Goal: Information Seeking & Learning: Learn about a topic

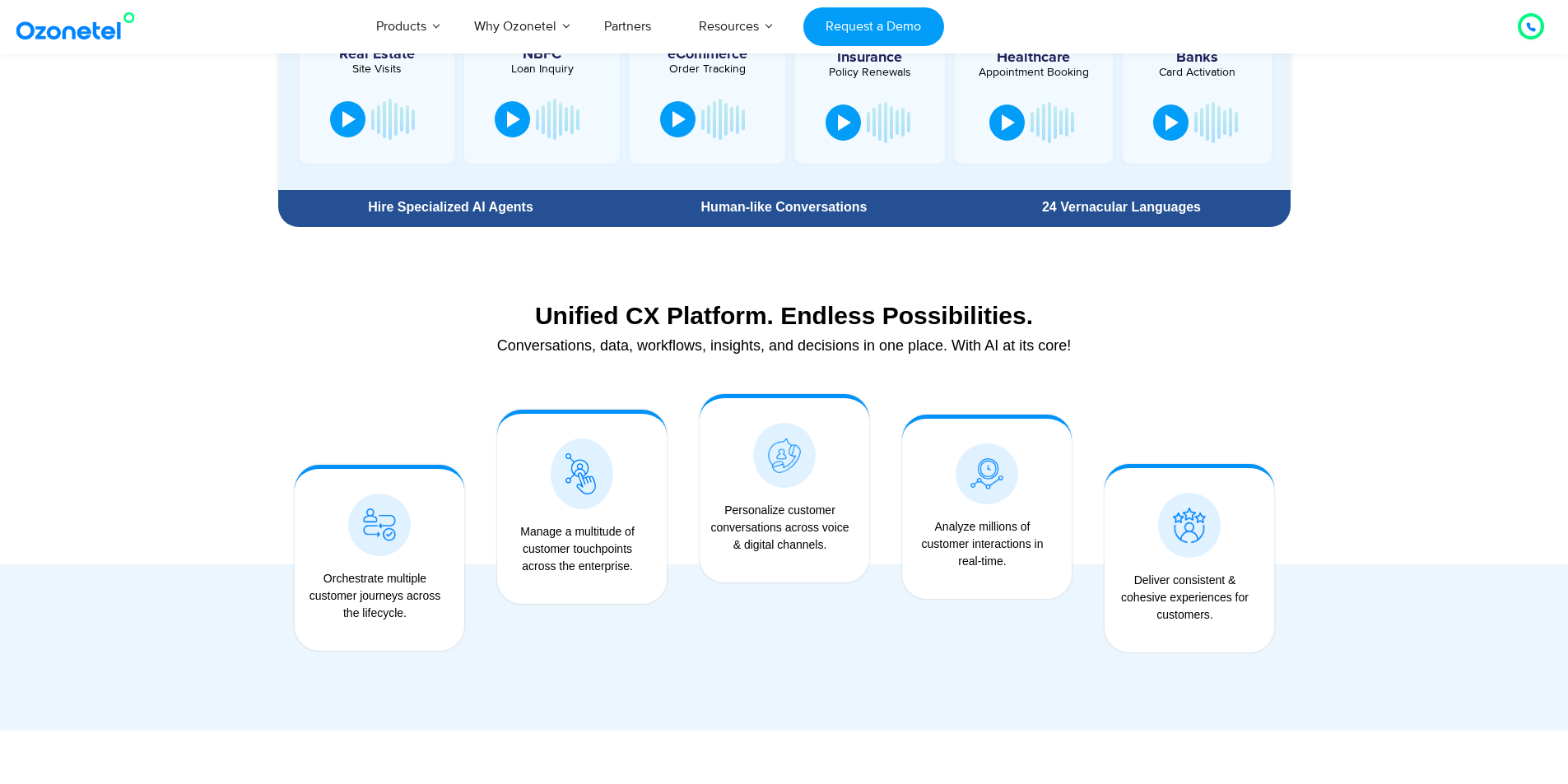
scroll to position [1070, 0]
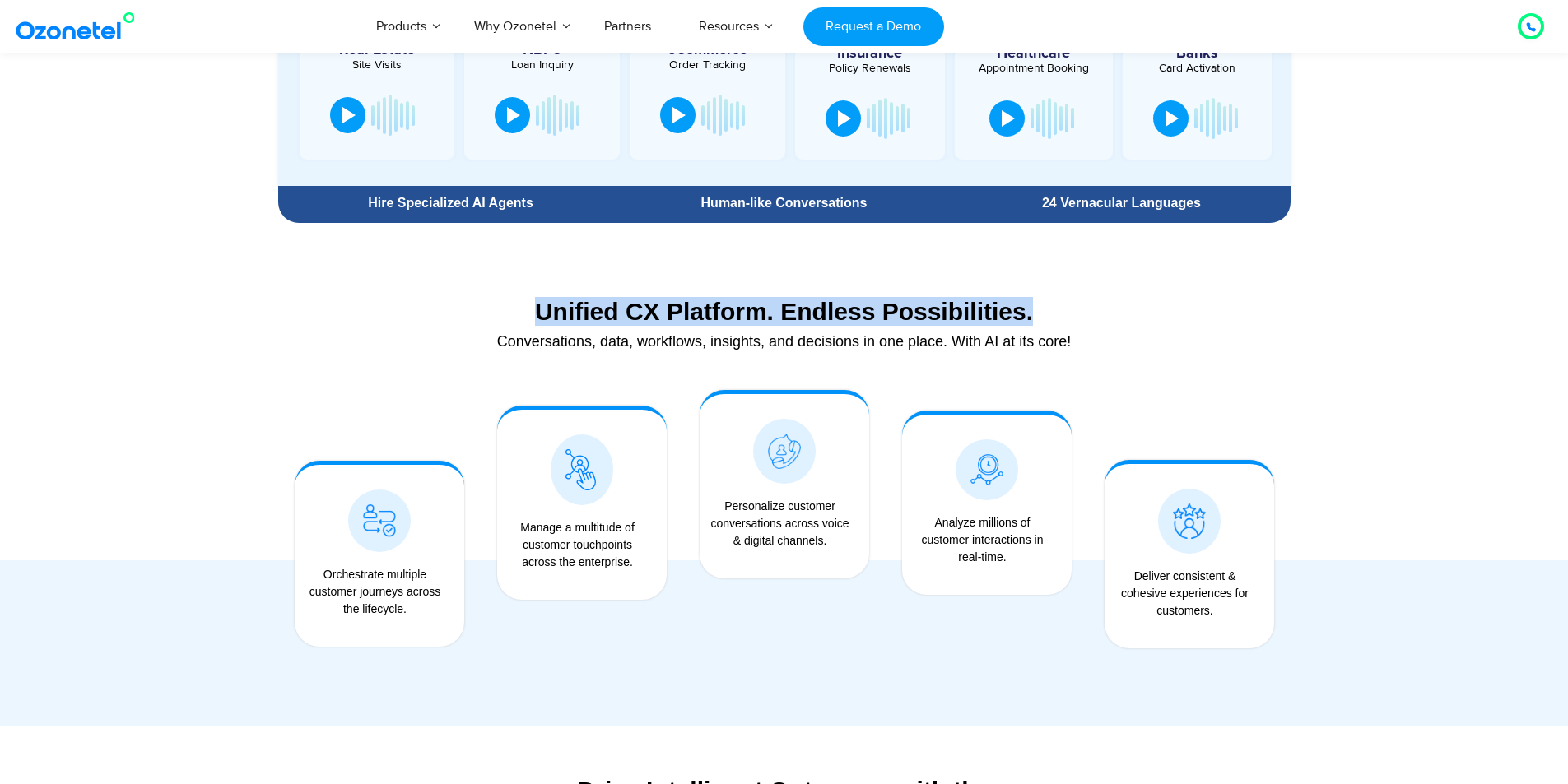
drag, startPoint x: 525, startPoint y: 305, endPoint x: 1226, endPoint y: 305, distance: 701.0
click at [1226, 305] on div "Unified CX Platform. Endless Possibilities." at bounding box center [784, 310] width 995 height 28
click at [1227, 308] on div "Unified CX Platform. Endless Possibilities." at bounding box center [784, 310] width 995 height 28
click at [1228, 312] on div "Unified CX Platform. Endless Possibilities." at bounding box center [784, 310] width 995 height 28
drag, startPoint x: 314, startPoint y: 570, endPoint x: 516, endPoint y: 548, distance: 203.2
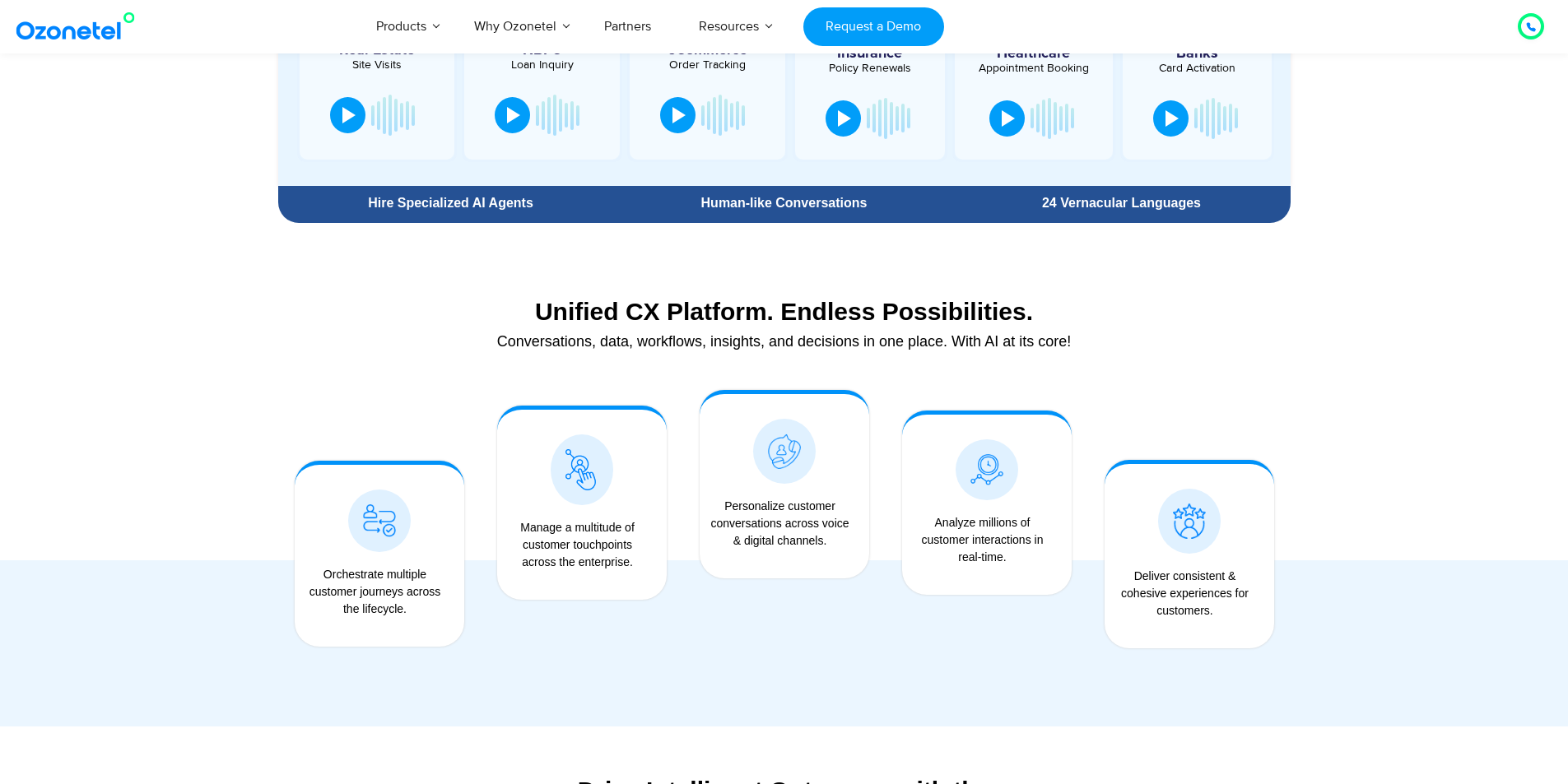
click at [447, 610] on div "Orchestrate multiple customer journeys across the lifecycle." at bounding box center [375, 591] width 145 height 52
drag, startPoint x: 507, startPoint y: 525, endPoint x: 641, endPoint y: 566, distance: 140.1
click at [641, 566] on div "Manage a multitude of customer touchpoints across the enterprise." at bounding box center [577, 544] width 145 height 52
drag, startPoint x: 712, startPoint y: 509, endPoint x: 839, endPoint y: 545, distance: 132.0
click at [834, 542] on div "Personalize customer conversations across voice & digital channels." at bounding box center [780, 524] width 145 height 52
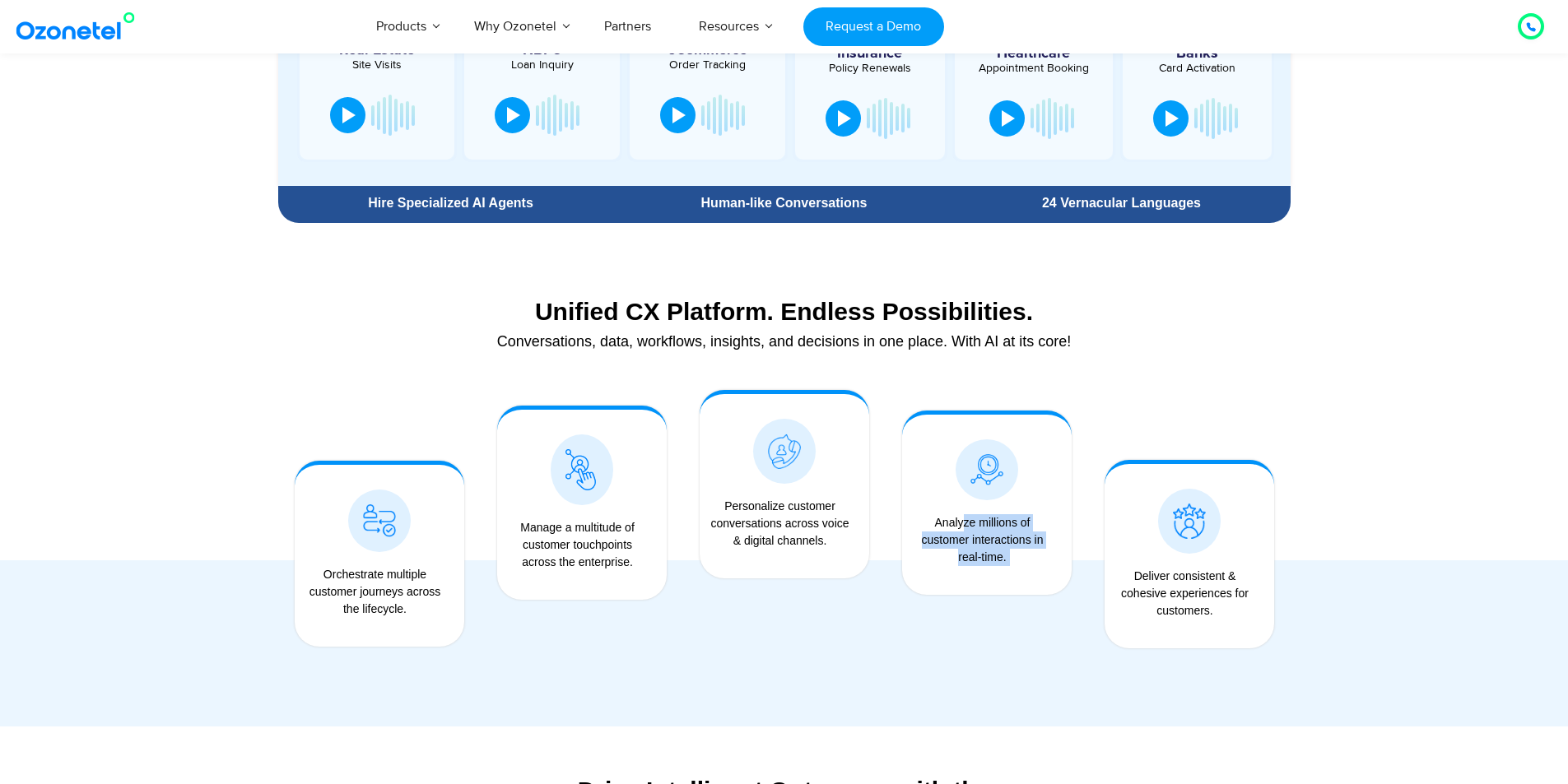
drag, startPoint x: 928, startPoint y: 527, endPoint x: 1072, endPoint y: 581, distance: 153.8
click at [1034, 571] on div "Analyze millions of customer interactions in real-time." at bounding box center [987, 546] width 153 height 80
drag, startPoint x: 1131, startPoint y: 579, endPoint x: 1228, endPoint y: 623, distance: 106.5
click at [1228, 627] on div "Deliver consistent & cohesive experiences for customers." at bounding box center [1189, 600] width 153 height 80
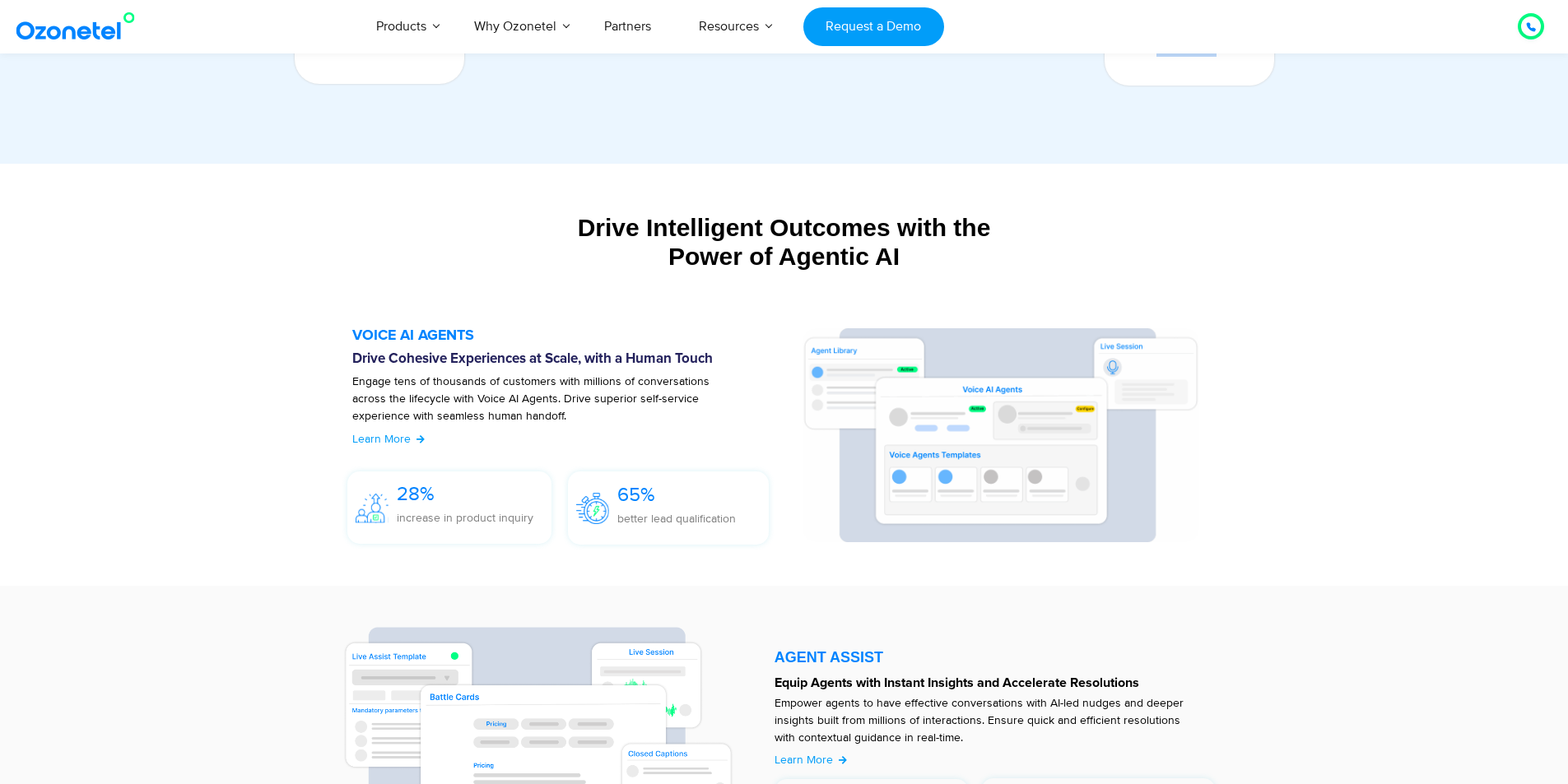
scroll to position [1728, 0]
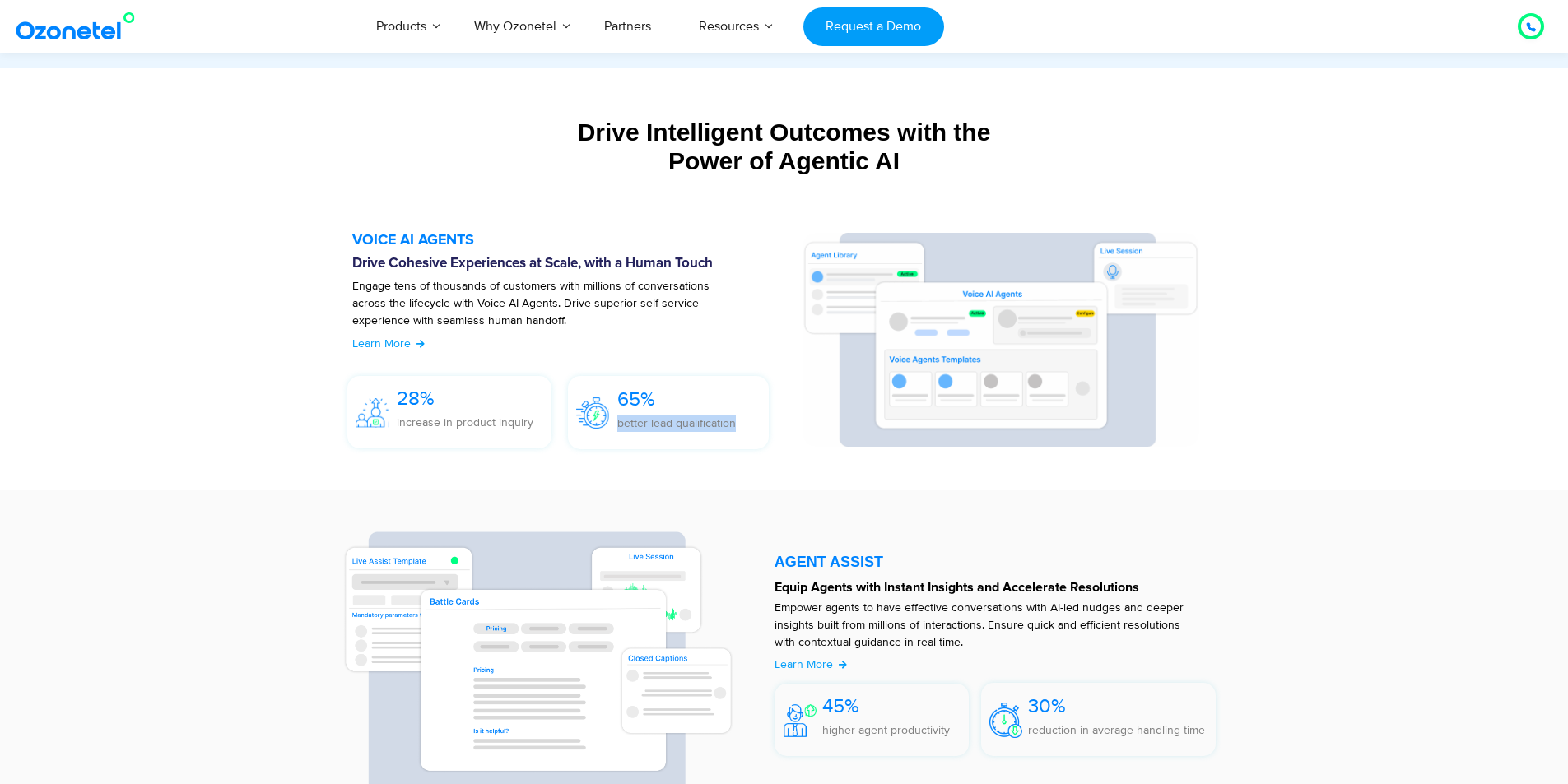
drag, startPoint x: 616, startPoint y: 428, endPoint x: 804, endPoint y: 428, distance: 188.0
click at [804, 428] on div "VOICE AI AGENTS Drive Cohesive Experiences at Scale, with a Human Touch Engage …" at bounding box center [784, 345] width 897 height 224
drag, startPoint x: 468, startPoint y: 424, endPoint x: 397, endPoint y: 385, distance: 81.0
click at [462, 420] on p "increase in product inquiry" at bounding box center [465, 423] width 137 height 18
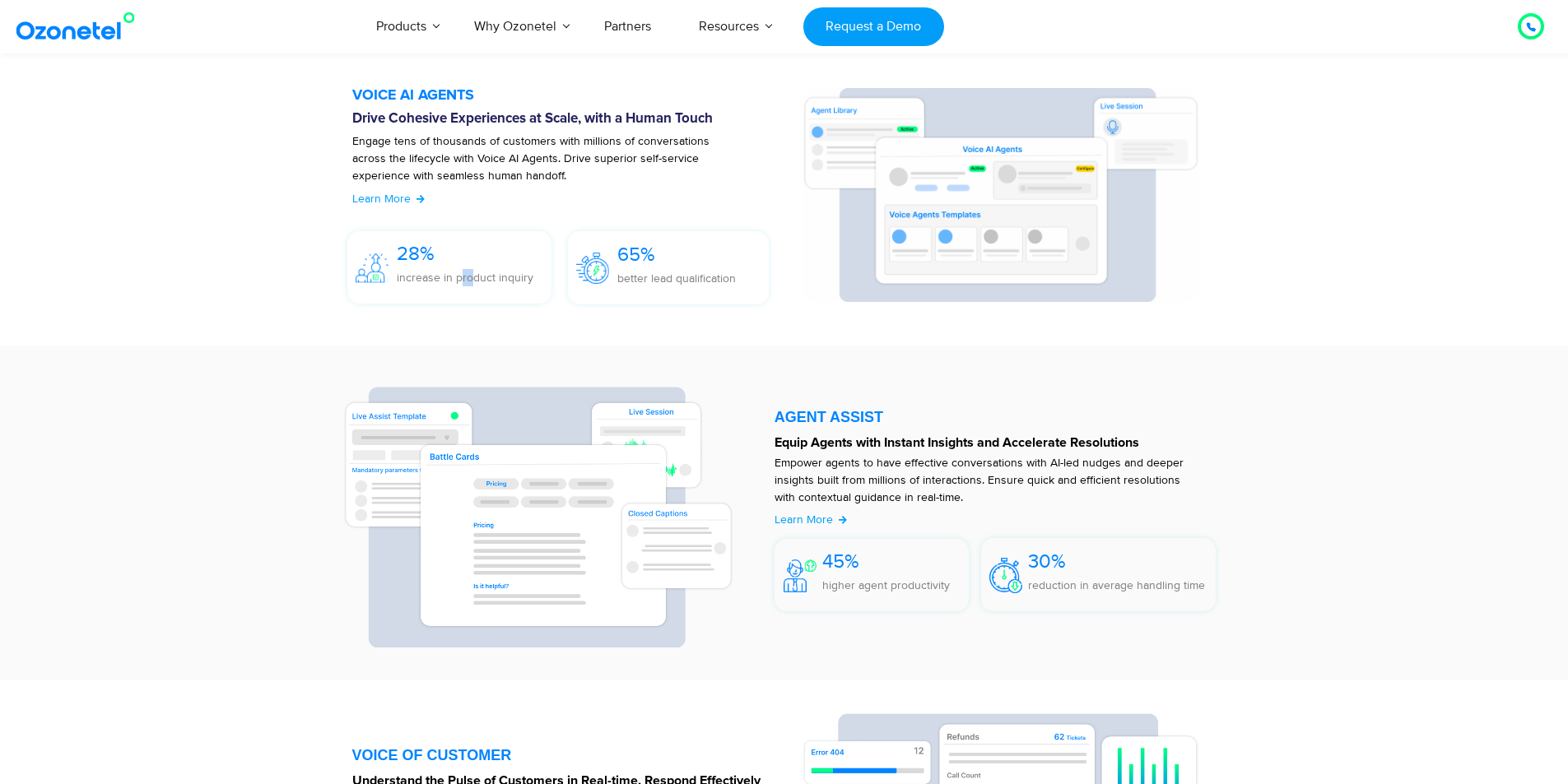
scroll to position [2140, 0]
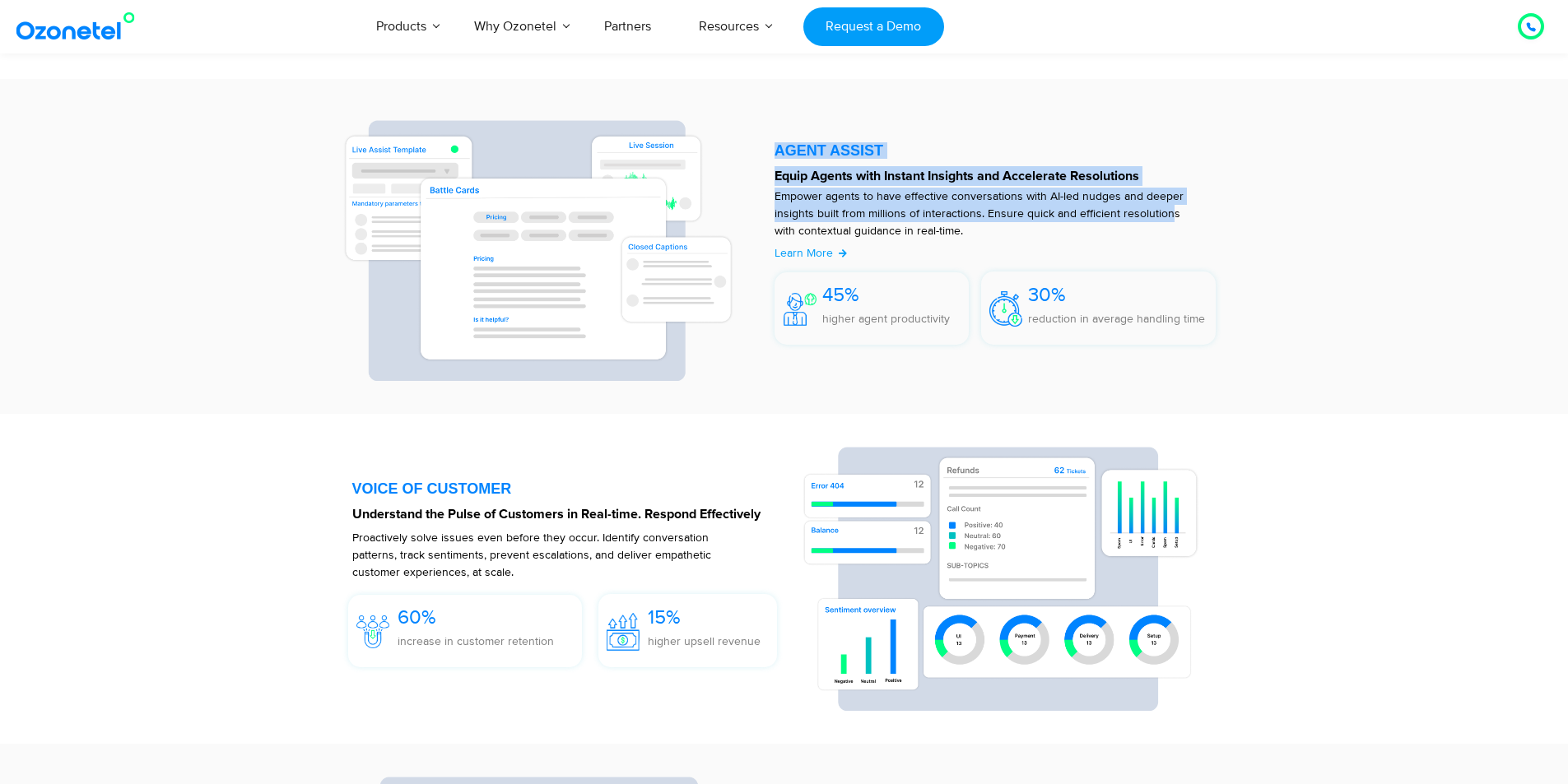
drag, startPoint x: 771, startPoint y: 177, endPoint x: 1181, endPoint y: 207, distance: 411.1
click at [1177, 207] on div "AGENT ASSIST Equip Agents with Instant Insights and Accelerate Resolutions Empo…" at bounding box center [999, 246] width 467 height 269
click at [1230, 195] on div at bounding box center [999, 246] width 467 height 269
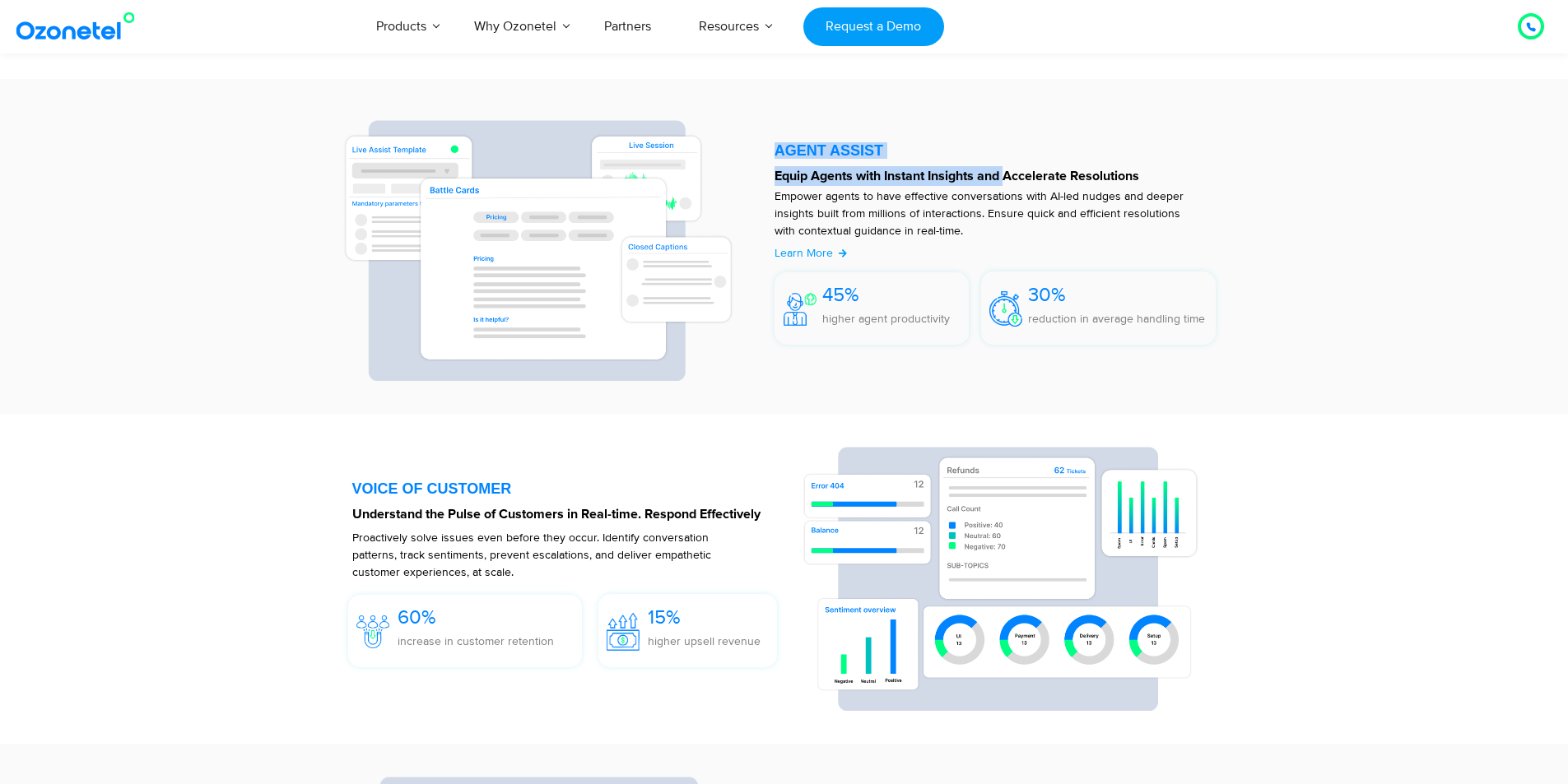
drag, startPoint x: 775, startPoint y: 151, endPoint x: 1011, endPoint y: 183, distance: 238.2
click at [1010, 183] on div "AGENT ASSIST Equip Agents with Instant Insights and Accelerate Resolutions Empo…" at bounding box center [999, 246] width 467 height 269
click at [1244, 208] on section "AGENT ASSIST Equip Agents with Instant Insights and Accelerate Resolutions Empo…" at bounding box center [784, 247] width 930 height 302
click at [865, 397] on section "AGENT ASSIST Equip Agents with Instant Insights and Accelerate Resolutions Empo…" at bounding box center [784, 247] width 930 height 302
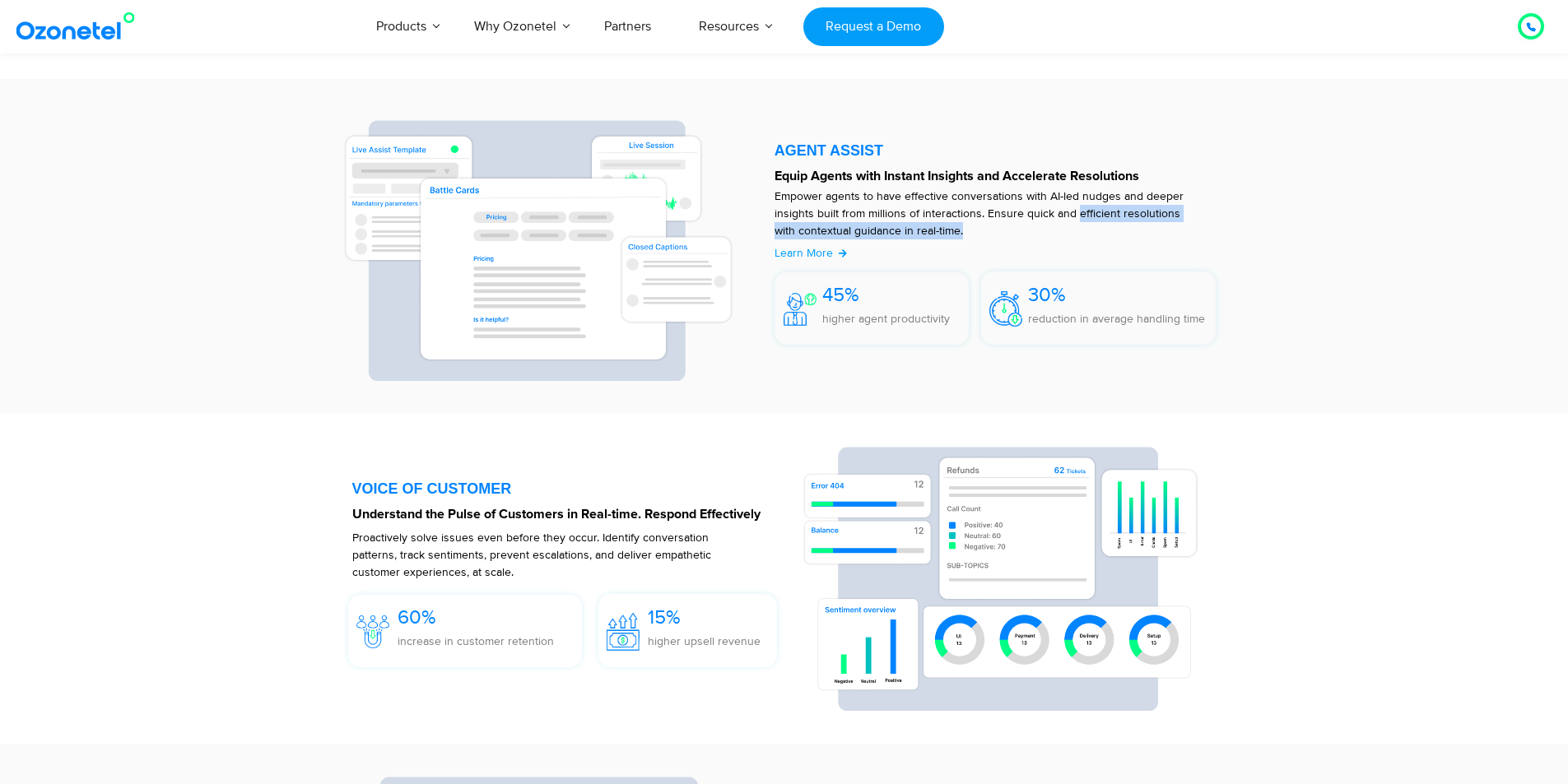
drag, startPoint x: 1076, startPoint y: 211, endPoint x: 941, endPoint y: 235, distance: 137.1
click at [941, 235] on p "Empower agents to have effective conversations with AI-led nudges and deeper in…" at bounding box center [987, 213] width 426 height 52
click at [925, 399] on div "AGENT ASSIST Equip Agents with Instant Insights and Accelerate Resolutions Empo…" at bounding box center [784, 246] width 946 height 318
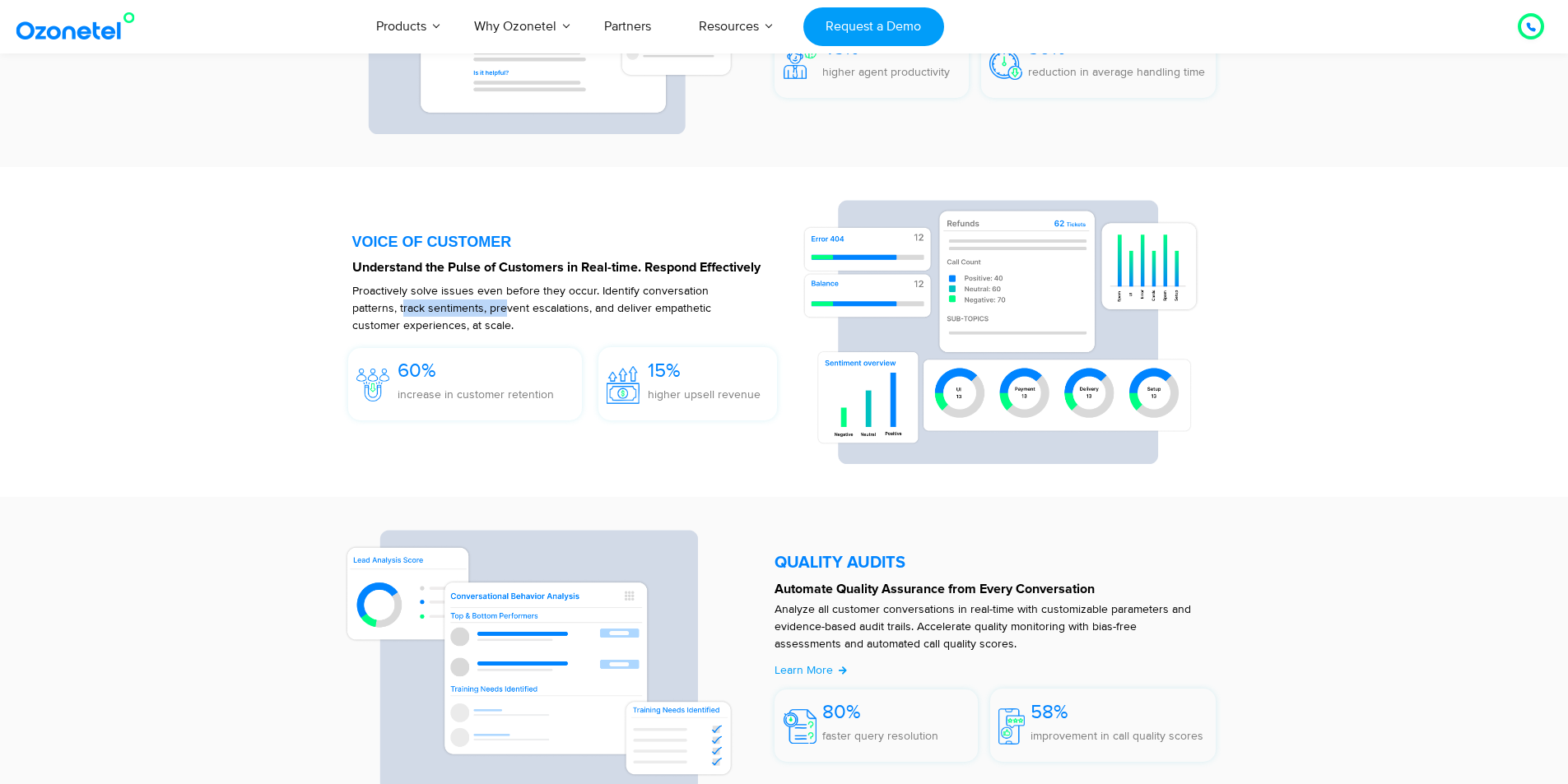
drag, startPoint x: 400, startPoint y: 310, endPoint x: 501, endPoint y: 310, distance: 101.0
click at [501, 310] on p "Proactively solve issues even before they occur. Identify conversation patterns…" at bounding box center [548, 307] width 392 height 52
drag, startPoint x: 526, startPoint y: 312, endPoint x: 607, endPoint y: 312, distance: 81.0
click at [536, 312] on p "Proactively solve issues even before they occur. Identify conversation patterns…" at bounding box center [548, 307] width 392 height 52
drag, startPoint x: 595, startPoint y: 310, endPoint x: 734, endPoint y: 310, distance: 139.0
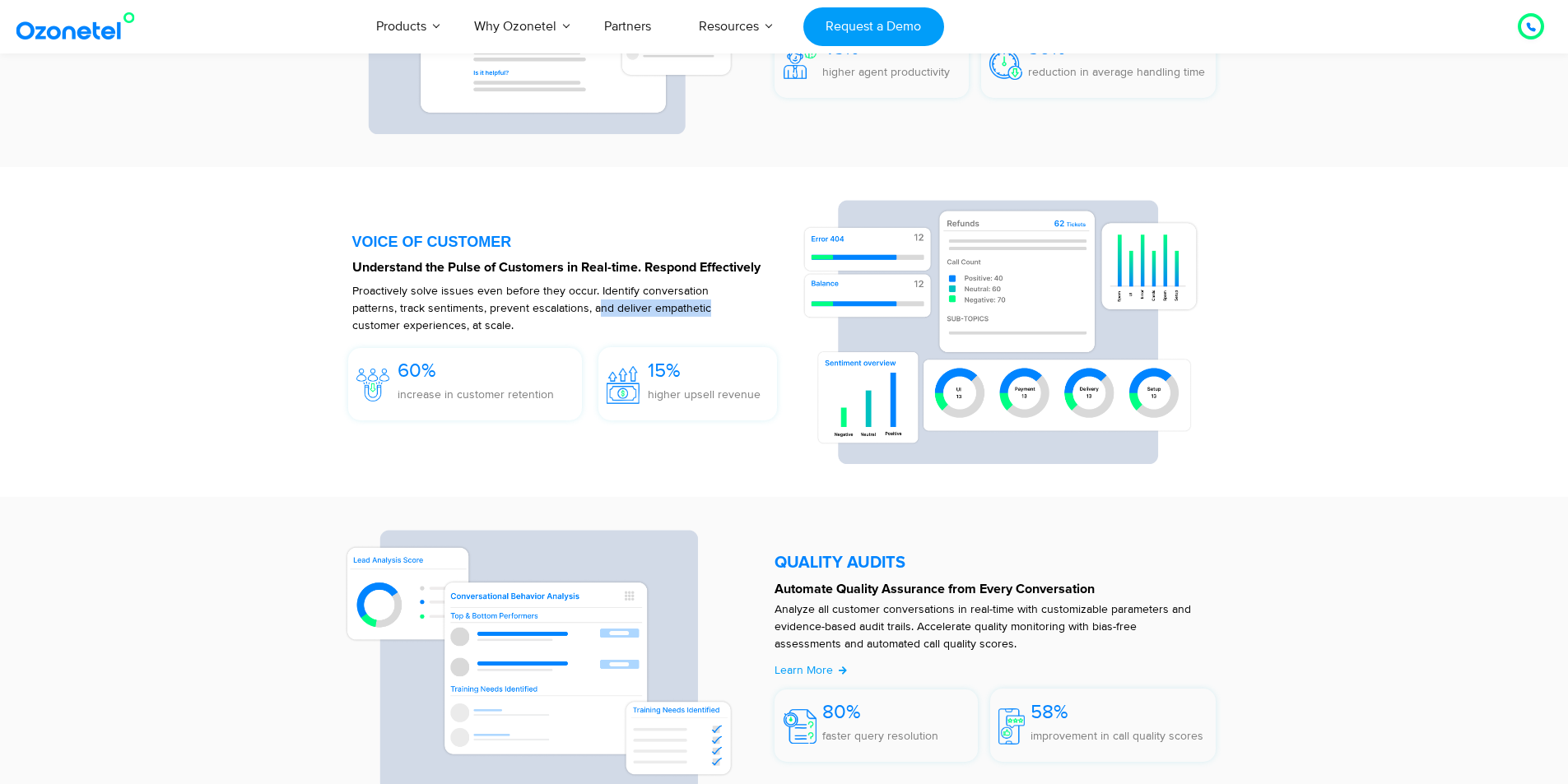
click at [734, 310] on p "Proactively solve issues even before they occur. Identify conversation patterns…" at bounding box center [548, 307] width 392 height 52
click at [456, 322] on p "Proactively solve issues even before they occur. Identify conversation patterns…" at bounding box center [548, 307] width 392 height 52
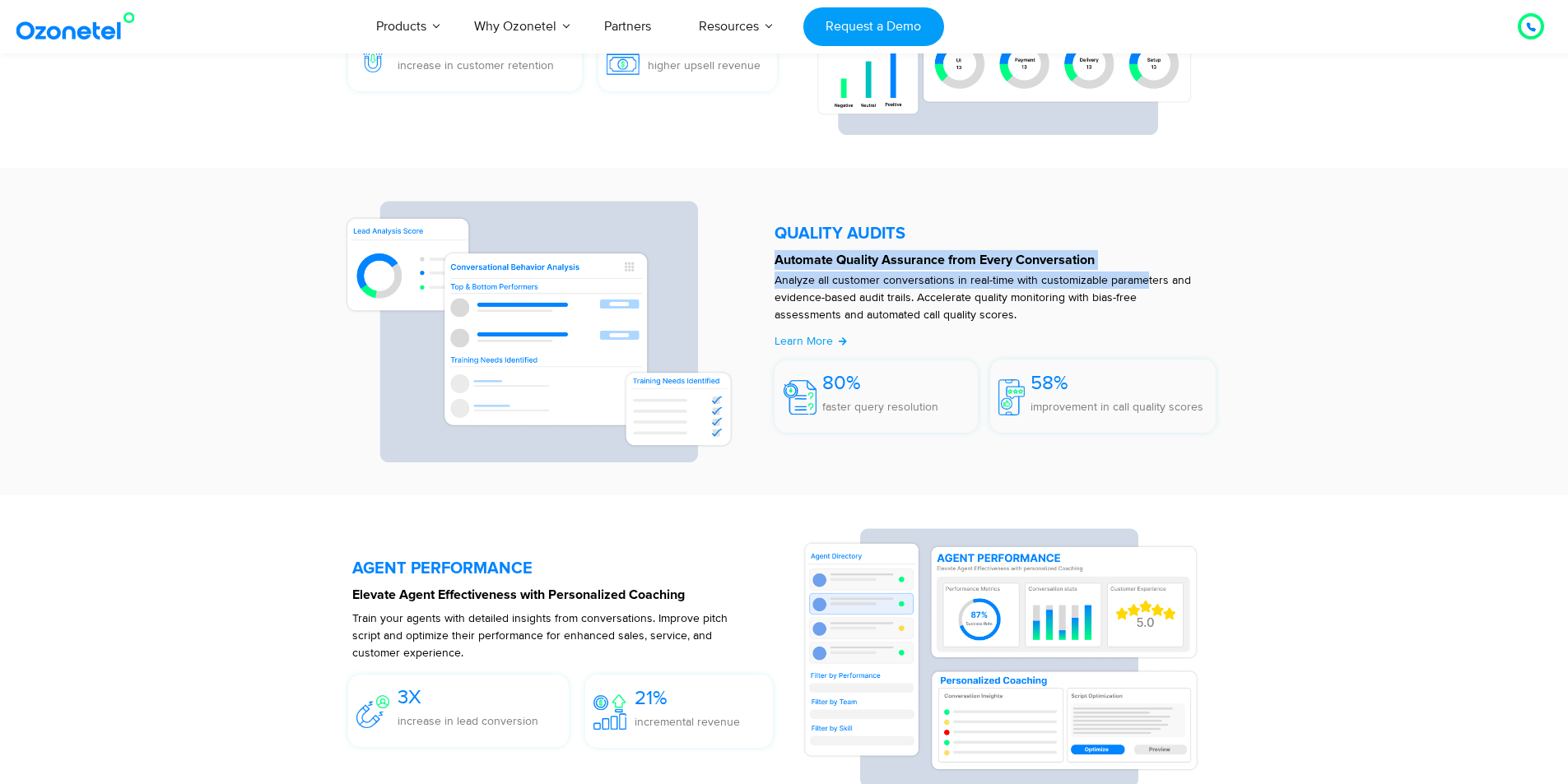
drag, startPoint x: 773, startPoint y: 265, endPoint x: 1143, endPoint y: 275, distance: 370.1
click at [1143, 275] on div "QUALITY AUDITS Automate Quality Assurance from Every Conversation Analyze all c…" at bounding box center [999, 332] width 467 height 262
click at [1153, 367] on div "58% improvement in call quality scores" at bounding box center [1102, 395] width 226 height 73
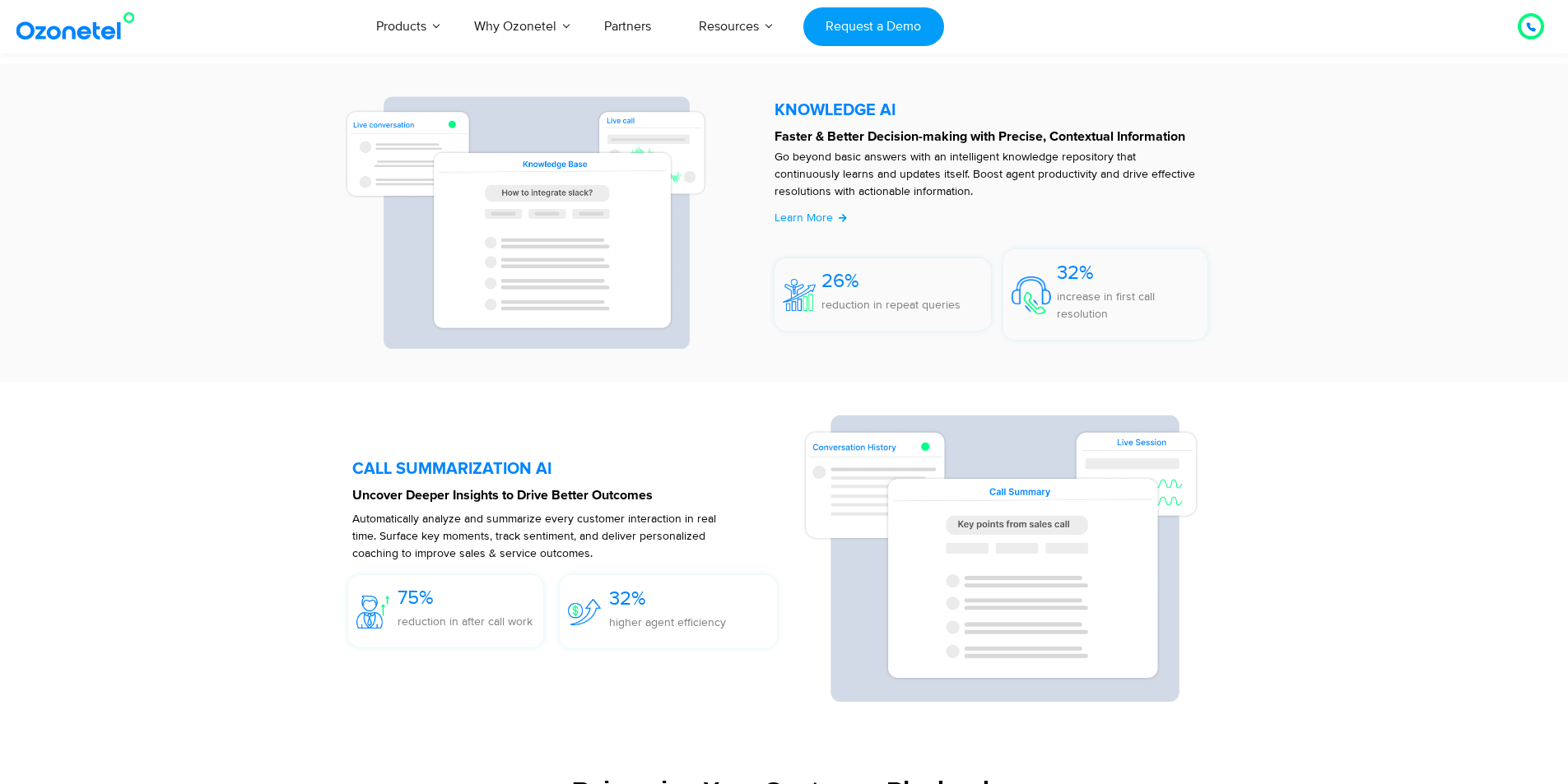
scroll to position [3374, 0]
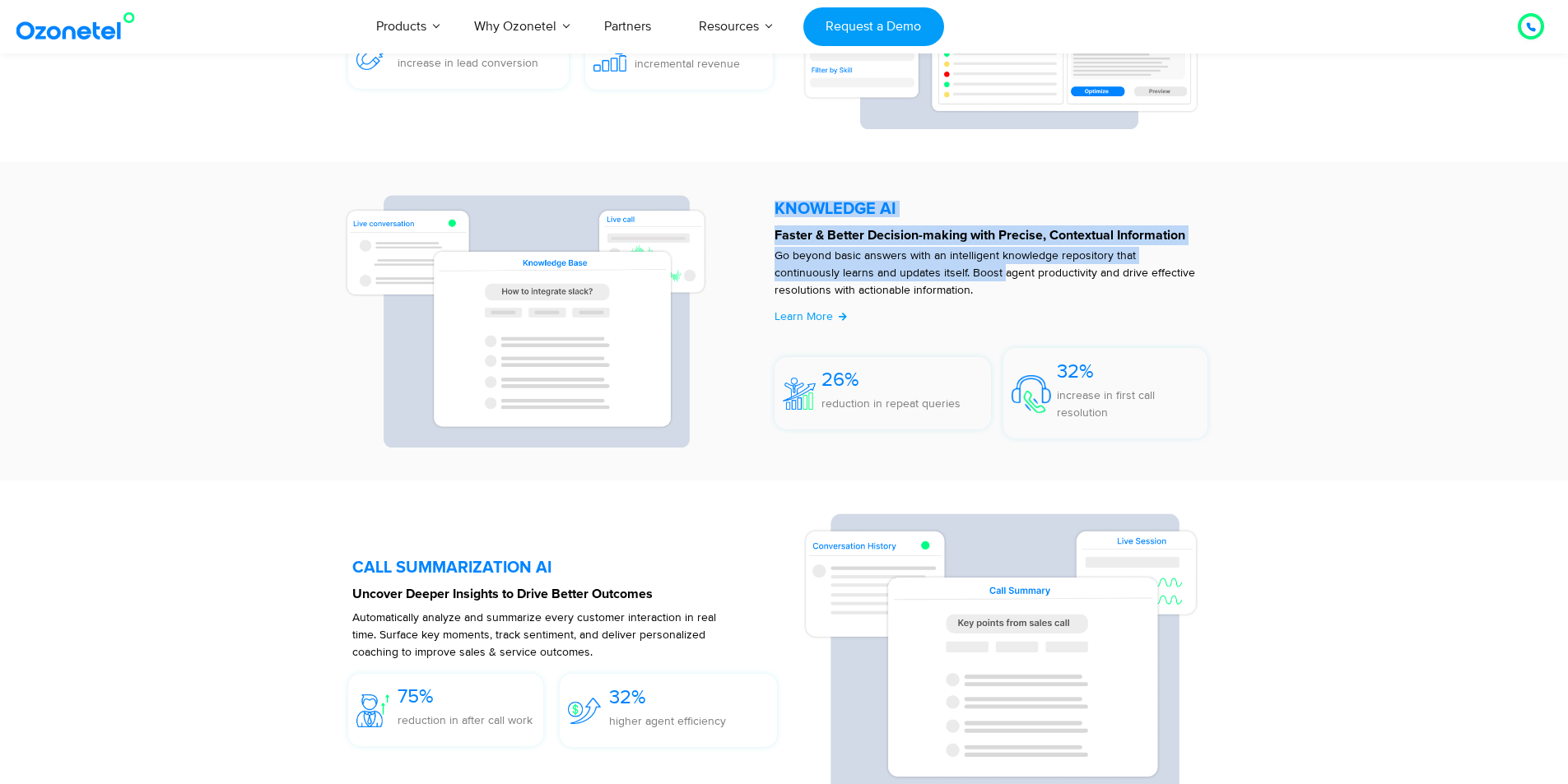
drag, startPoint x: 767, startPoint y: 266, endPoint x: 937, endPoint y: 281, distance: 170.7
click at [937, 281] on div "KNOWLEDGE AI​​ Faster & Better Decision-making with Precise, Contextual Informa…" at bounding box center [999, 321] width 467 height 253
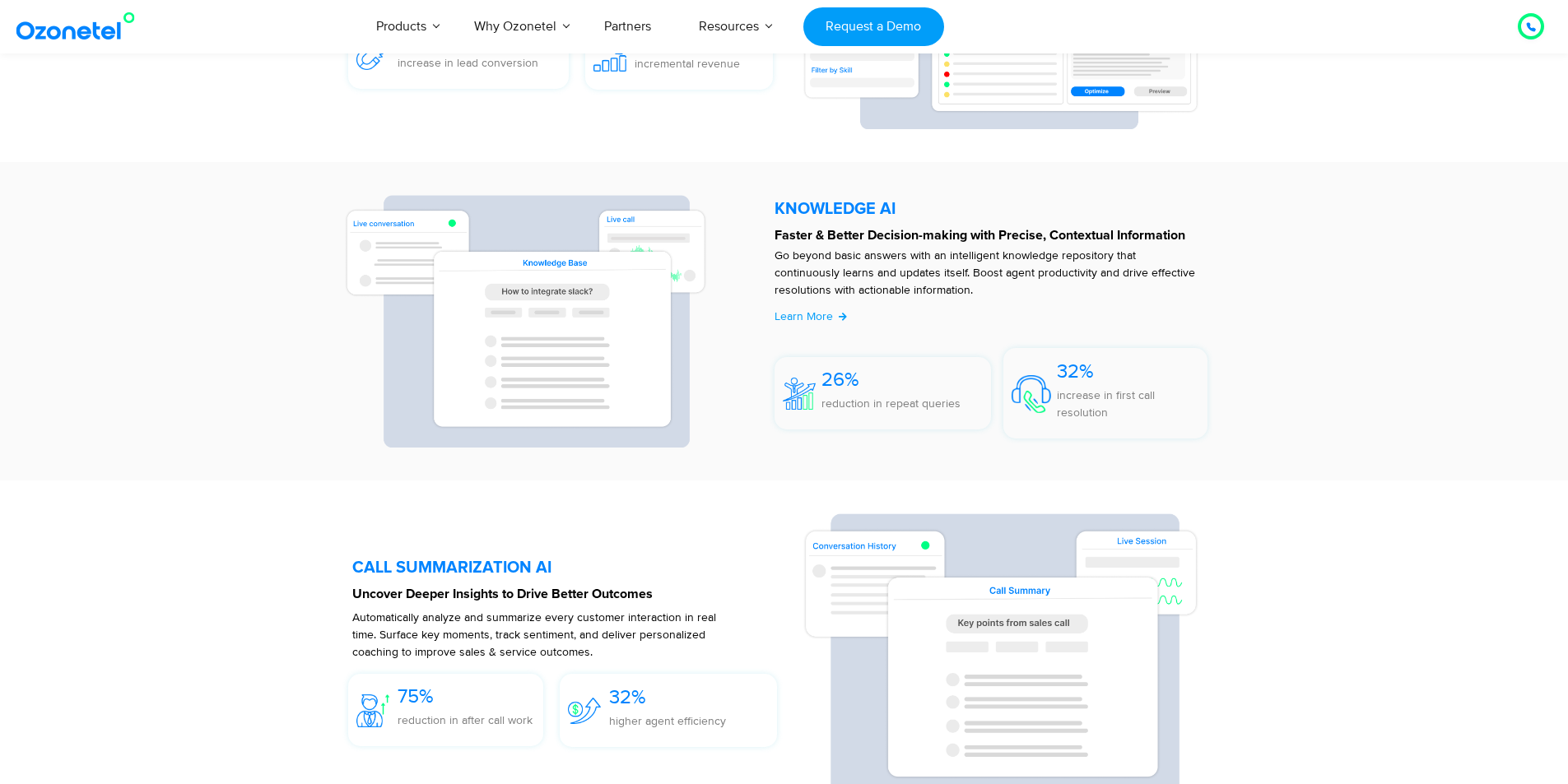
click at [999, 281] on p "Go beyond basic answers with an intelligent knowledge repository that continuou…" at bounding box center [987, 272] width 426 height 52
click at [1217, 349] on div at bounding box center [999, 321] width 467 height 253
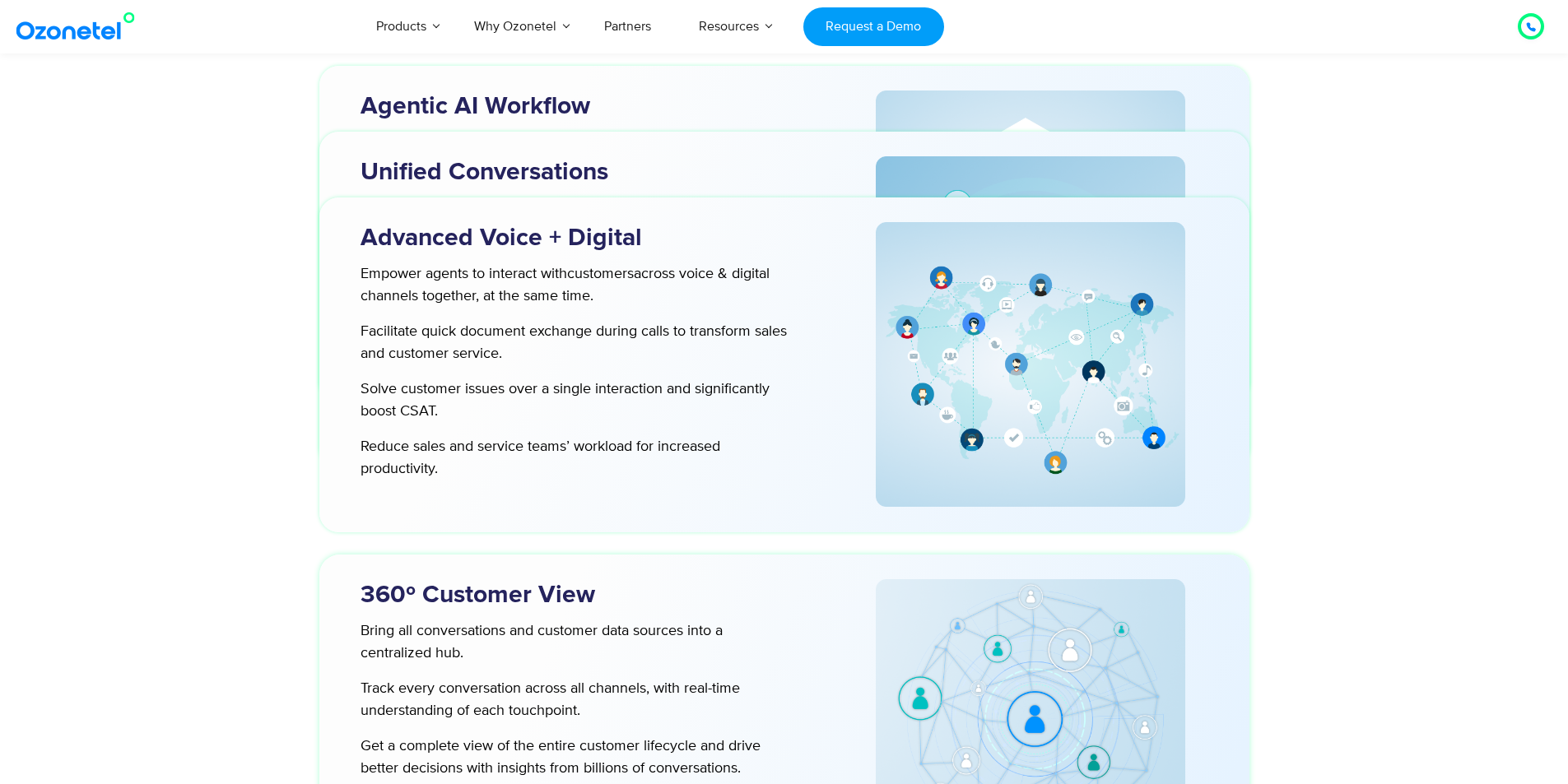
scroll to position [5184, 0]
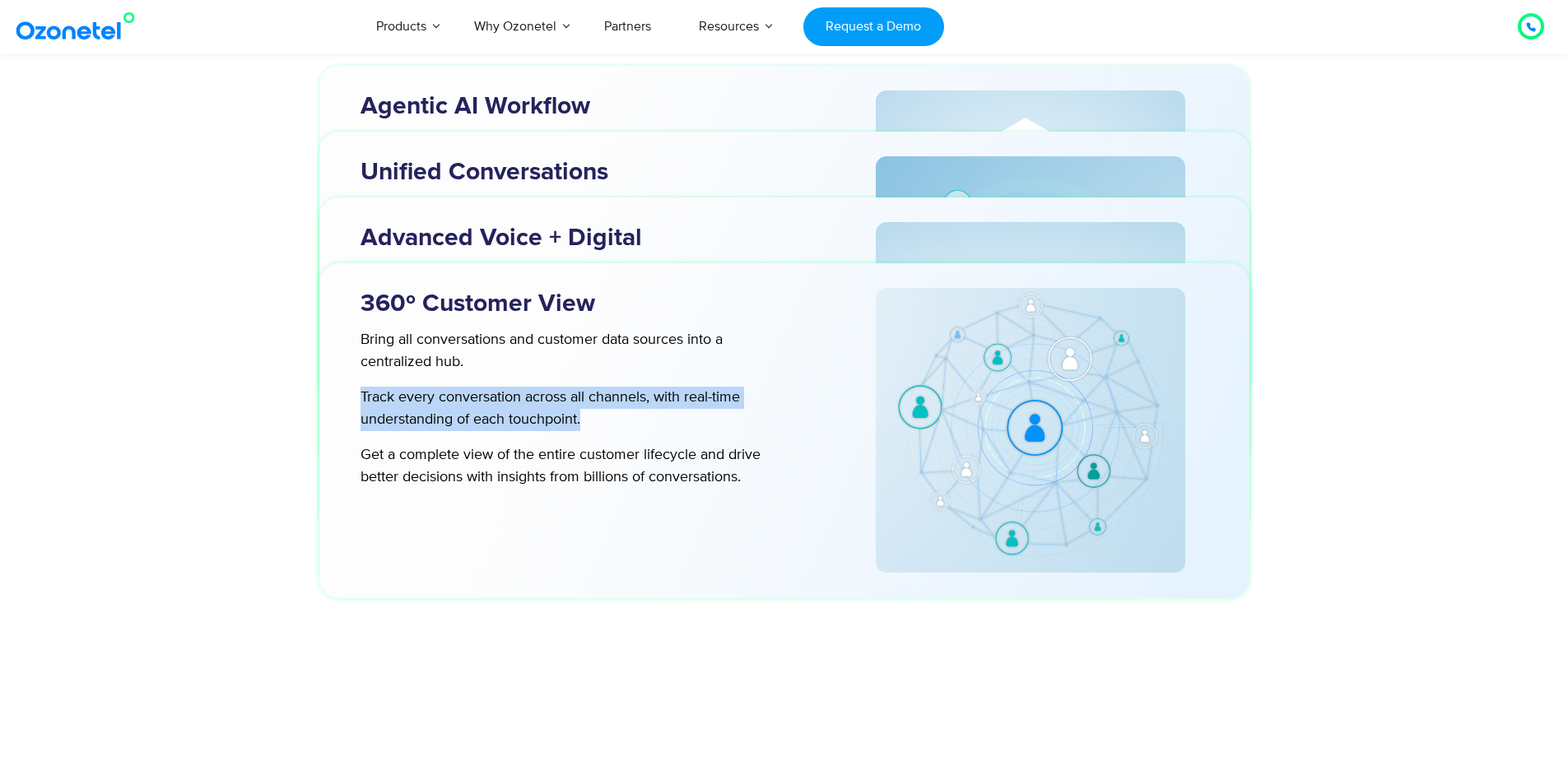
drag, startPoint x: 360, startPoint y: 390, endPoint x: 597, endPoint y: 415, distance: 238.3
click at [598, 414] on p "Track every conversation across all channels, with real-time understanding of e…" at bounding box center [574, 408] width 427 height 44
click at [636, 428] on p "Track every conversation across all channels, with real-time understanding of e…" at bounding box center [574, 408] width 427 height 44
drag, startPoint x: 662, startPoint y: 398, endPoint x: 668, endPoint y: 418, distance: 20.9
click at [668, 418] on p "Track every conversation across all channels, with real-time understanding of e…" at bounding box center [574, 408] width 427 height 44
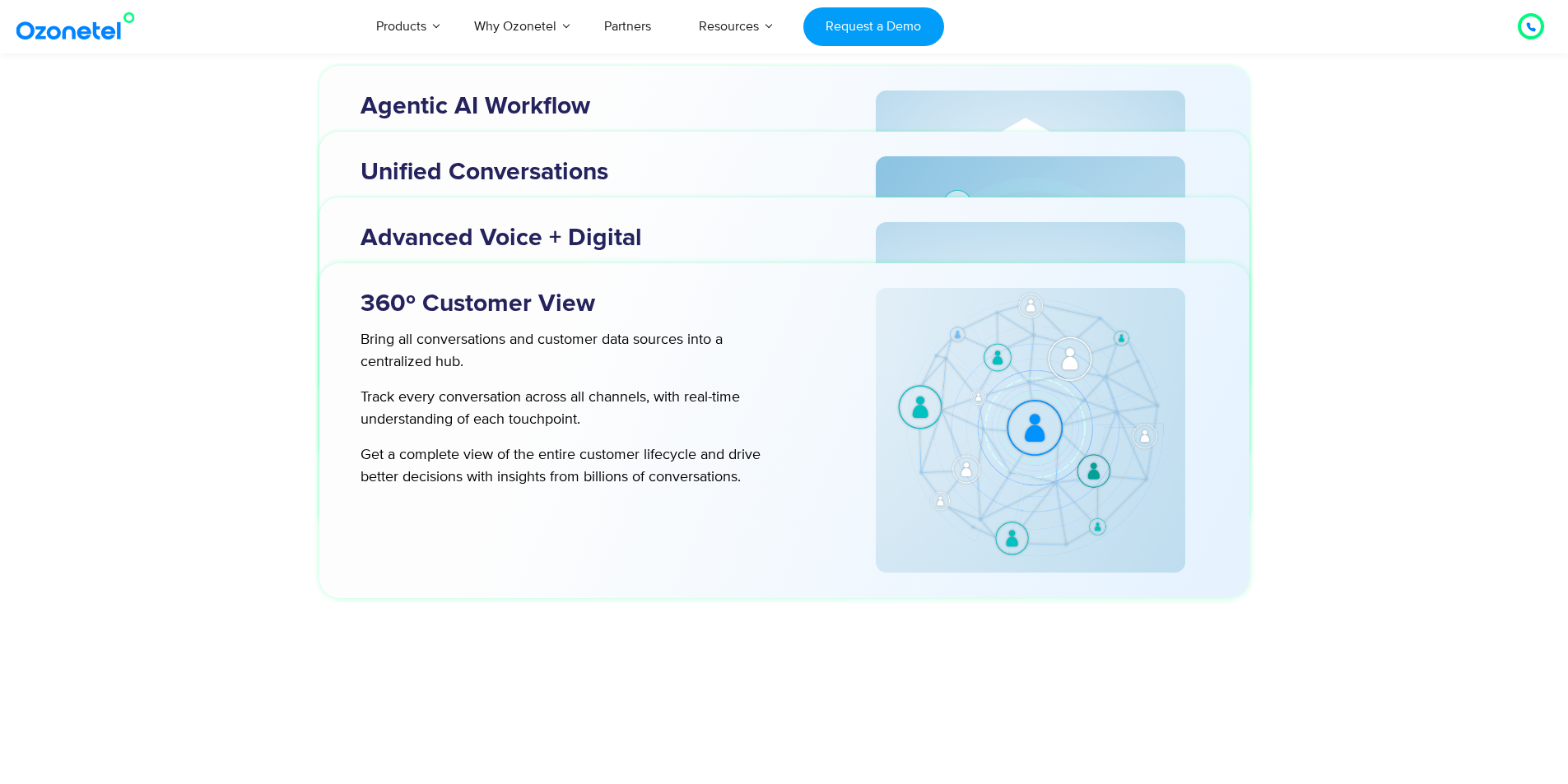
drag, startPoint x: 623, startPoint y: 433, endPoint x: 536, endPoint y: 447, distance: 88.1
click at [623, 434] on div "Bring all conversations and customer data sources into a centralized hub. Track…" at bounding box center [565, 408] width 443 height 160
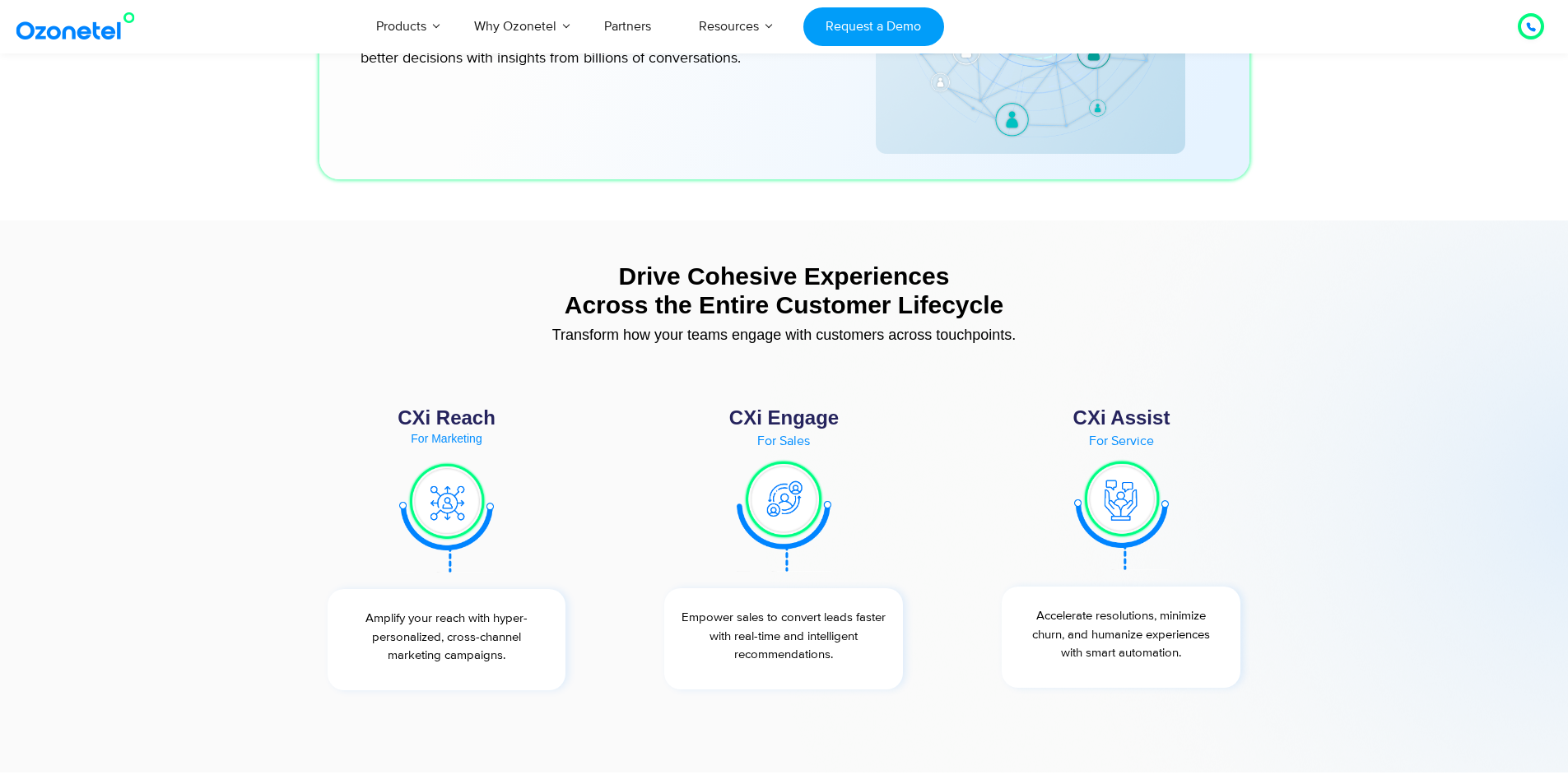
scroll to position [6007, 0]
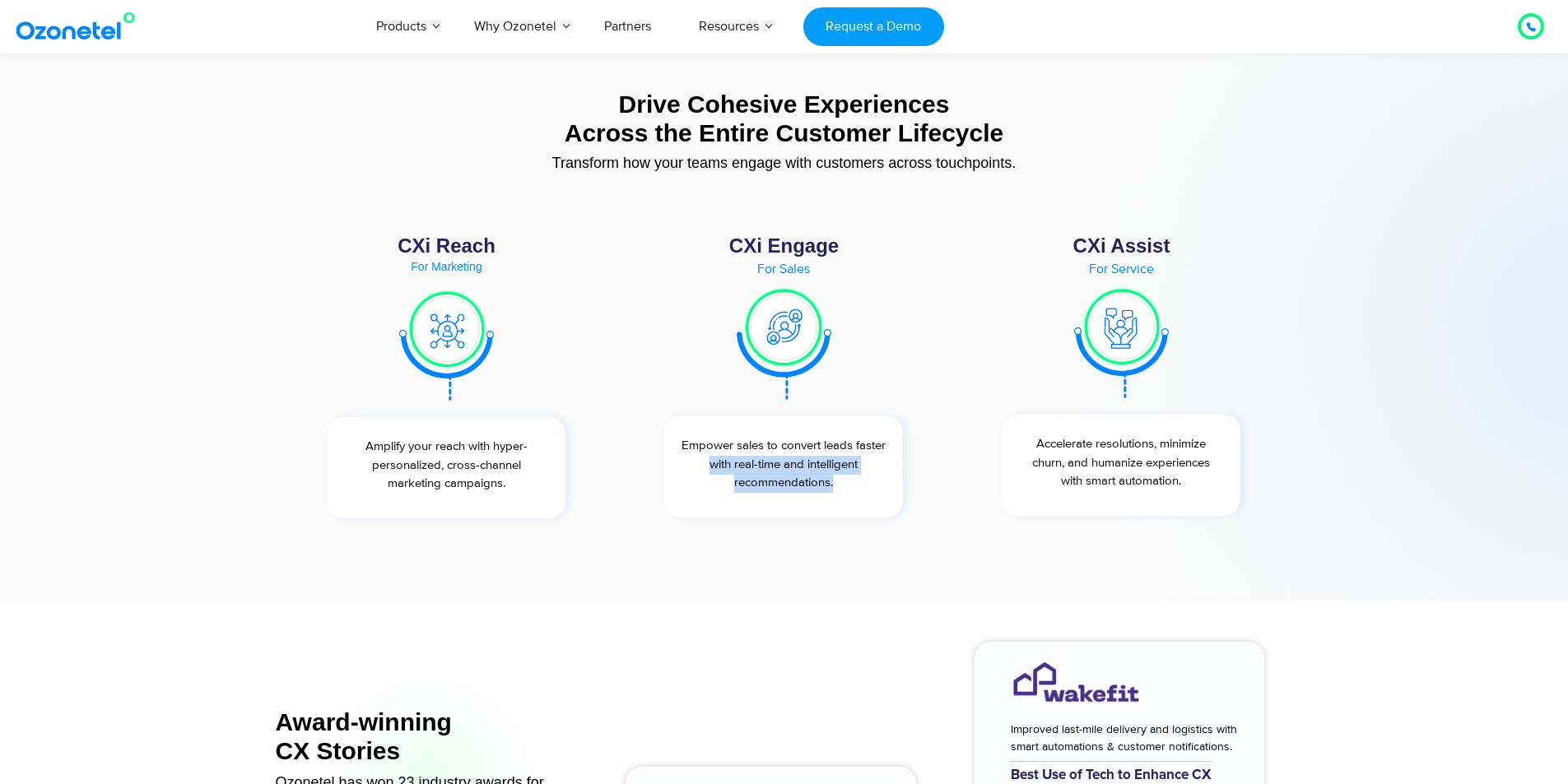
drag, startPoint x: 837, startPoint y: 504, endPoint x: 634, endPoint y: 459, distance: 207.9
click at [634, 459] on div "CXi Engage For Sales Empower sales to convert leads faster with real-time and i…" at bounding box center [783, 377] width 338 height 298
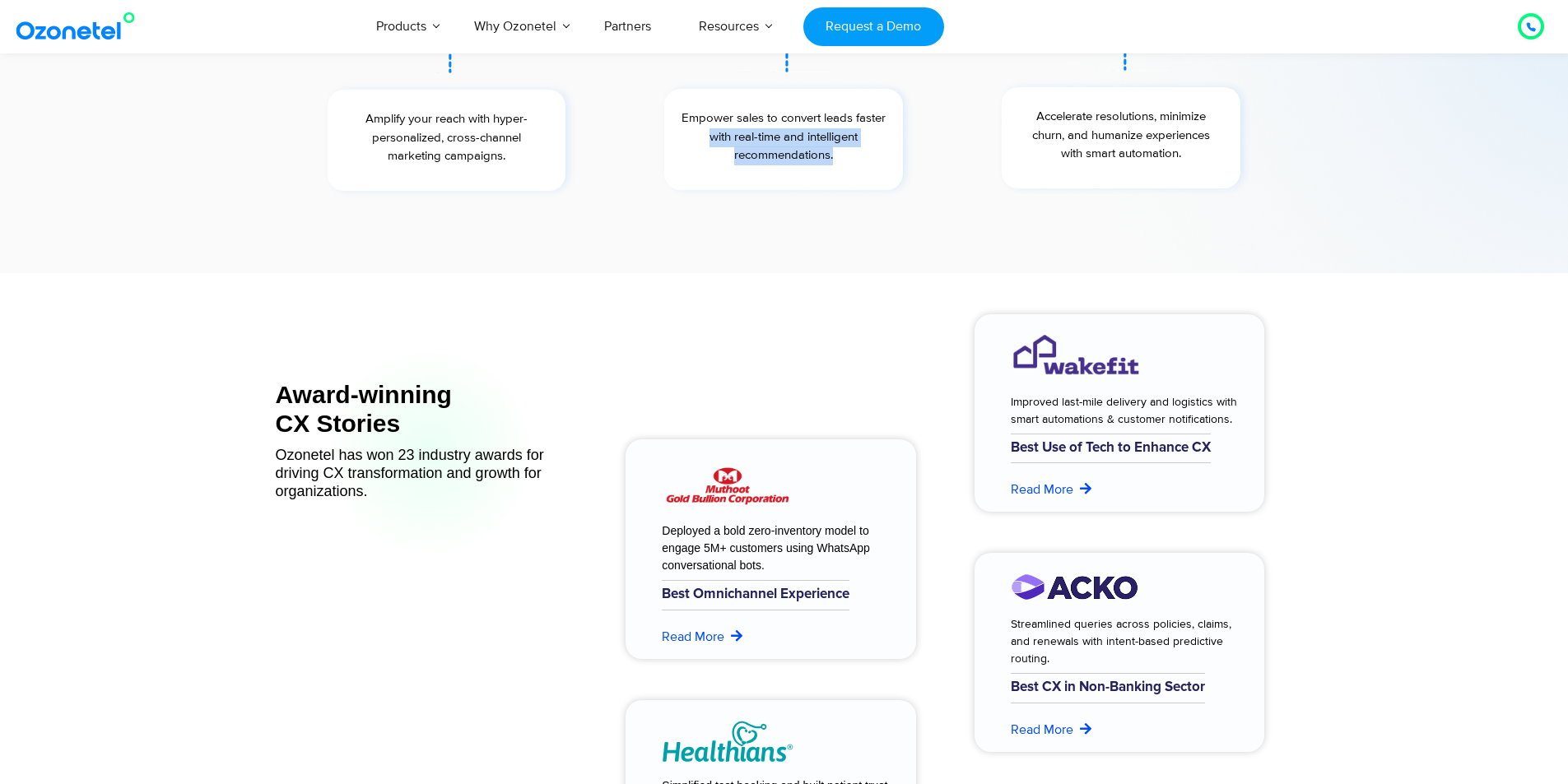
scroll to position [6336, 0]
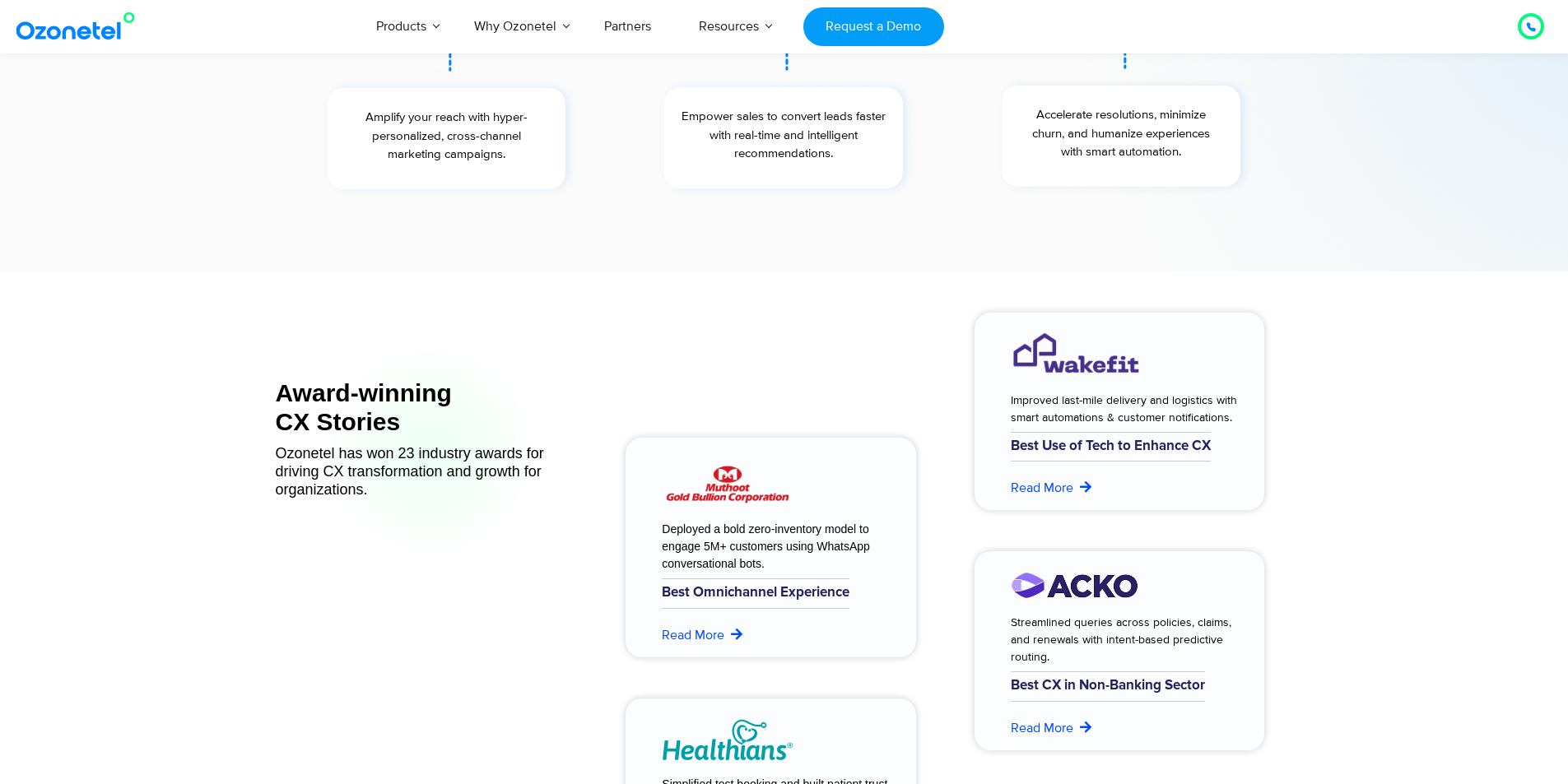
click at [664, 453] on div "Deployed a bold zero-inventory model to engage 5M+ customers using WhatsApp con…" at bounding box center [770, 547] width 291 height 219
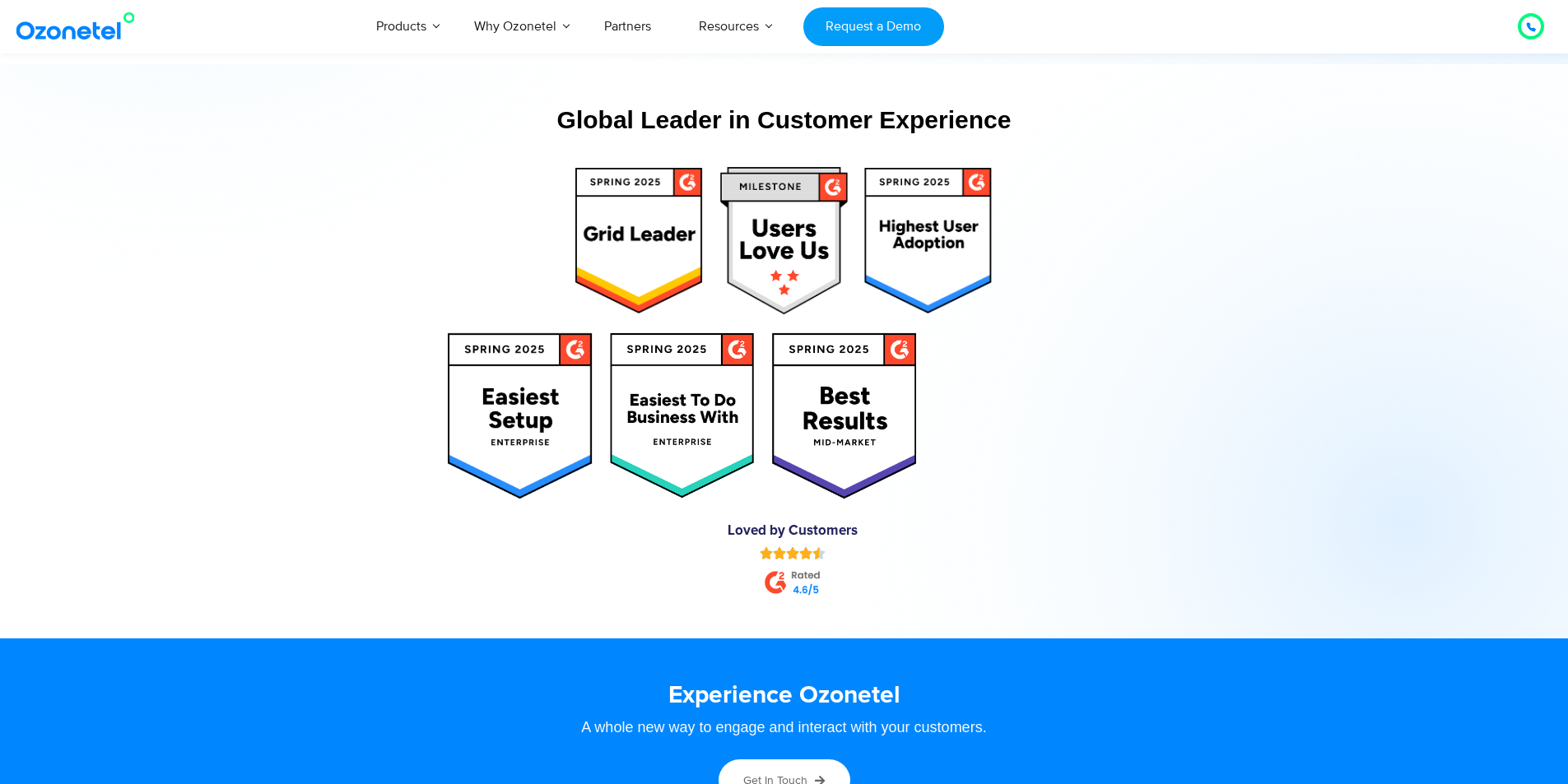
scroll to position [8640, 0]
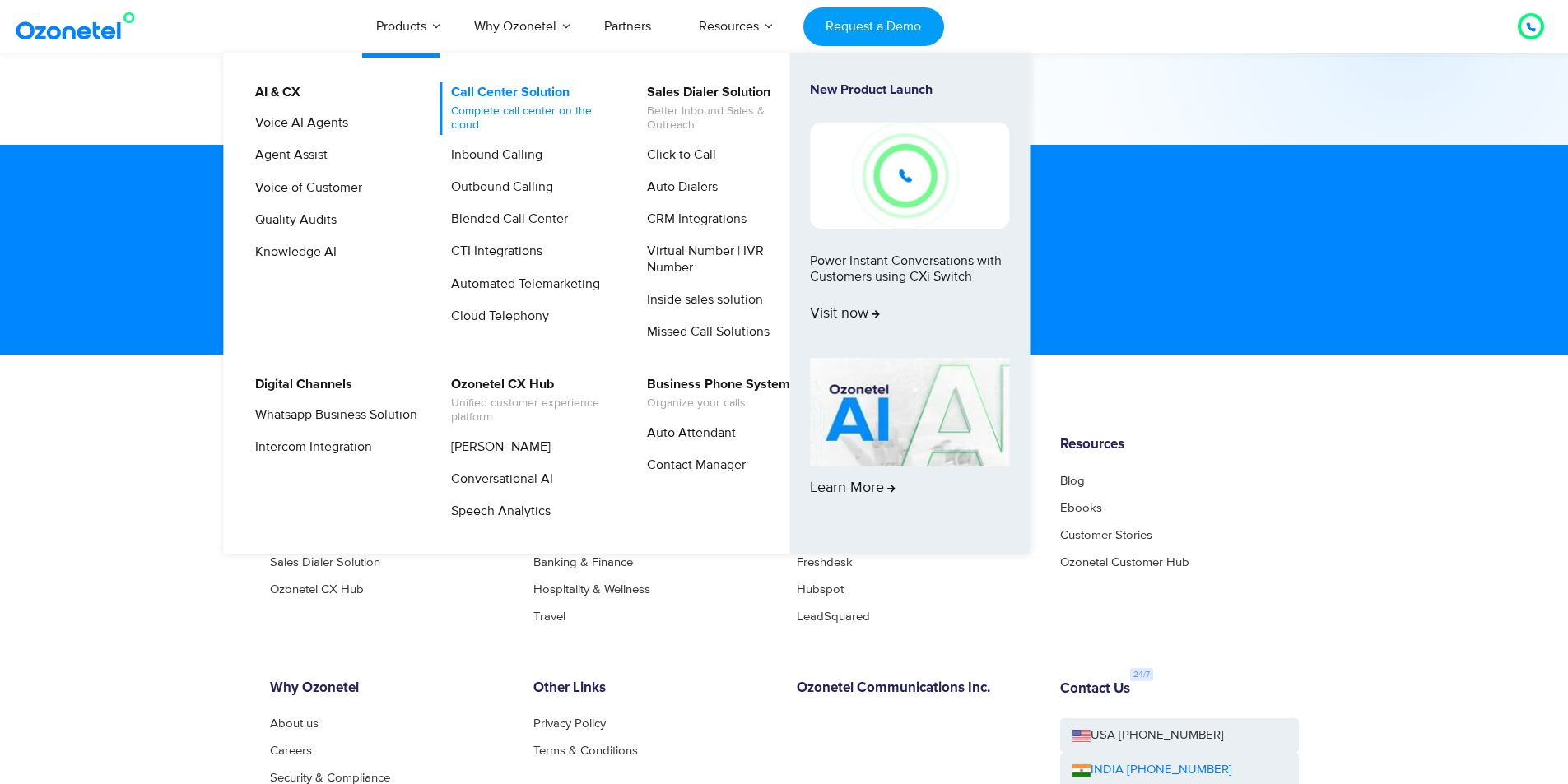
click at [519, 116] on span "Complete call center on the cloud" at bounding box center [532, 118] width 162 height 28
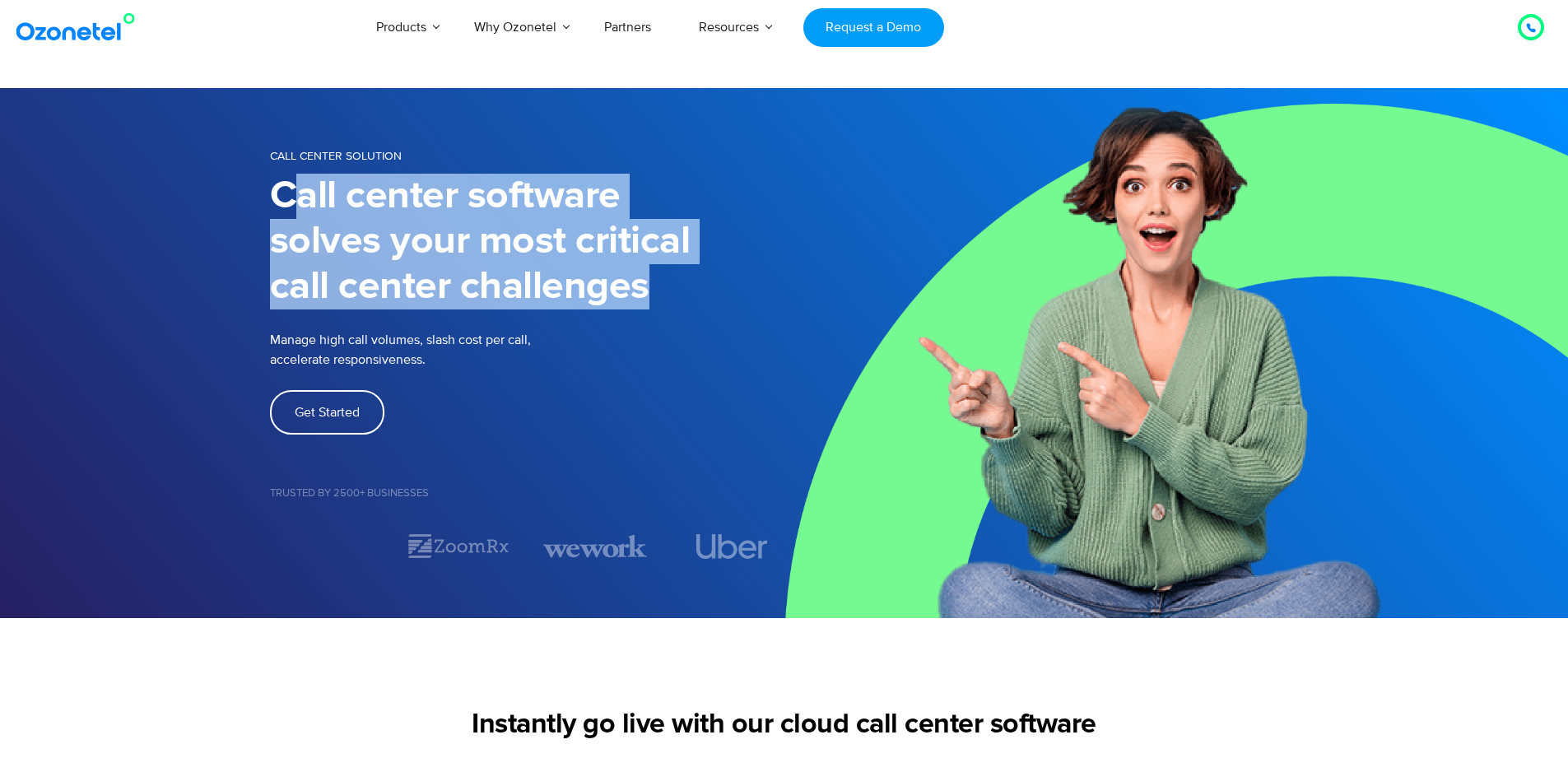
click at [673, 297] on h1 "Call center software solves your most critical call center challenges" at bounding box center [527, 241] width 514 height 136
drag, startPoint x: 488, startPoint y: 283, endPoint x: 514, endPoint y: 289, distance: 26.7
click at [490, 283] on h1 "Call center software solves your most critical call center challenges" at bounding box center [527, 241] width 514 height 136
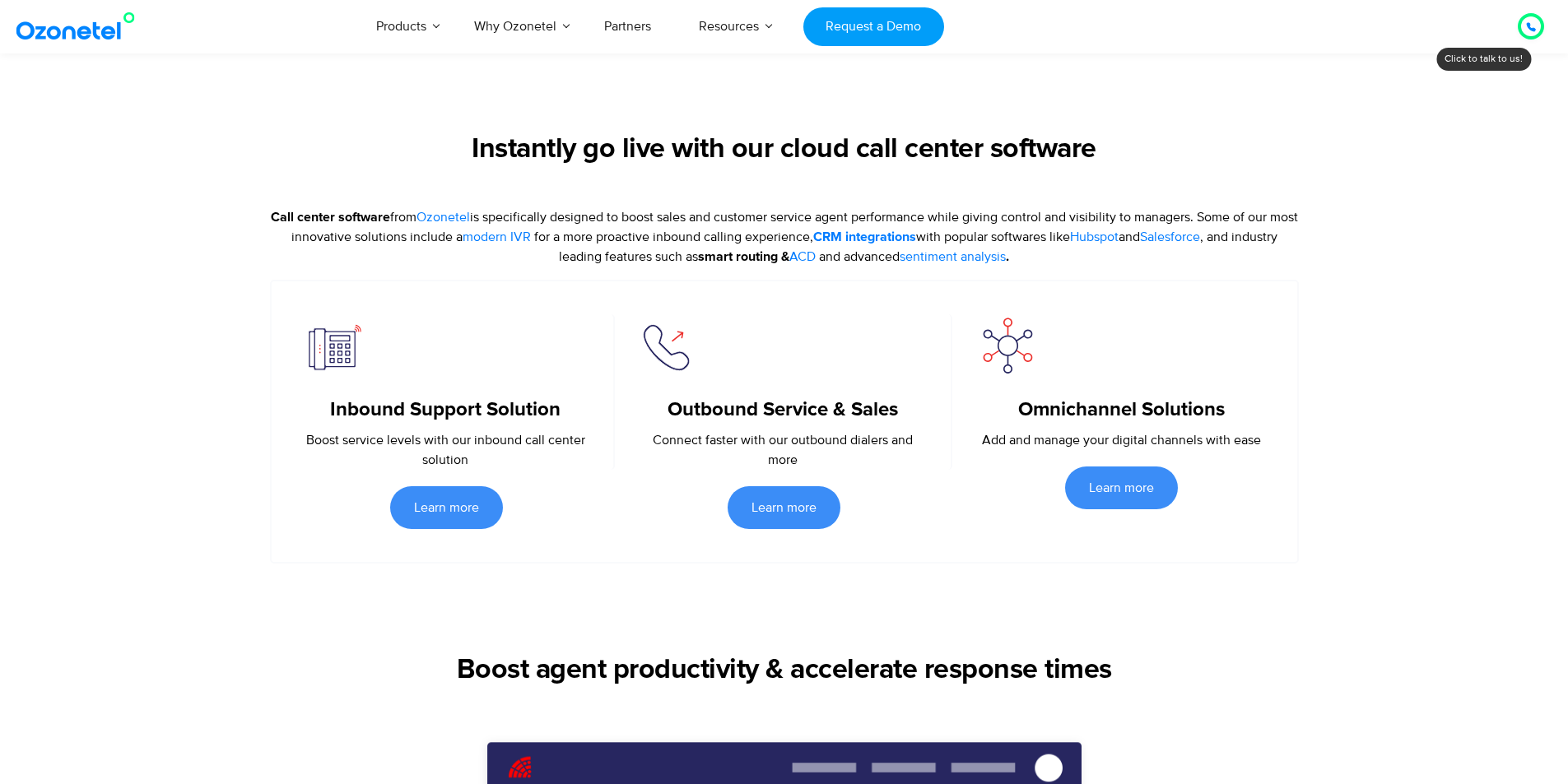
scroll to position [576, 0]
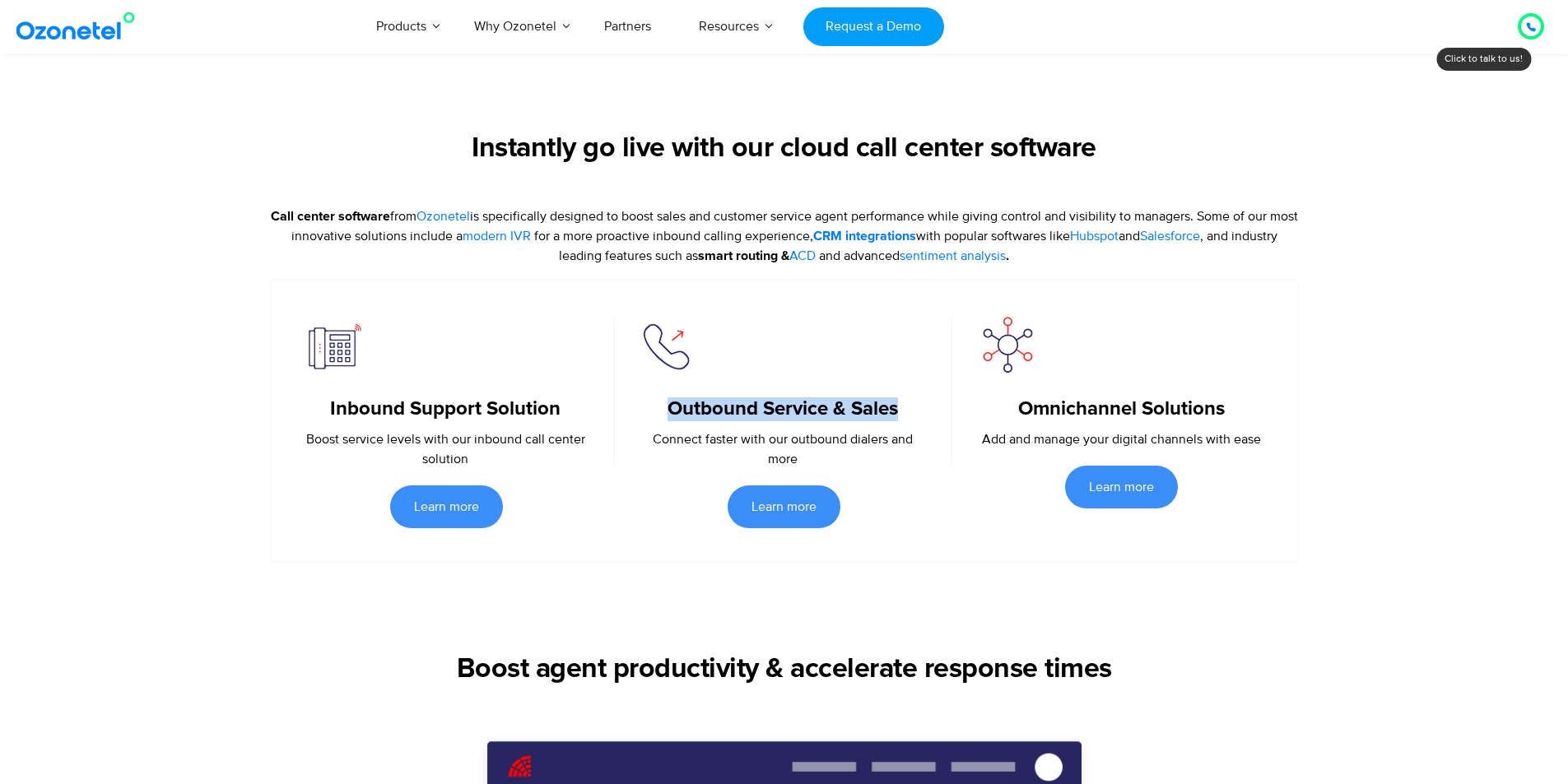
drag, startPoint x: 670, startPoint y: 408, endPoint x: 922, endPoint y: 406, distance: 252.0
click at [922, 406] on h5 "Outbound Service & Sales" at bounding box center [782, 409] width 287 height 23
drag, startPoint x: 891, startPoint y: 467, endPoint x: 858, endPoint y: 467, distance: 33.0
click at [888, 467] on p "Connect faster with our outbound dialers and more" at bounding box center [782, 449] width 287 height 39
click at [787, 459] on p "Connect faster with our outbound dialers and more" at bounding box center [782, 449] width 287 height 39
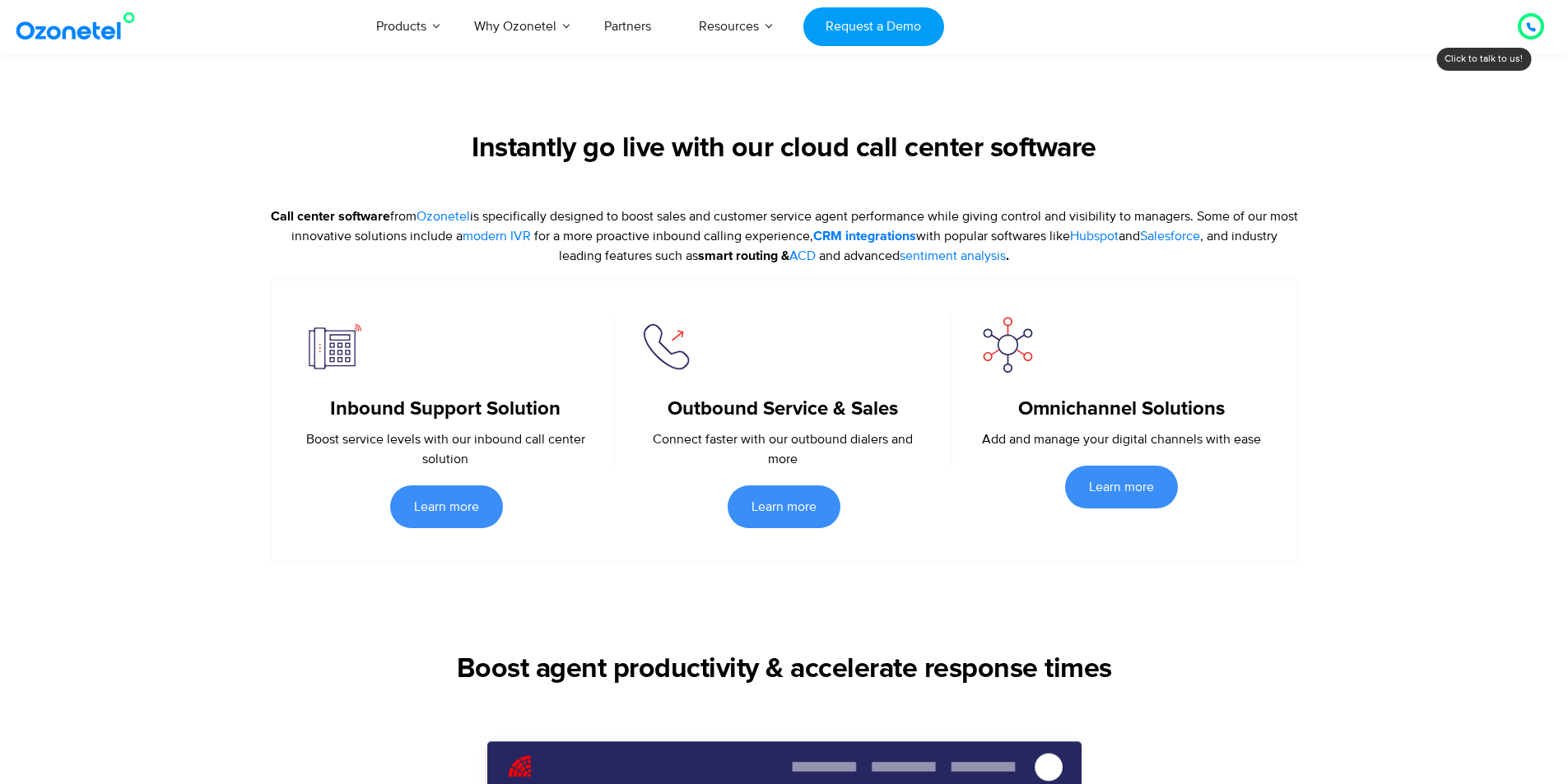
drag, startPoint x: 978, startPoint y: 446, endPoint x: 1318, endPoint y: 420, distance: 341.0
click at [1318, 420] on section "Instantly go live with our cloud call center software Call center software from…" at bounding box center [784, 302] width 1568 height 521
click at [1272, 472] on div "Learn more" at bounding box center [1121, 487] width 338 height 43
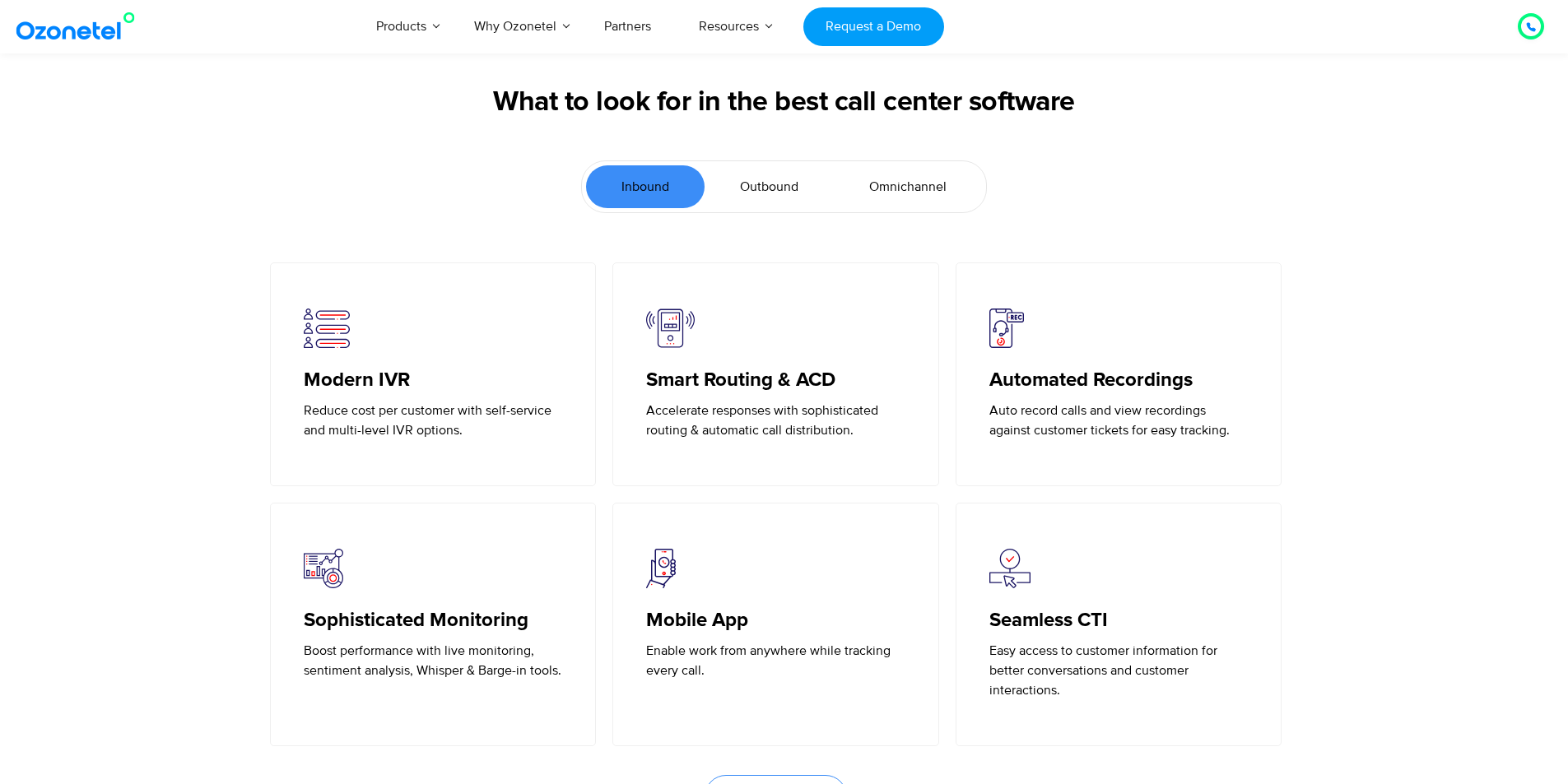
scroll to position [3538, 0]
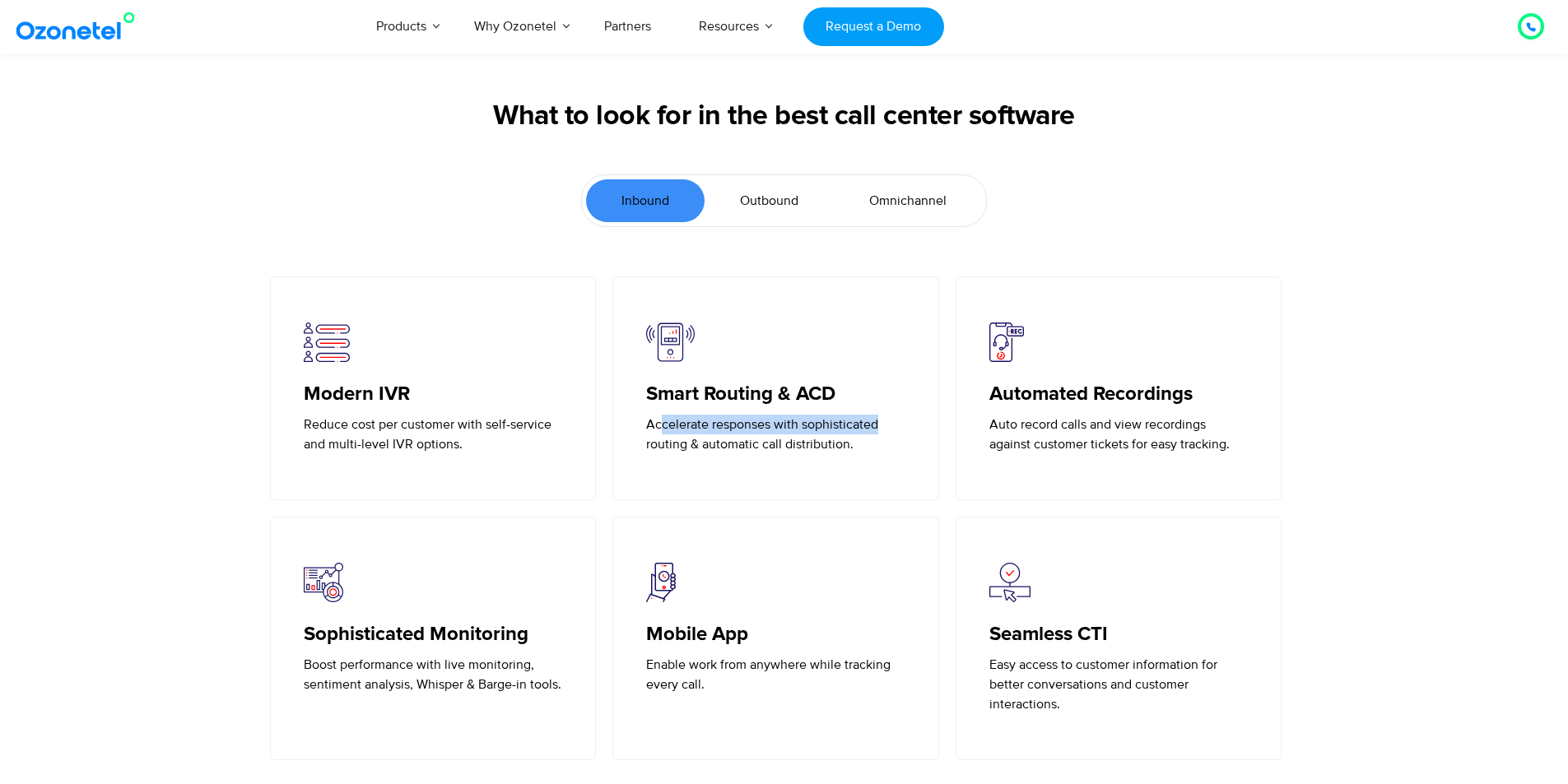
drag, startPoint x: 662, startPoint y: 431, endPoint x: 881, endPoint y: 431, distance: 219.0
click at [881, 431] on p "Accelerate responses with sophisticated routing & automatic call distribution." at bounding box center [775, 435] width 259 height 39
click at [853, 452] on p "Accelerate responses with sophisticated routing & automatic call distribution." at bounding box center [775, 435] width 259 height 39
drag, startPoint x: 984, startPoint y: 400, endPoint x: 1248, endPoint y: 387, distance: 264.3
click at [1248, 387] on div "Automated Recordings Auto record calls and view recordings against customer tic…" at bounding box center [1119, 388] width 327 height 224
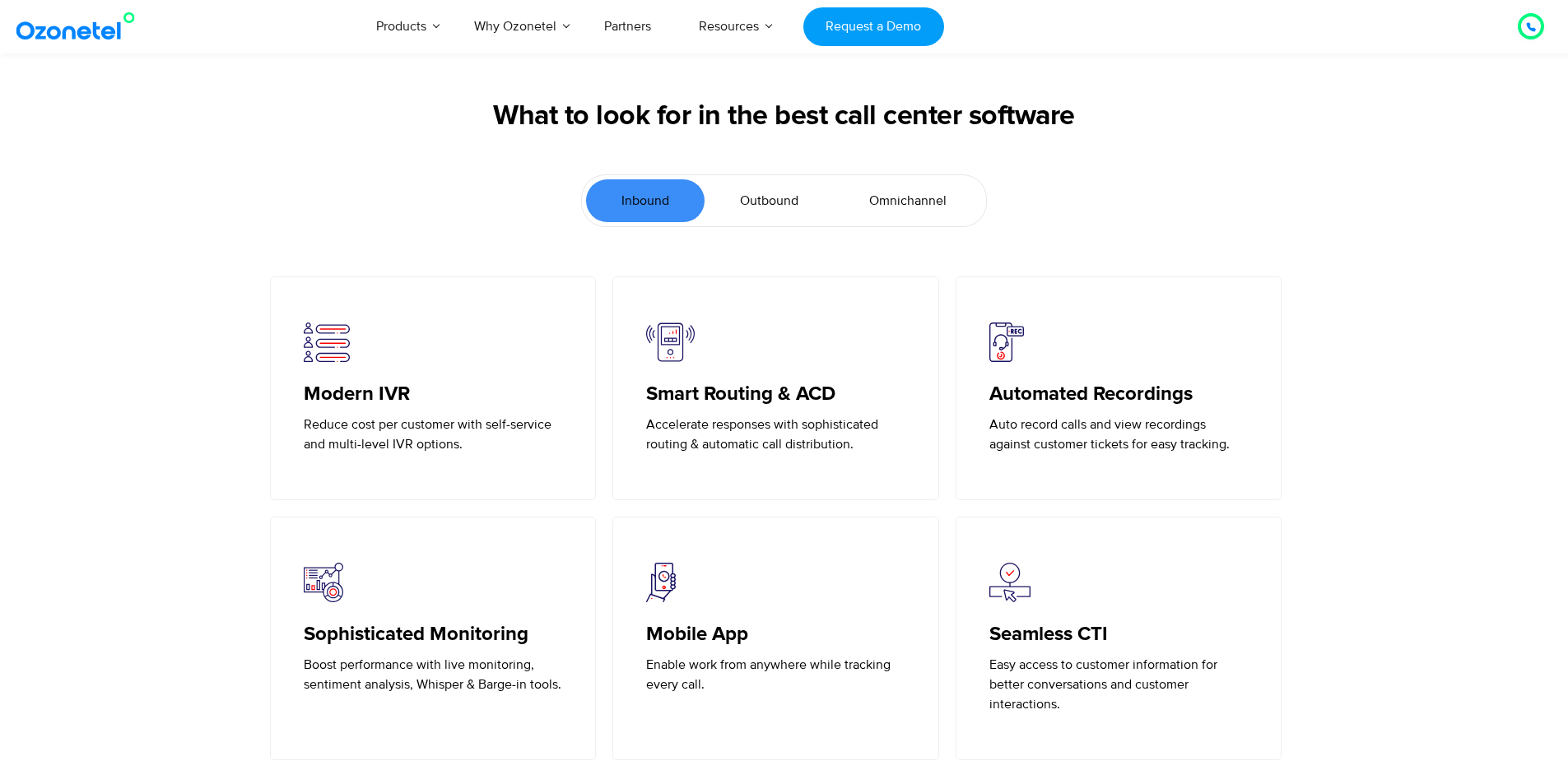
click at [1055, 441] on p "Auto record calls and view recordings against customer tickets for easy trackin…" at bounding box center [1119, 435] width 259 height 39
drag, startPoint x: 992, startPoint y: 444, endPoint x: 1116, endPoint y: 446, distance: 124.0
click at [1115, 446] on p "Auto record calls and view recordings against customer tickets for easy trackin…" at bounding box center [1119, 435] width 259 height 39
drag, startPoint x: 1087, startPoint y: 449, endPoint x: 1183, endPoint y: 473, distance: 99.0
click at [1087, 451] on p "Auto record calls and view recordings against customer tickets for easy trackin…" at bounding box center [1119, 435] width 259 height 39
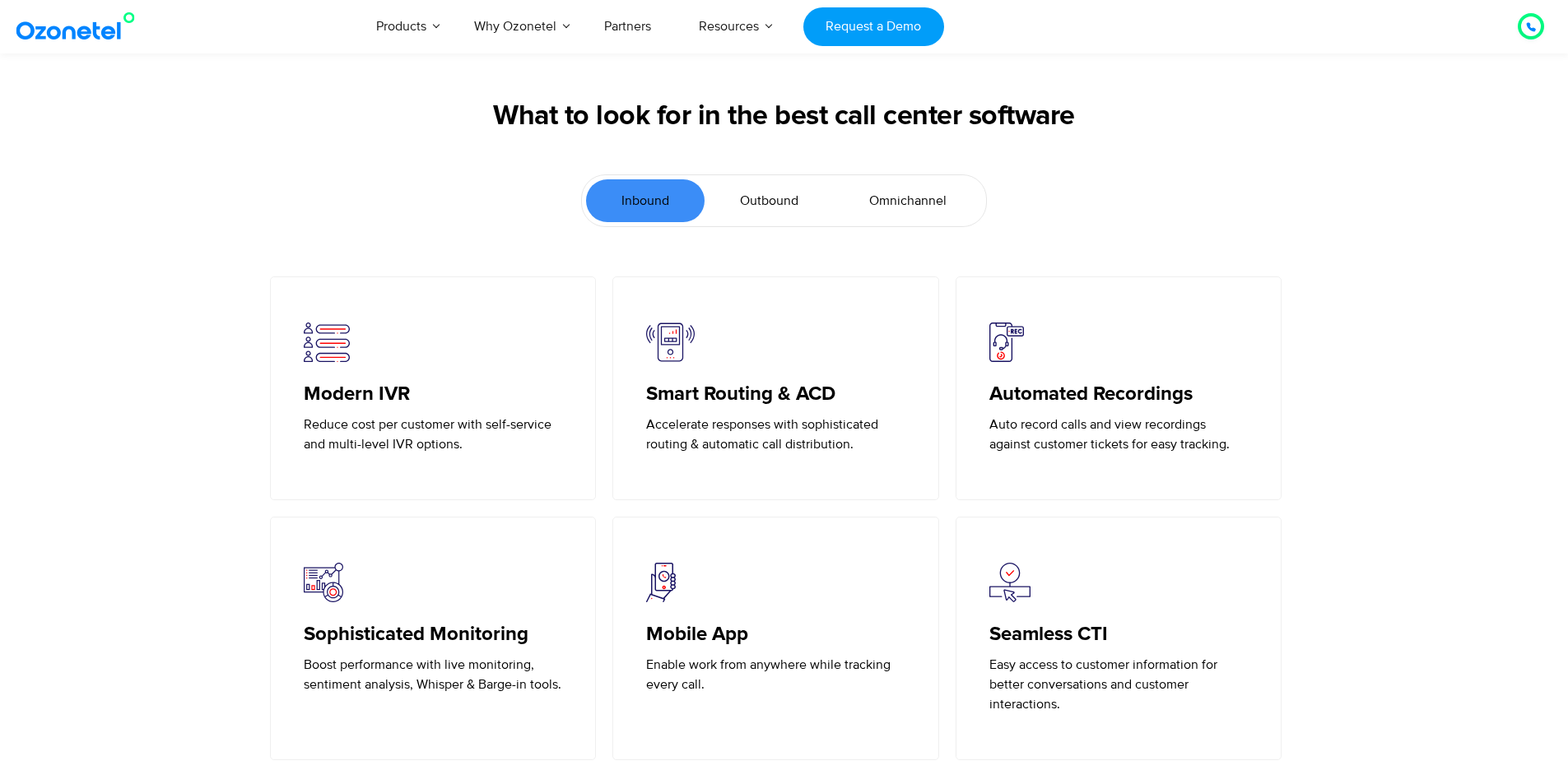
click at [1284, 452] on div "Automated Recordings Auto record calls and view recordings against customer tic…" at bounding box center [1119, 388] width 344 height 224
drag, startPoint x: 989, startPoint y: 448, endPoint x: 1187, endPoint y: 465, distance: 198.7
click at [1187, 465] on div "Automated Recordings Auto record calls and view recordings against customer tic…" at bounding box center [1119, 388] width 327 height 224
click at [1205, 473] on div "Automated Recordings Auto record calls and view recordings against customer tic…" at bounding box center [1119, 388] width 327 height 224
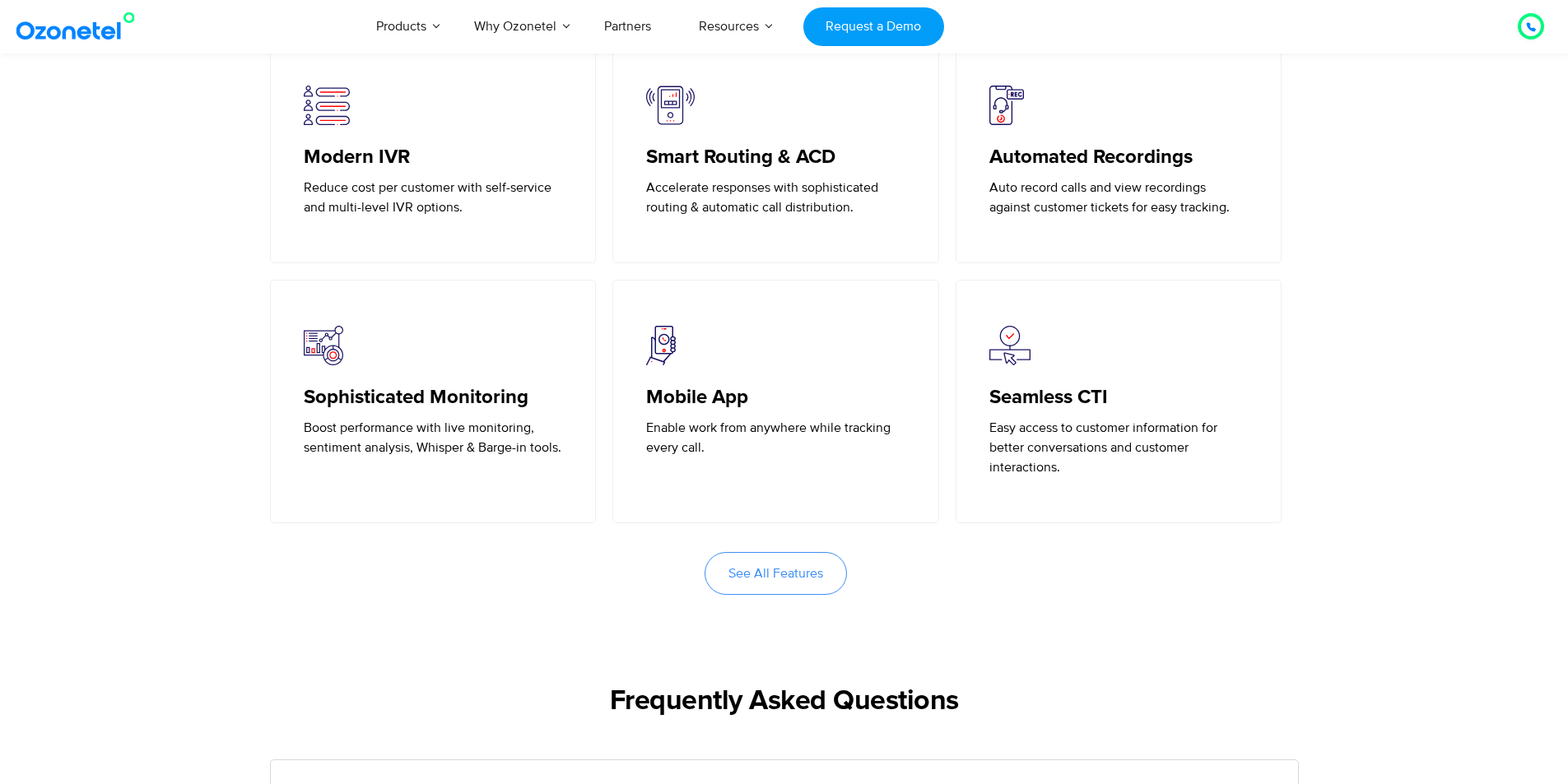
scroll to position [3785, 0]
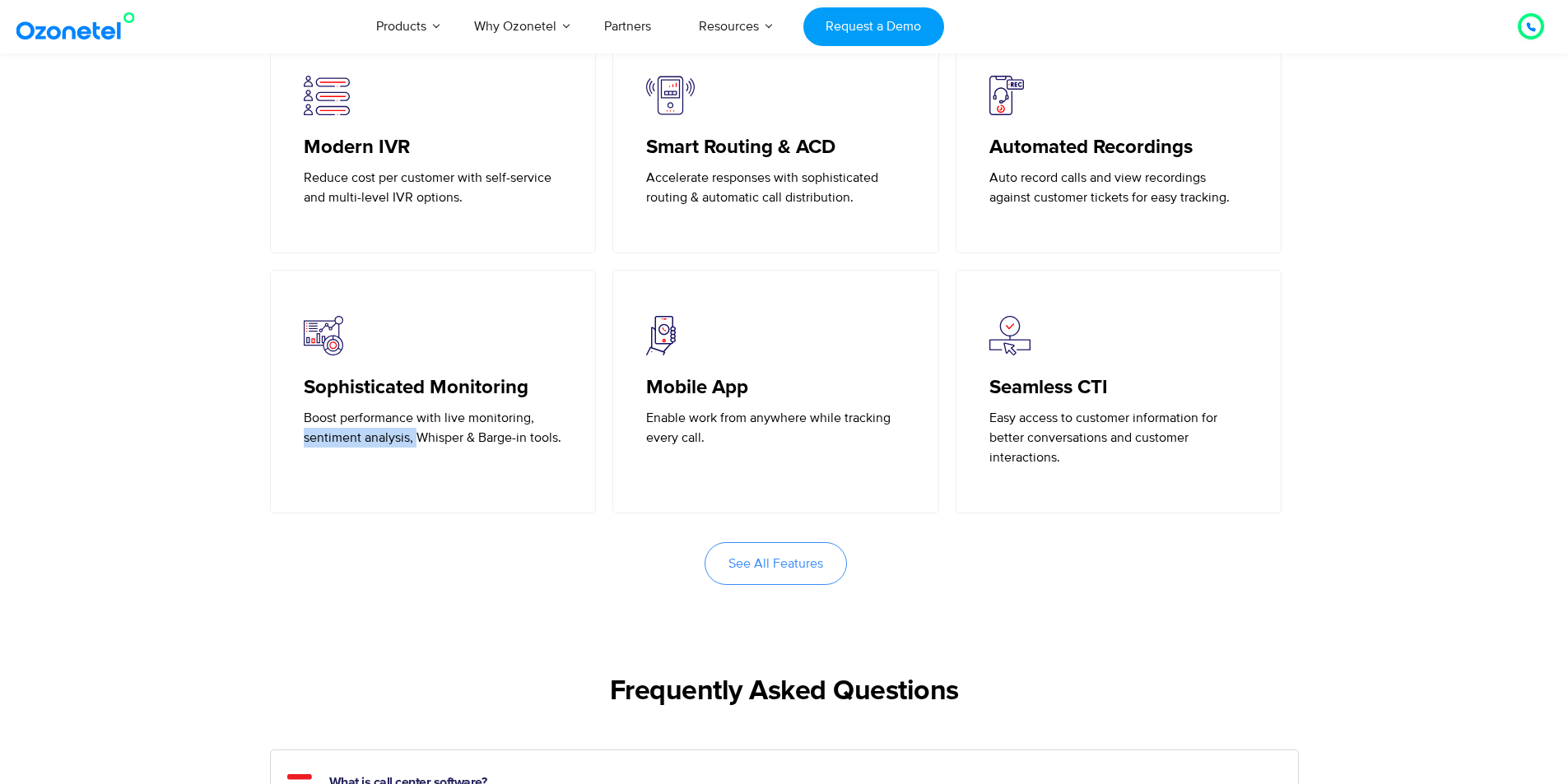
drag, startPoint x: 307, startPoint y: 441, endPoint x: 416, endPoint y: 444, distance: 109.0
click at [416, 444] on p "Boost performance with live monitoring, sentiment analysis, Whisper & Barge-in …" at bounding box center [433, 428] width 259 height 39
drag, startPoint x: 438, startPoint y: 447, endPoint x: 449, endPoint y: 448, distance: 11.0
click at [440, 447] on p "Boost performance with live monitoring, sentiment analysis, Whisper & Barge-in …" at bounding box center [433, 428] width 259 height 39
click at [513, 450] on div "Sophisticated Monitoring Boost performance with live monitoring, sentiment anal…" at bounding box center [434, 392] width 327 height 244
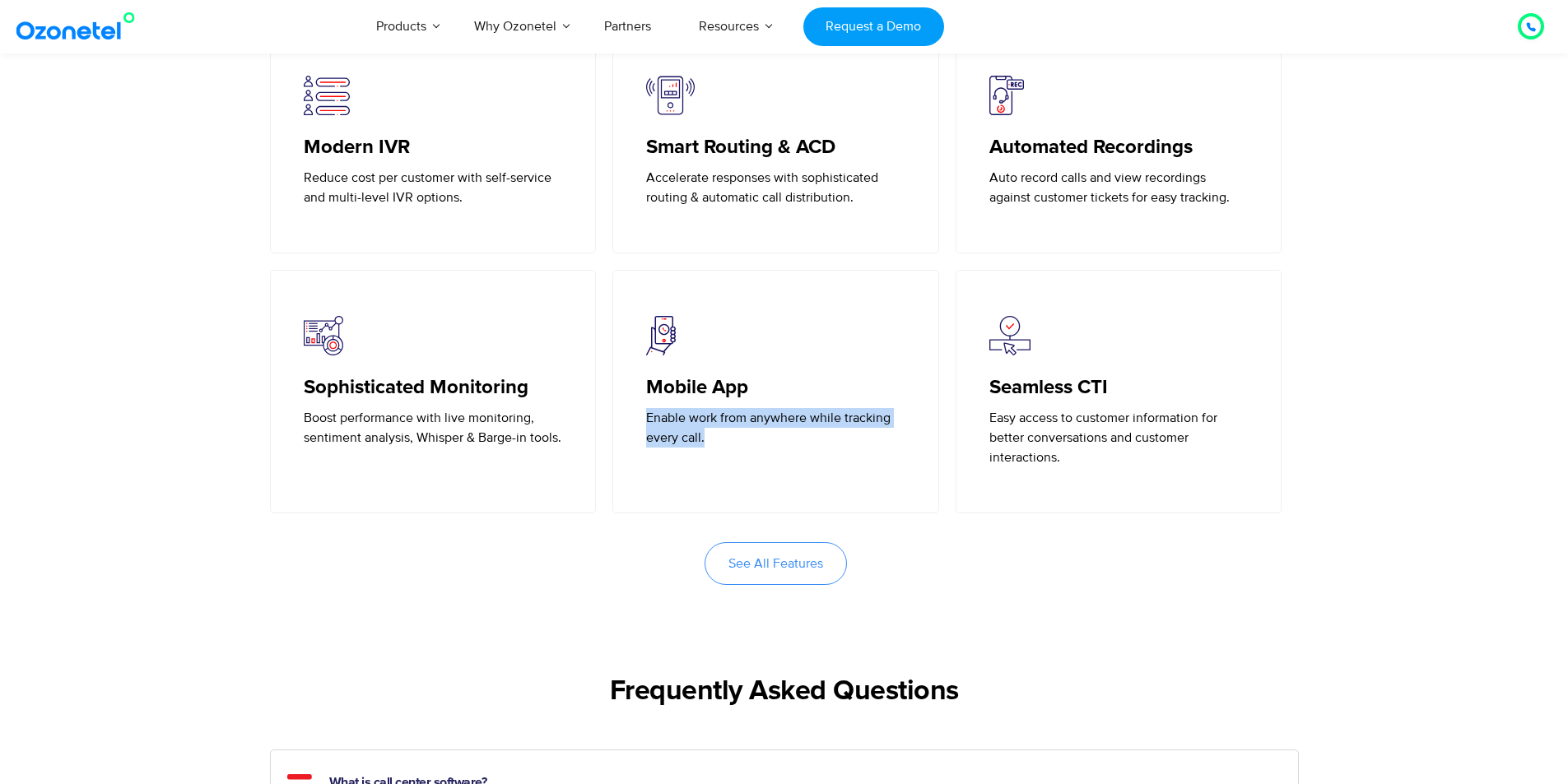
drag, startPoint x: 646, startPoint y: 414, endPoint x: 728, endPoint y: 438, distance: 85.4
click at [724, 432] on p "Enable work from anywhere while tracking every call." at bounding box center [775, 428] width 259 height 39
click at [798, 452] on div "Mobile App Enable work from anywhere while tracking every call." at bounding box center [775, 392] width 327 height 244
drag, startPoint x: 736, startPoint y: 444, endPoint x: 631, endPoint y: 438, distance: 105.2
click at [616, 410] on div "Mobile App Enable work from anywhere while tracking every call." at bounding box center [775, 392] width 327 height 244
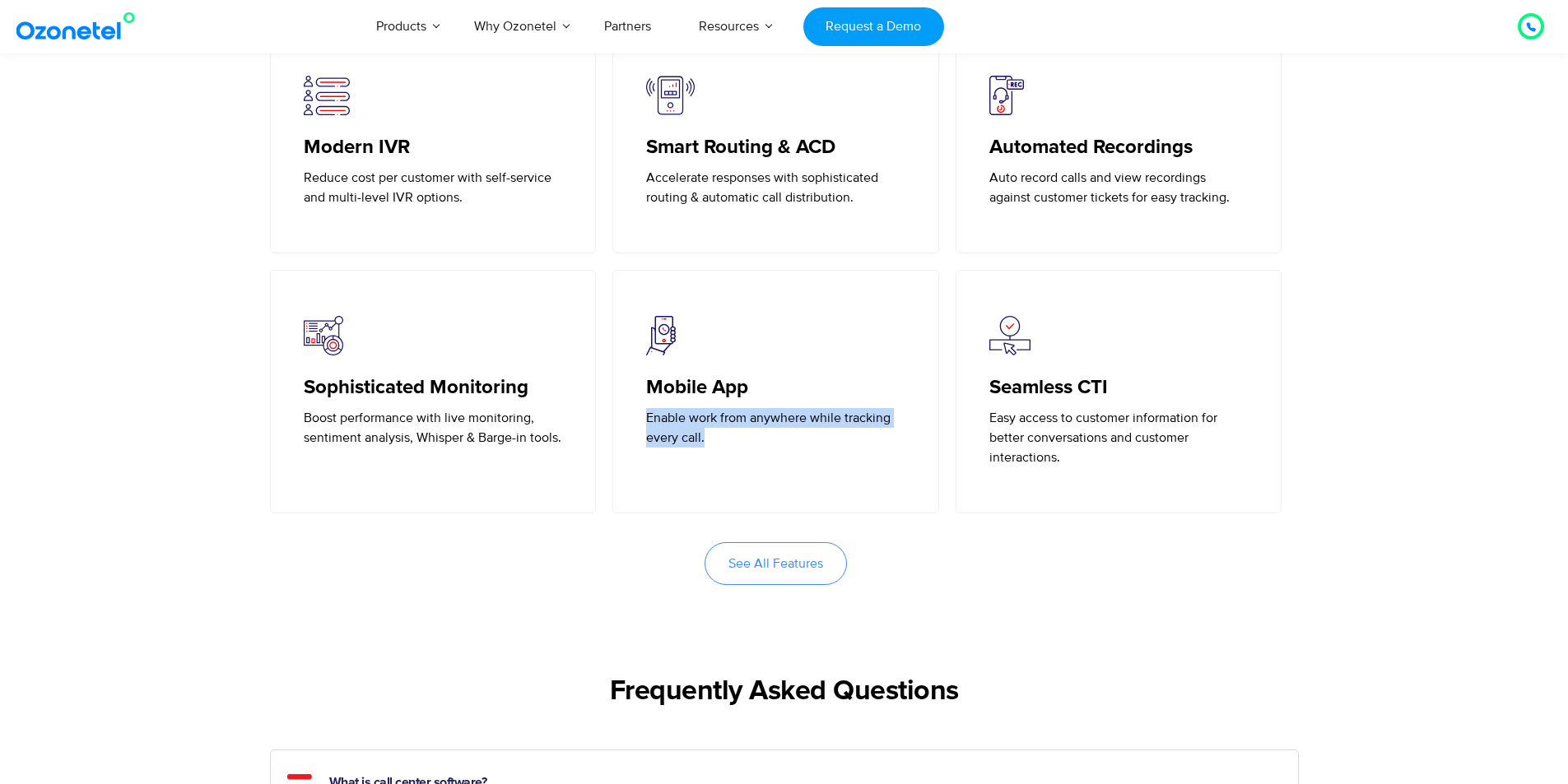
click at [669, 468] on div "Mobile App Enable work from anywhere while tracking every call." at bounding box center [775, 392] width 327 height 244
click at [1062, 441] on p "Easy access to customer information for better conversations and customer inter…" at bounding box center [1119, 438] width 259 height 60
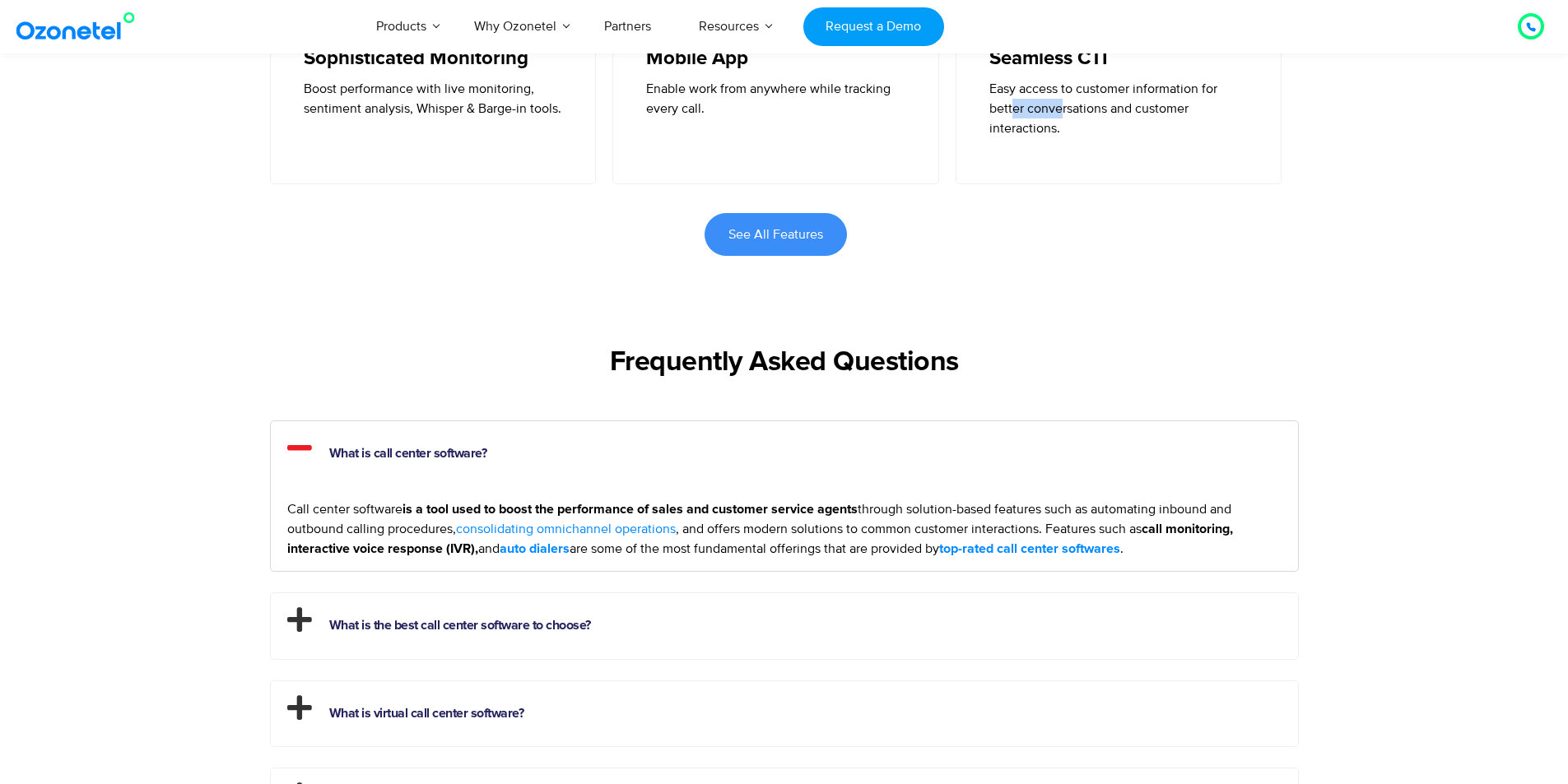
click at [807, 240] on span "See All Features" at bounding box center [775, 234] width 95 height 13
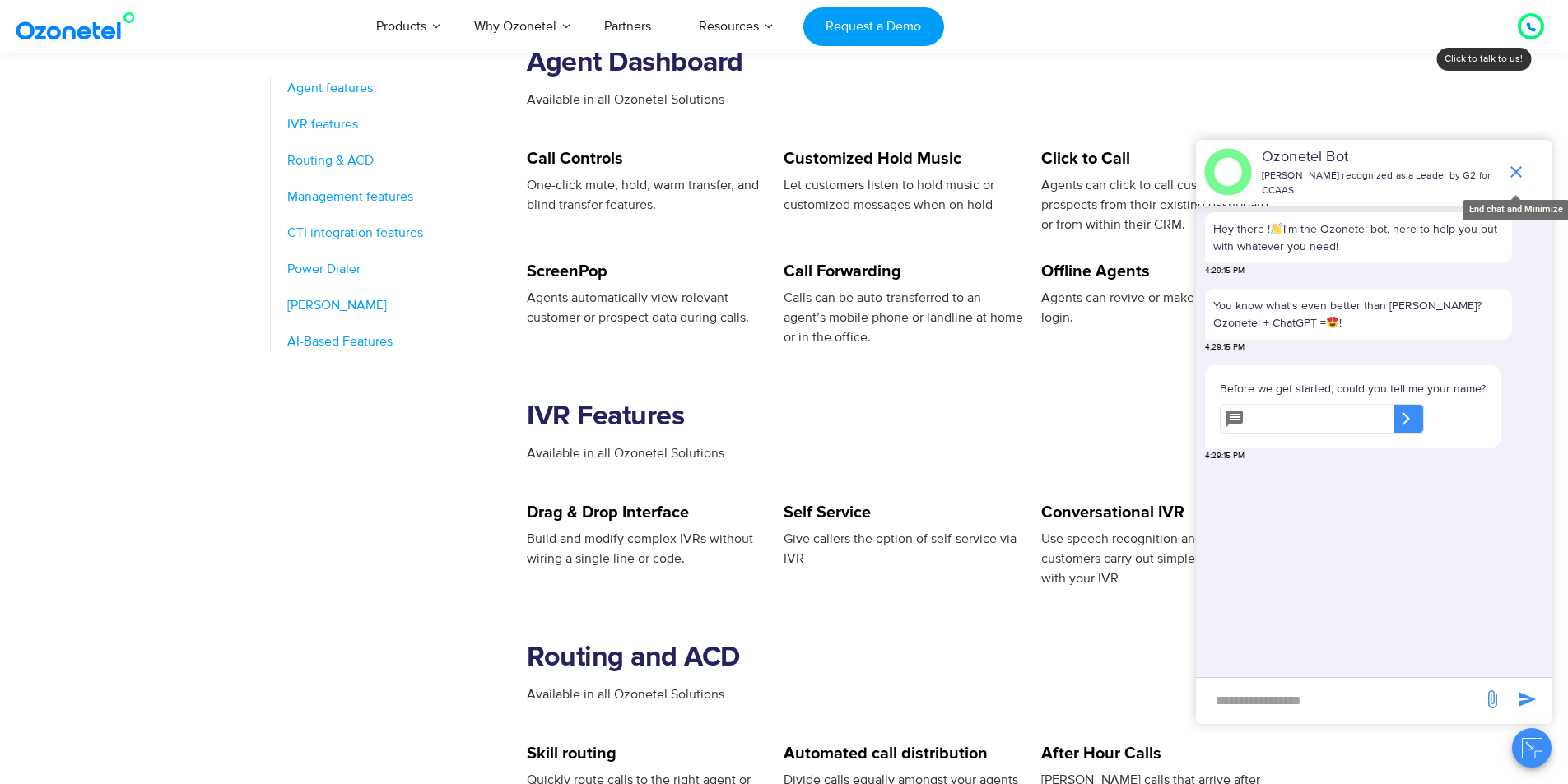
click at [1516, 176] on icon "end chat or minimize" at bounding box center [1515, 172] width 20 height 20
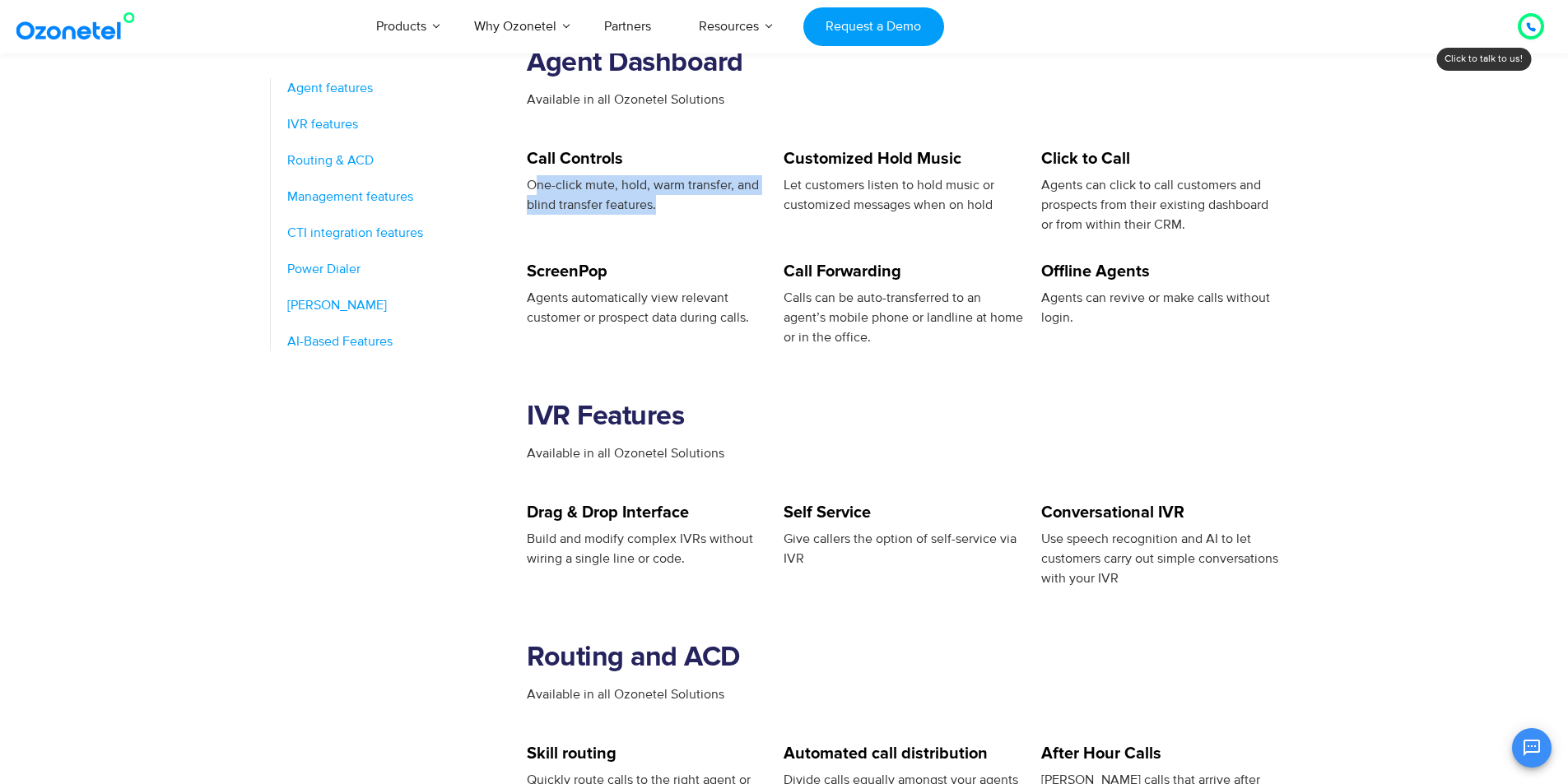
drag, startPoint x: 534, startPoint y: 183, endPoint x: 753, endPoint y: 228, distance: 223.6
click at [711, 208] on div "One-click mute, hold, warm transfer, and blind transfer features." at bounding box center [646, 195] width 240 height 39
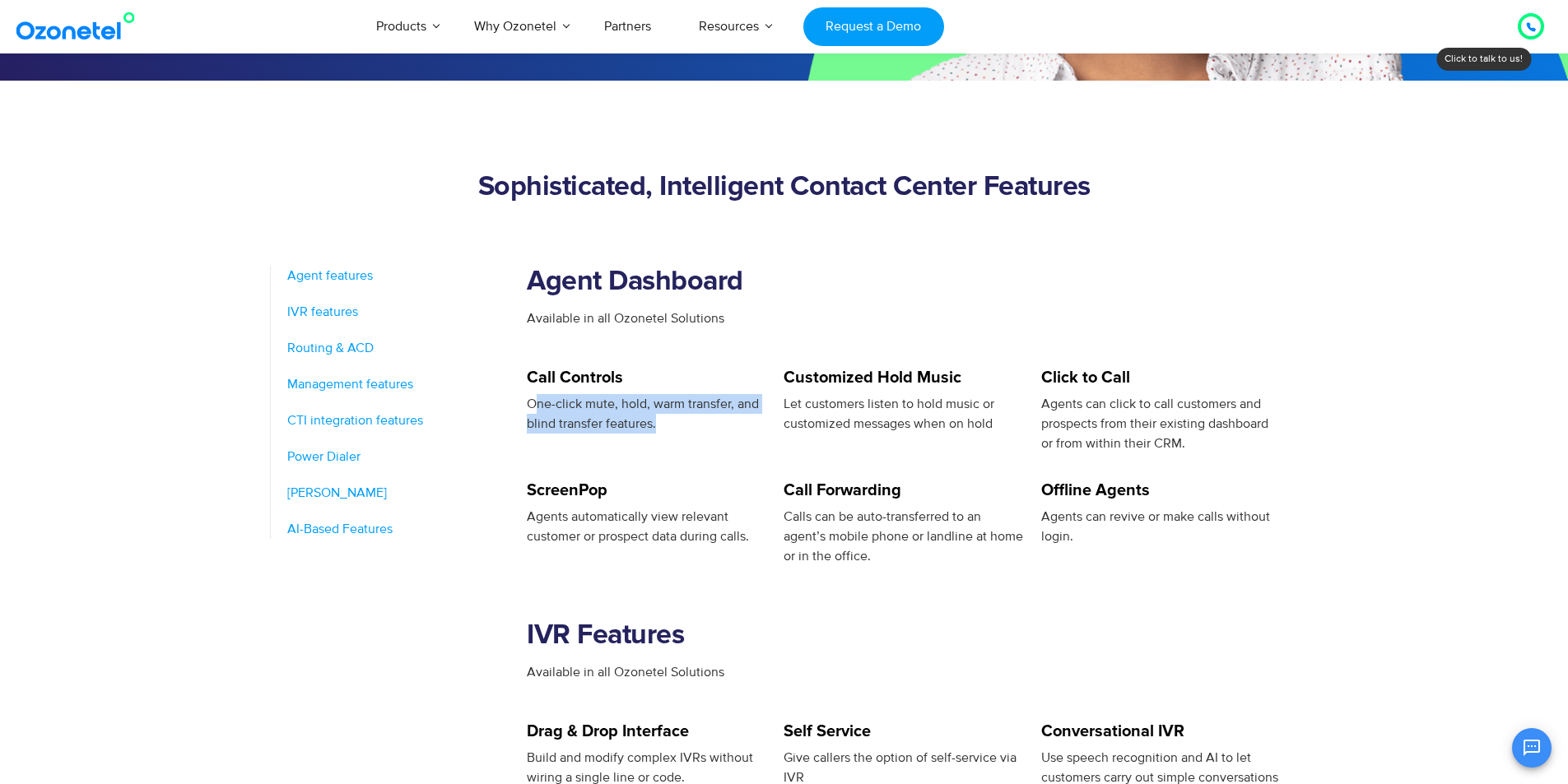
scroll to position [493, 0]
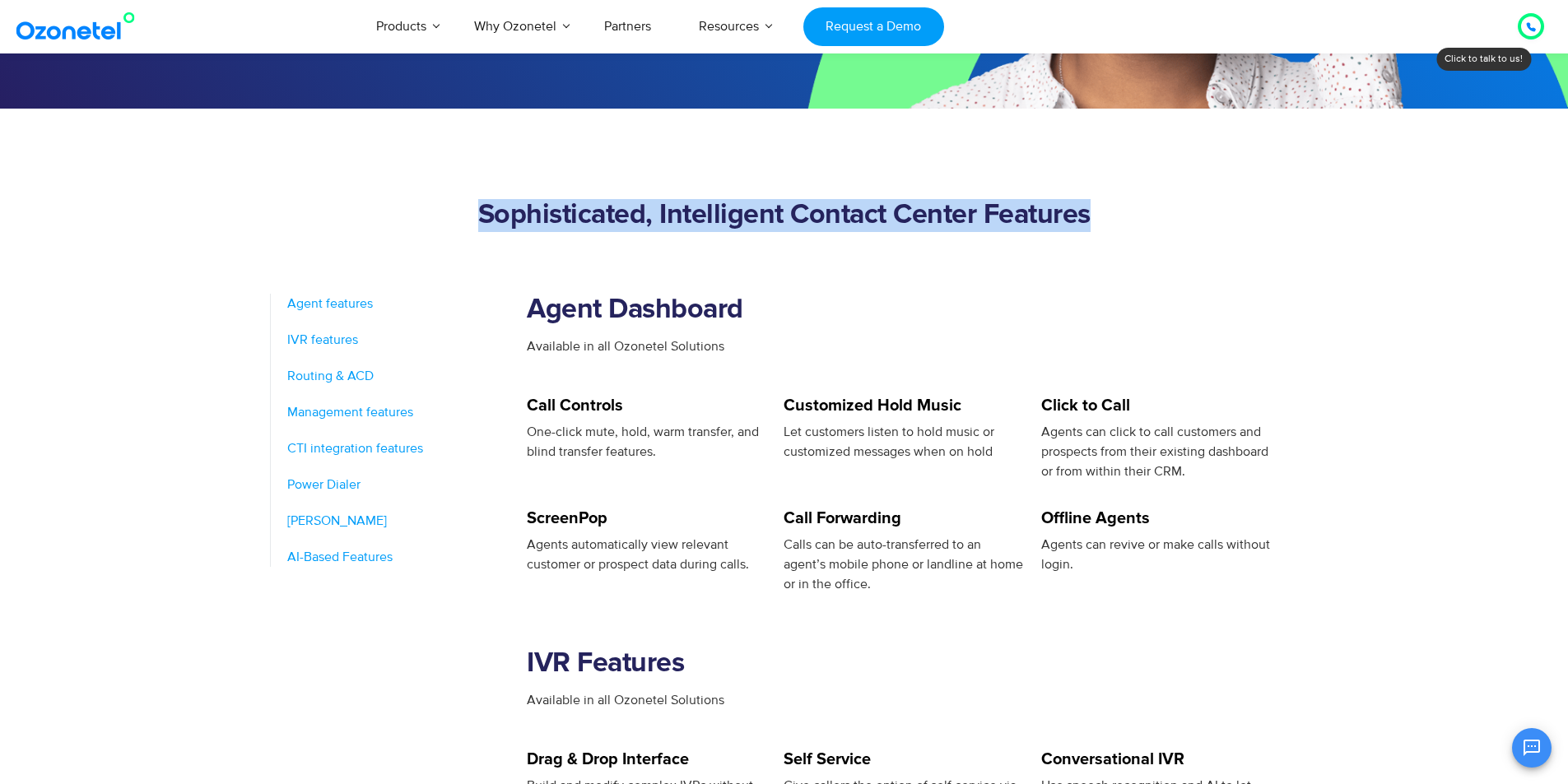
drag, startPoint x: 747, startPoint y: 213, endPoint x: 624, endPoint y: 236, distance: 125.1
click at [293, 218] on h2 "Sophisticated, Intelligent Contact Center Features" at bounding box center [784, 215] width 1029 height 33
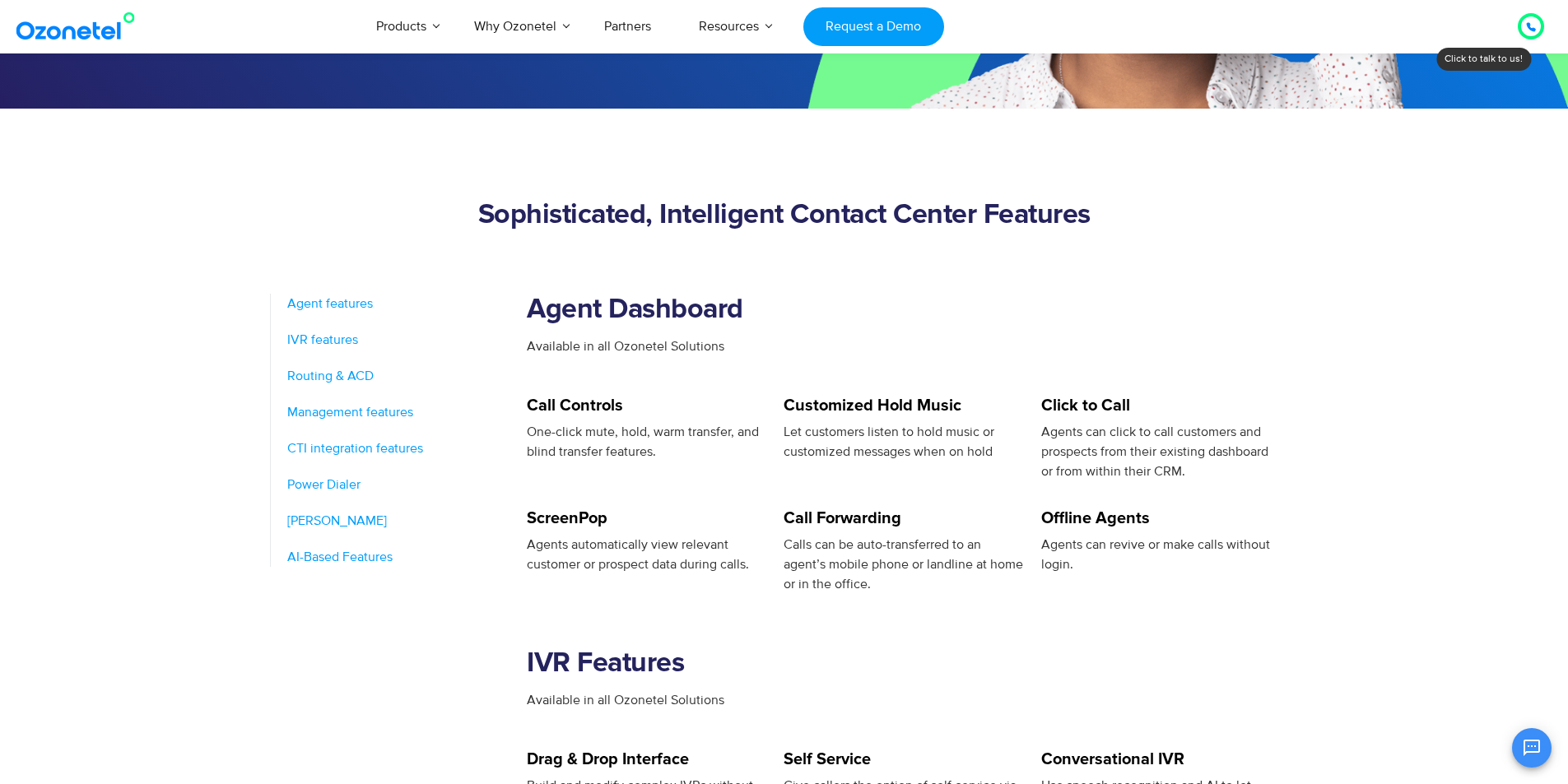
click at [1057, 262] on section "Agent Dashboard Available in all Ozonetel Solutions" at bounding box center [912, 318] width 772 height 158
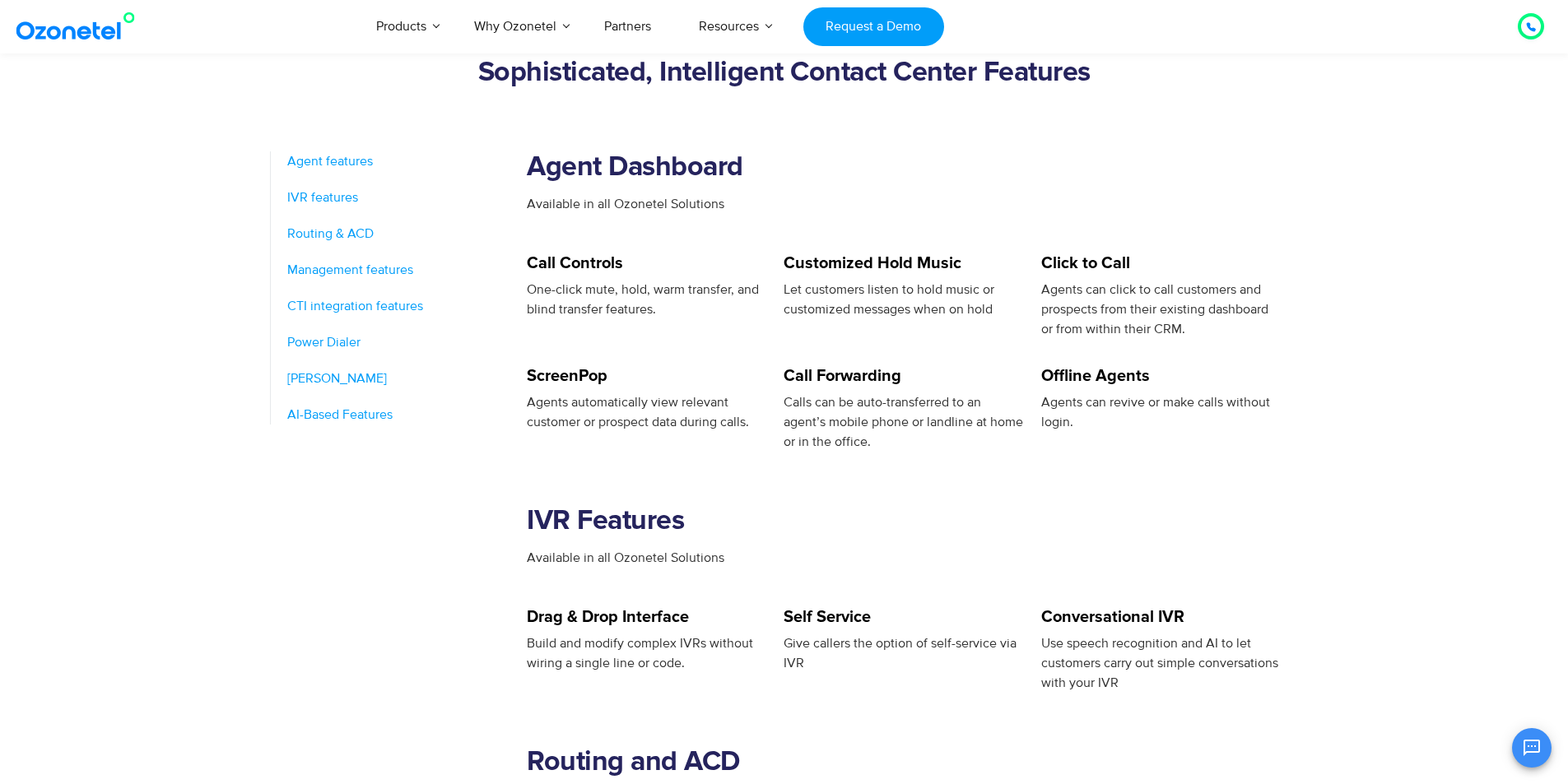
scroll to position [659, 0]
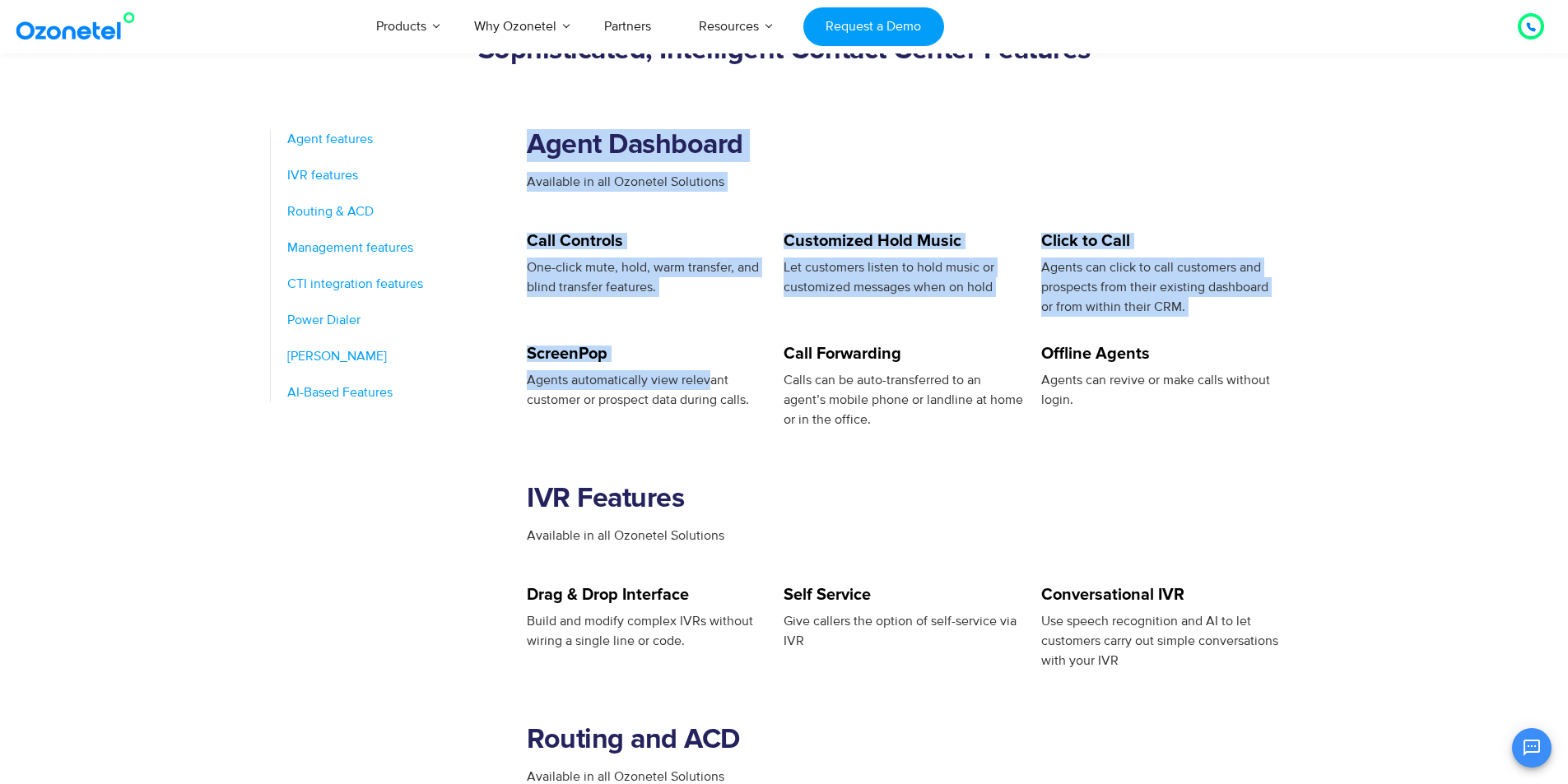
drag, startPoint x: 524, startPoint y: 380, endPoint x: 739, endPoint y: 392, distance: 215.3
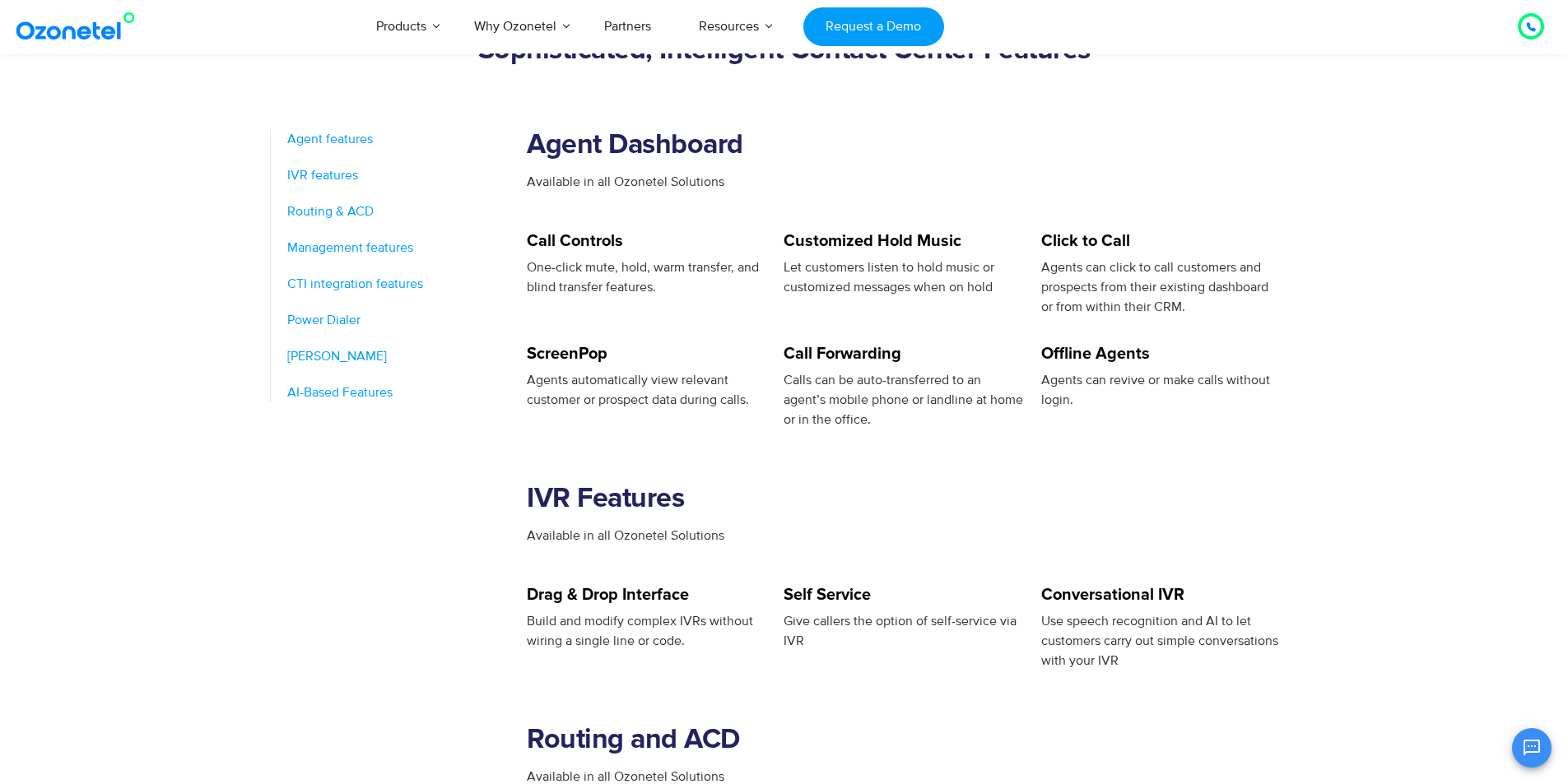
click at [746, 395] on span "Agents automatically view relevant customer or prospect data during calls." at bounding box center [637, 390] width 222 height 36
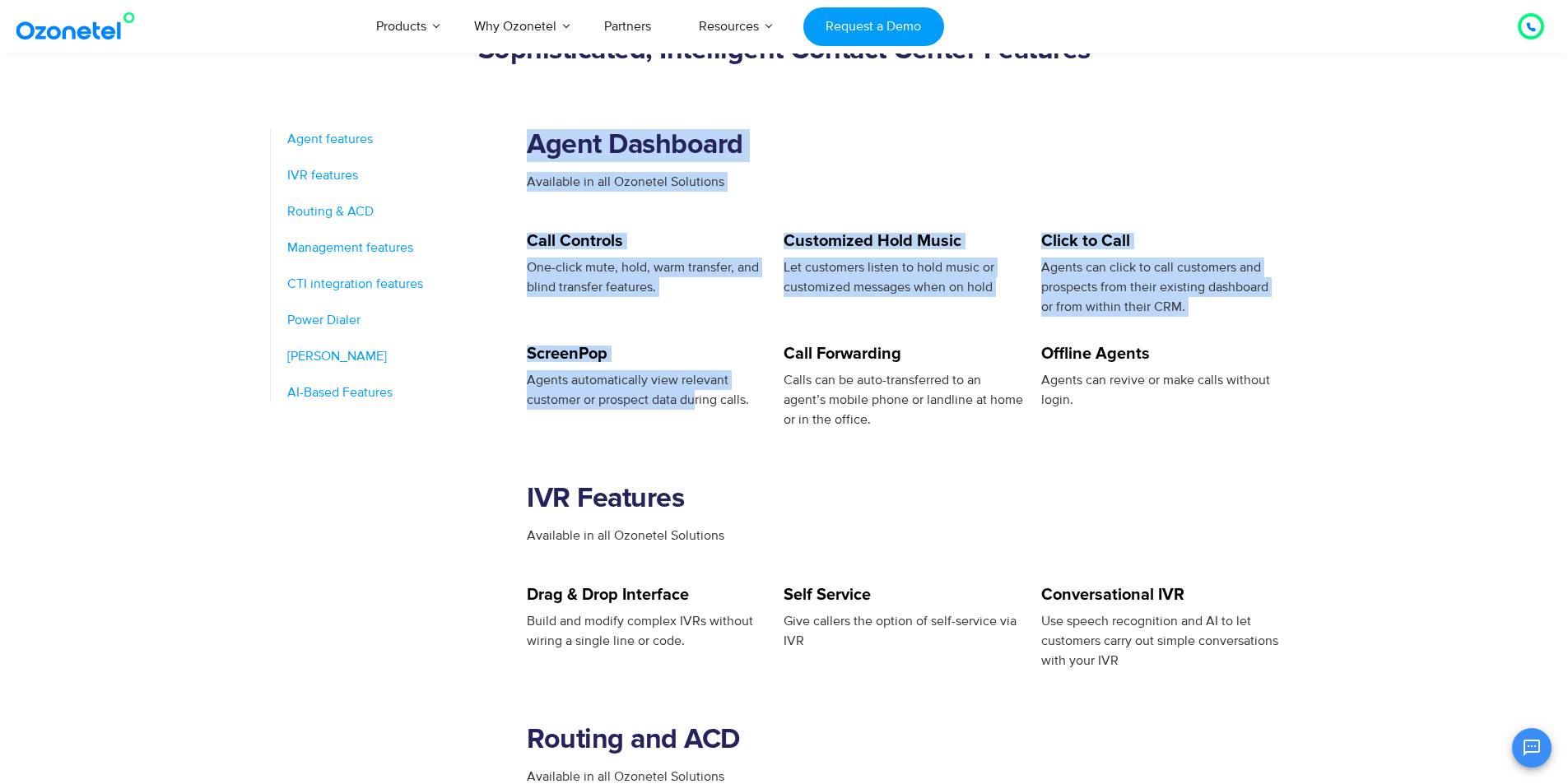
drag, startPoint x: 524, startPoint y: 400, endPoint x: 778, endPoint y: 426, distance: 255.3
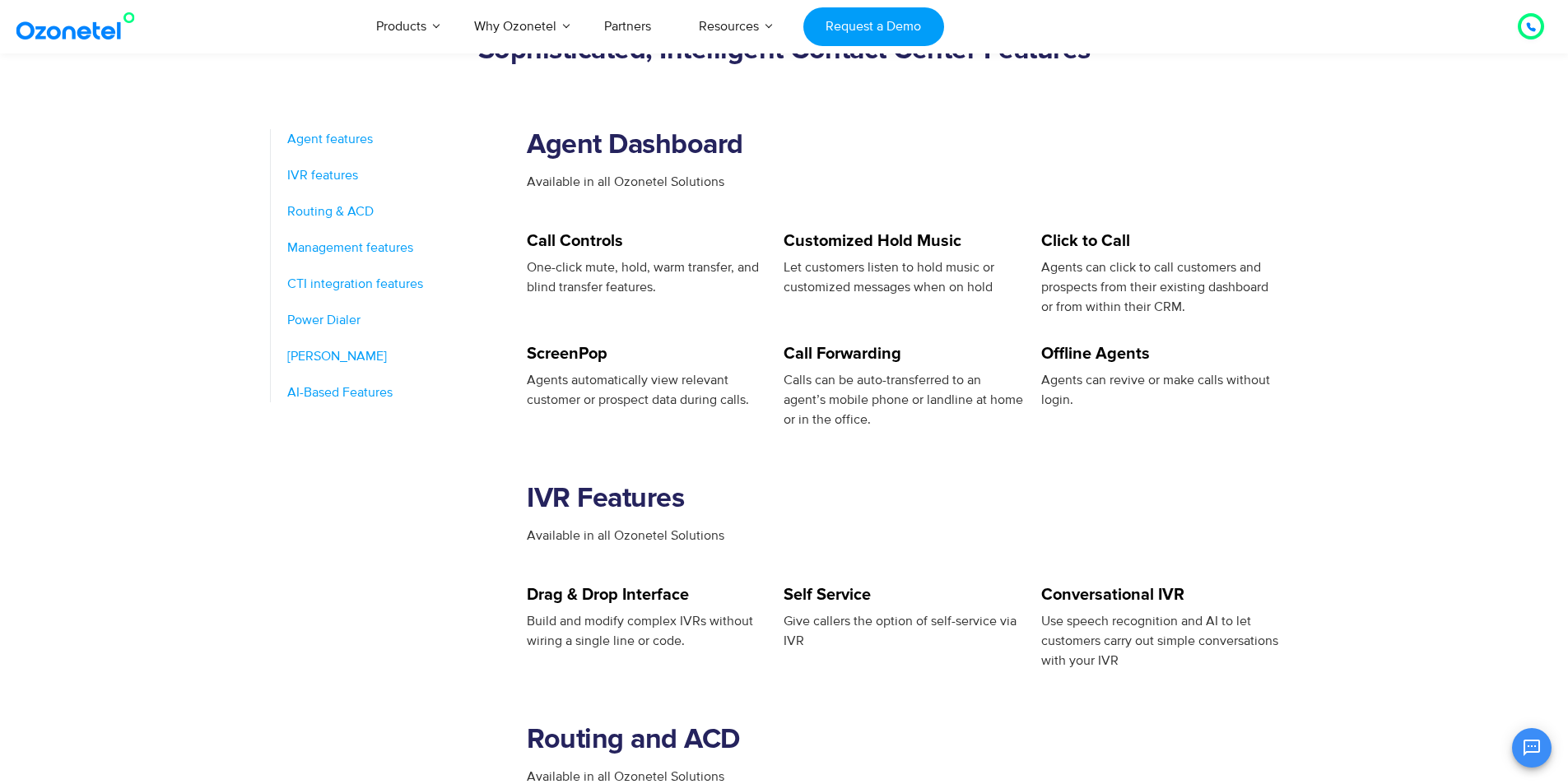
click at [779, 426] on div "ScreenPop Agents automatically view relevant customer or prospect data during c…" at bounding box center [655, 388] width 256 height 84
drag, startPoint x: 785, startPoint y: 385, endPoint x: 930, endPoint y: 428, distance: 151.2
click at [891, 420] on div "Calls can be auto-transferred to an agent’s mobile phone or landline at home or…" at bounding box center [902, 399] width 240 height 60
click at [1035, 384] on div "Call Forwarding Calls can be auto-transferred to an agent’s mobile phone or lan…" at bounding box center [911, 388] width 256 height 84
drag, startPoint x: 1041, startPoint y: 354, endPoint x: 1144, endPoint y: 354, distance: 103.0
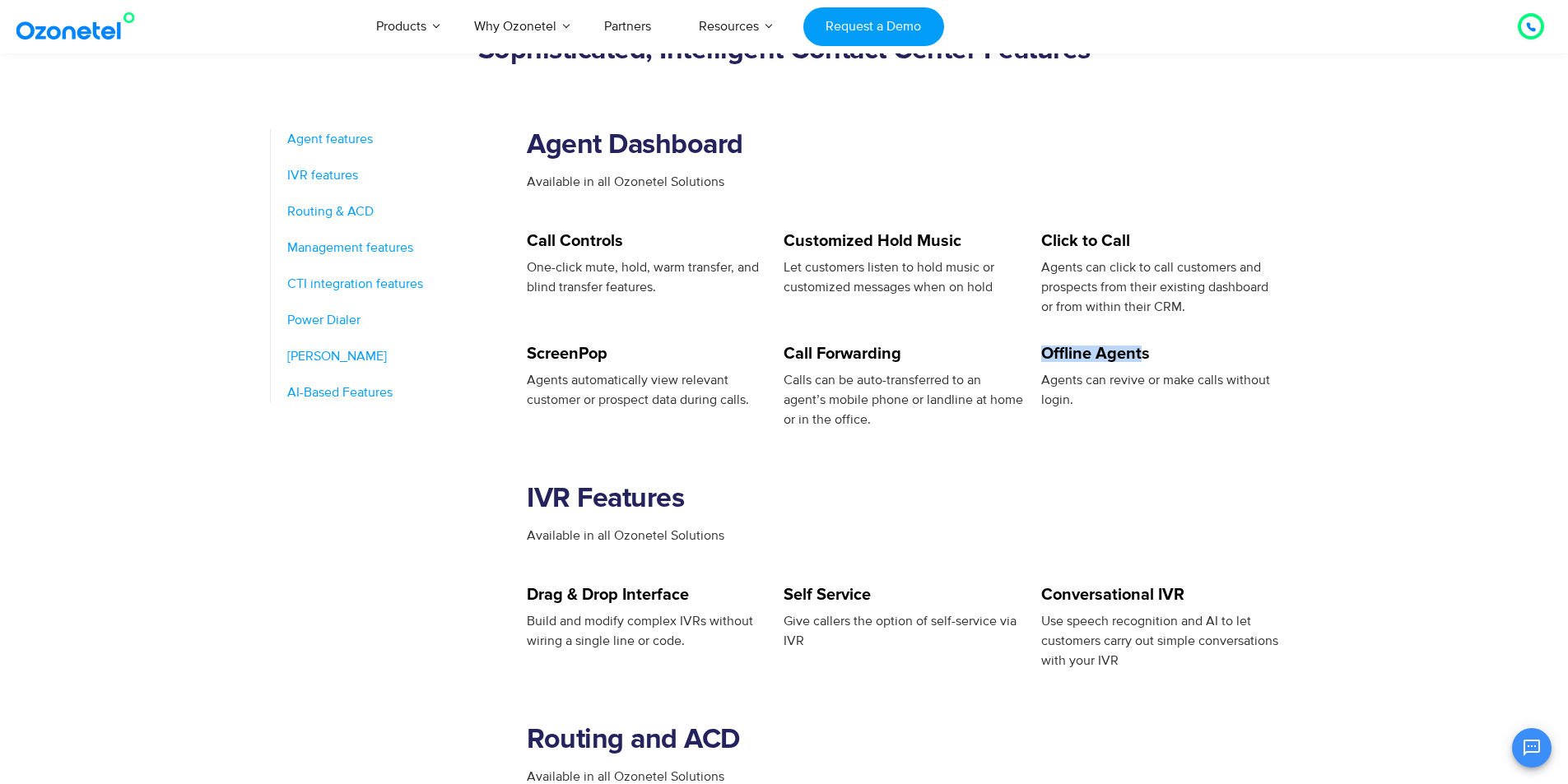
click at [1144, 354] on h5 "Offline Agents" at bounding box center [1160, 353] width 240 height 17
click at [1144, 359] on h5 "Offline Agents" at bounding box center [1160, 353] width 240 height 17
drag, startPoint x: 1041, startPoint y: 356, endPoint x: 1150, endPoint y: 354, distance: 109.0
click at [1150, 354] on h5 "Offline Agents" at bounding box center [1160, 353] width 240 height 17
drag, startPoint x: 784, startPoint y: 354, endPoint x: 911, endPoint y: 349, distance: 127.1
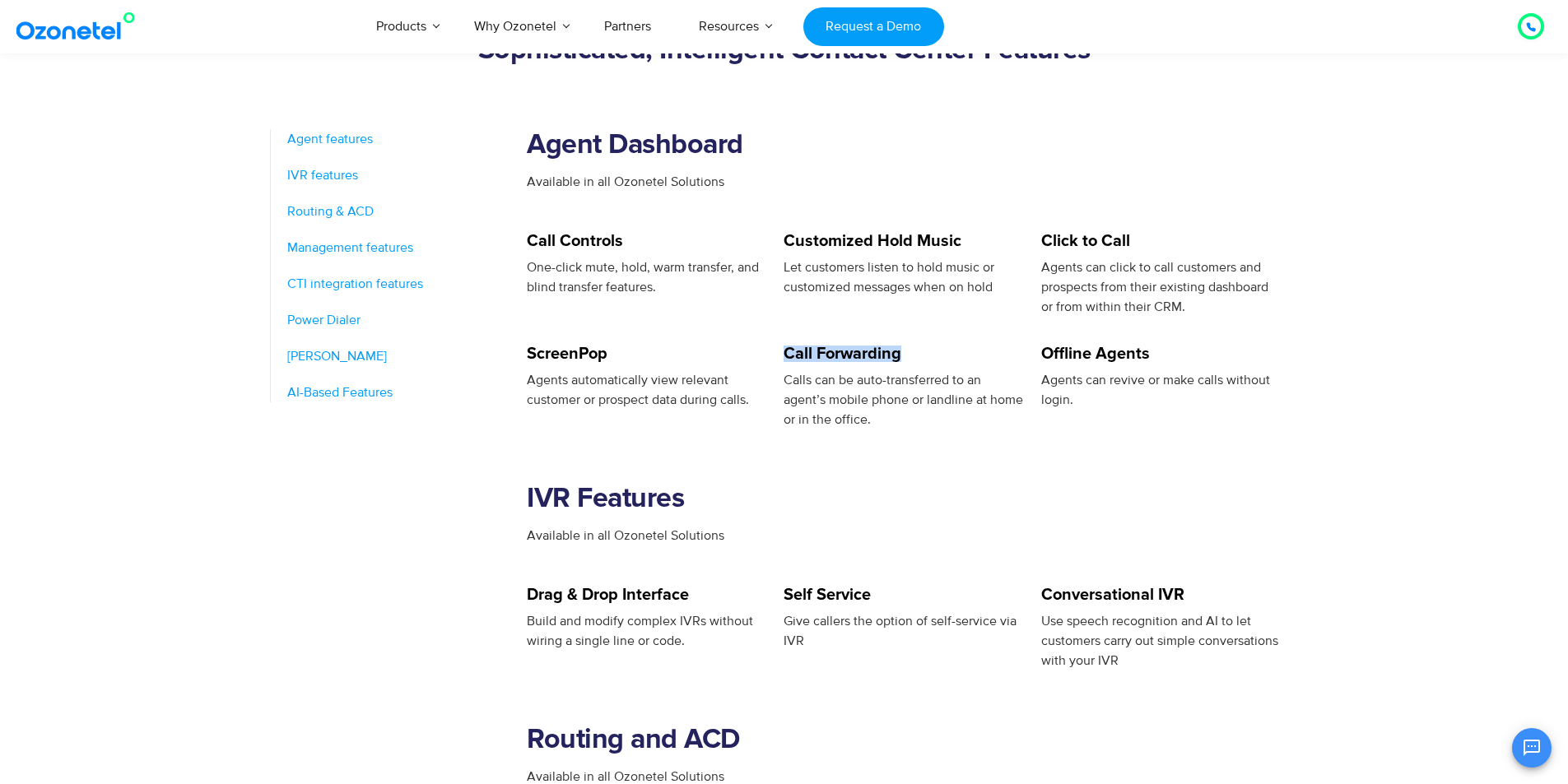
click at [911, 349] on h5 "Call Forwarding" at bounding box center [902, 353] width 240 height 17
drag, startPoint x: 786, startPoint y: 240, endPoint x: 1020, endPoint y: 235, distance: 234.1
click at [986, 240] on h5 "Customized Hold Music" at bounding box center [902, 241] width 240 height 17
drag, startPoint x: 1044, startPoint y: 241, endPoint x: 1132, endPoint y: 243, distance: 88.0
click at [1132, 243] on h5 "Click to Call" at bounding box center [1160, 241] width 240 height 17
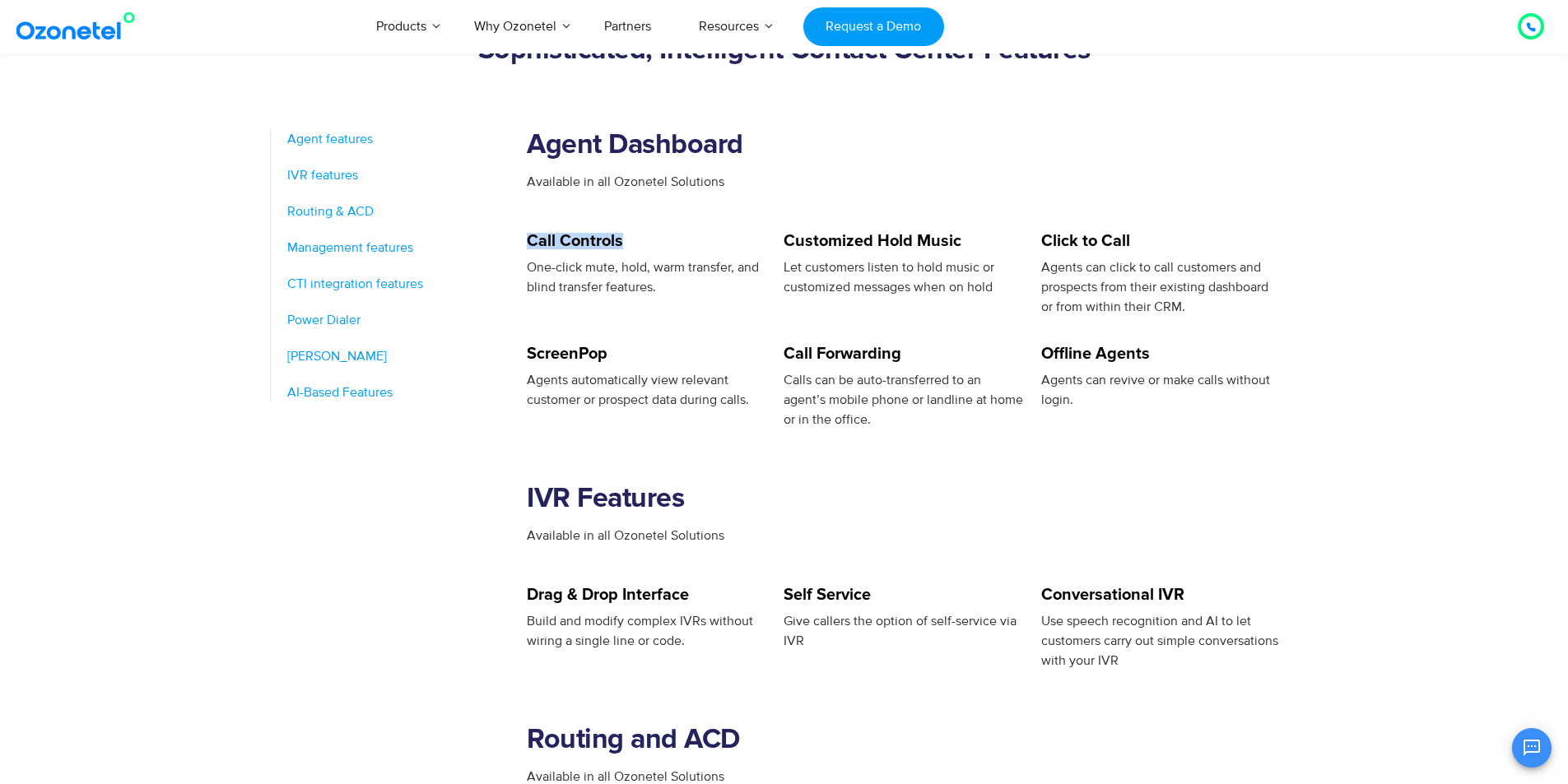
drag, startPoint x: 529, startPoint y: 240, endPoint x: 653, endPoint y: 240, distance: 124.0
click at [653, 240] on h5 "Call Controls" at bounding box center [646, 241] width 240 height 17
drag, startPoint x: 529, startPoint y: 356, endPoint x: 641, endPoint y: 355, distance: 112.0
click at [641, 355] on h5 "ScreenPop" at bounding box center [646, 353] width 240 height 17
click at [1028, 390] on div "Call Forwarding Calls can be auto-transferred to an agent’s mobile phone or lan…" at bounding box center [911, 388] width 256 height 84
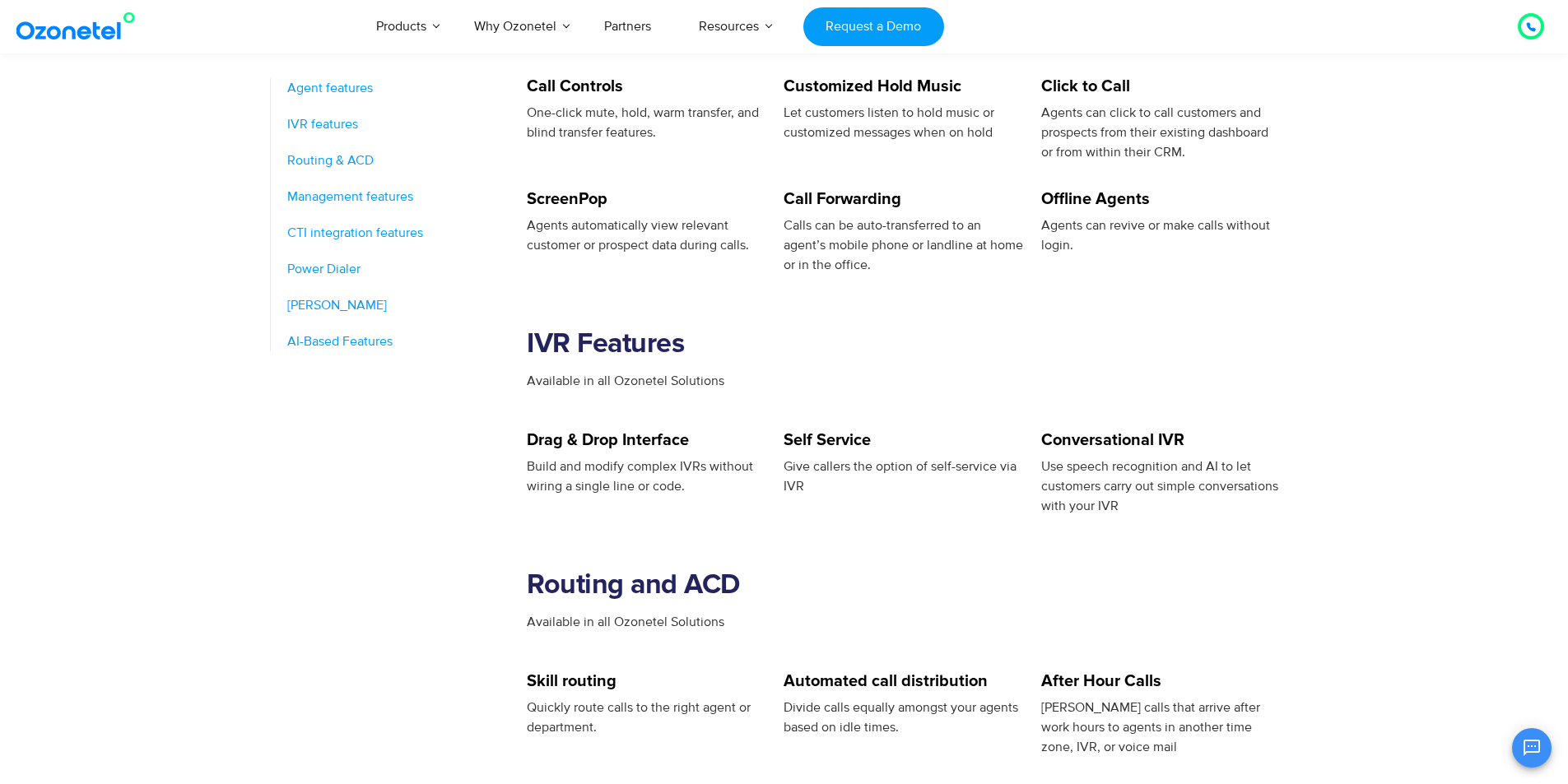
scroll to position [905, 0]
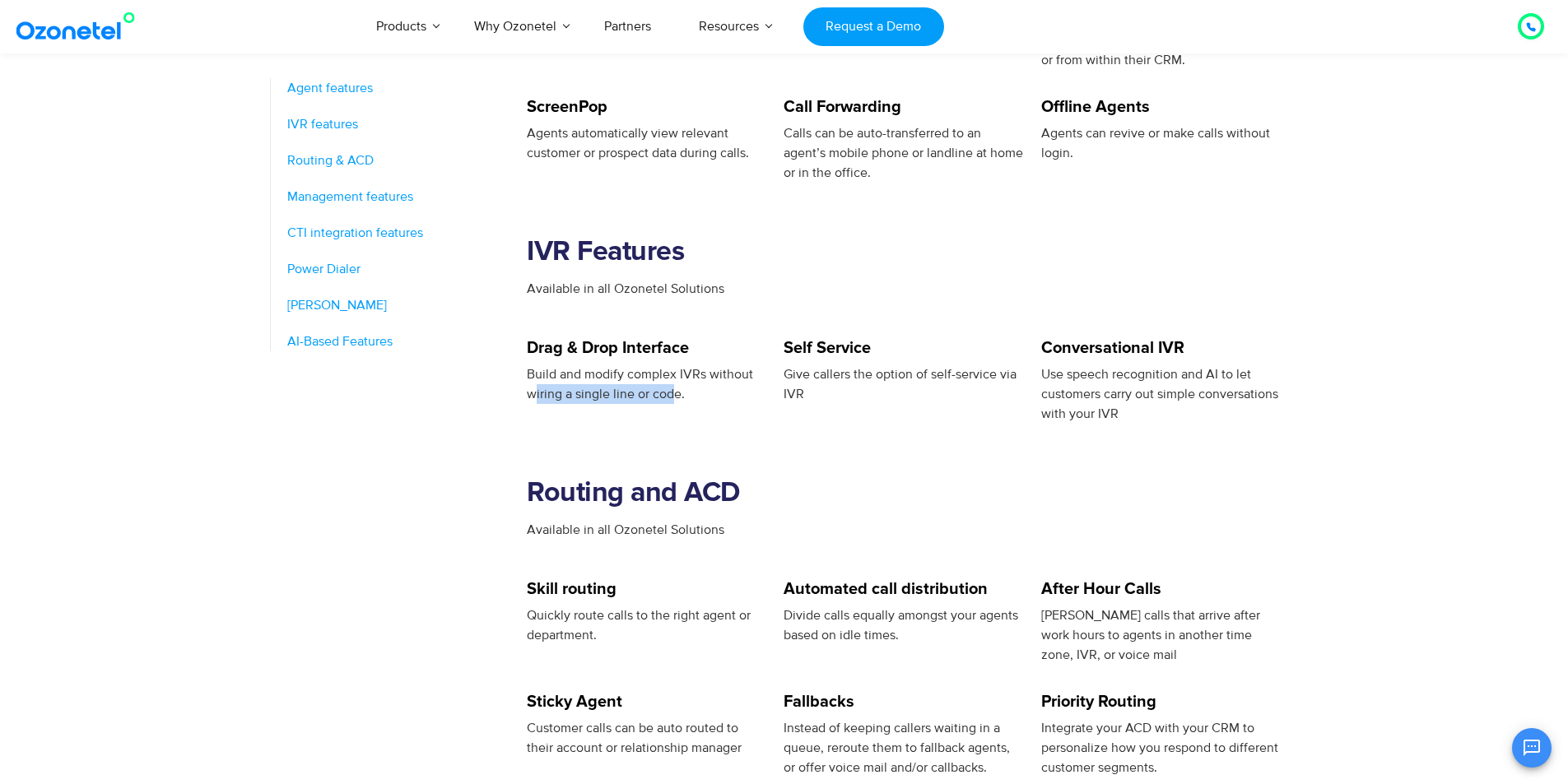
drag, startPoint x: 534, startPoint y: 393, endPoint x: 674, endPoint y: 396, distance: 140.0
click at [674, 396] on span "Build and modify complex IVRs without wiring a single line or code." at bounding box center [639, 384] width 226 height 36
click at [760, 397] on div "Build and modify complex IVRs without wiring a single line or code." at bounding box center [646, 384] width 240 height 39
drag, startPoint x: 788, startPoint y: 374, endPoint x: 806, endPoint y: 390, distance: 24.1
click at [806, 390] on div "Give callers the option of self-service via IVR" at bounding box center [902, 384] width 240 height 39
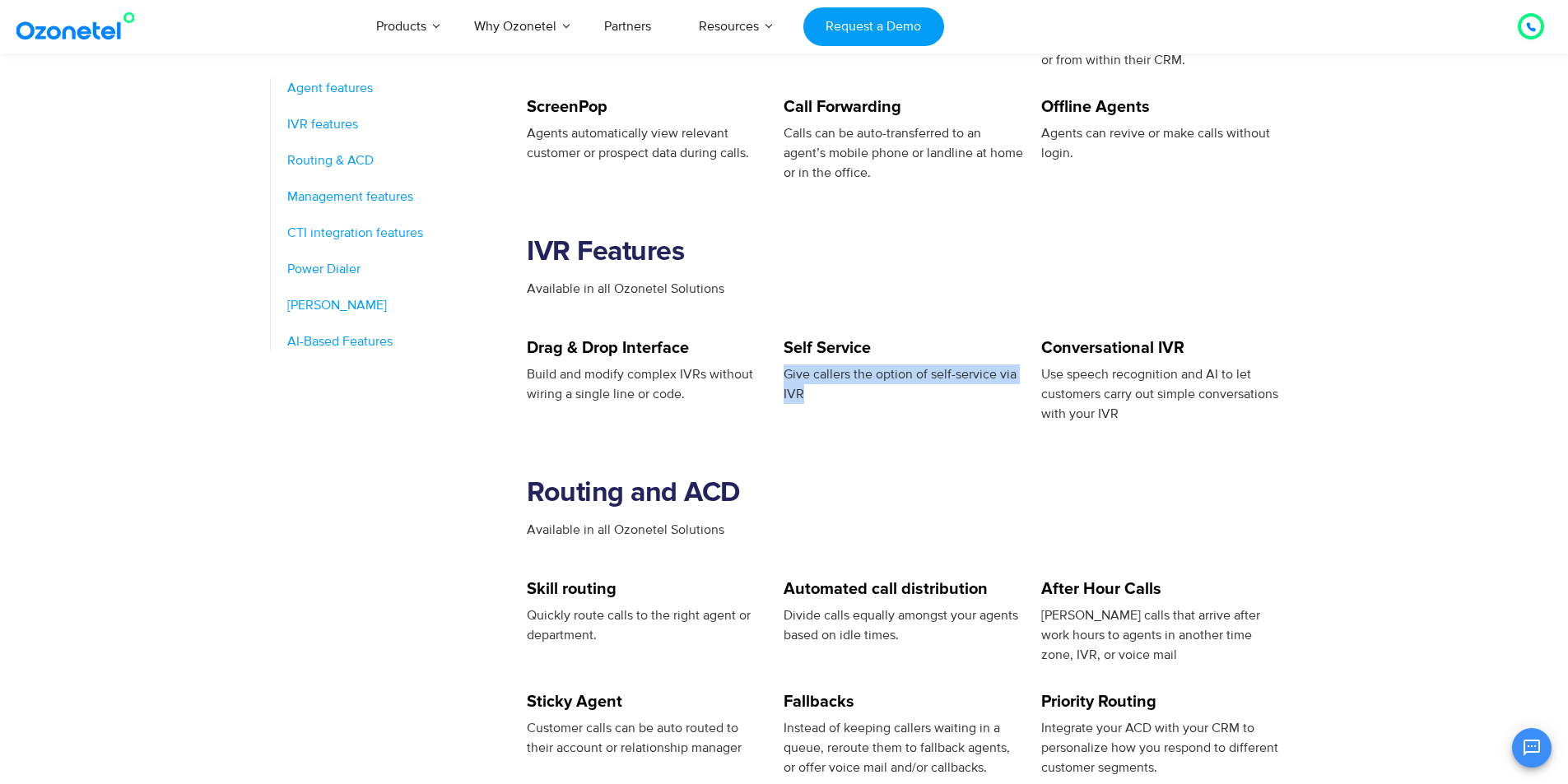
scroll to position [988, 0]
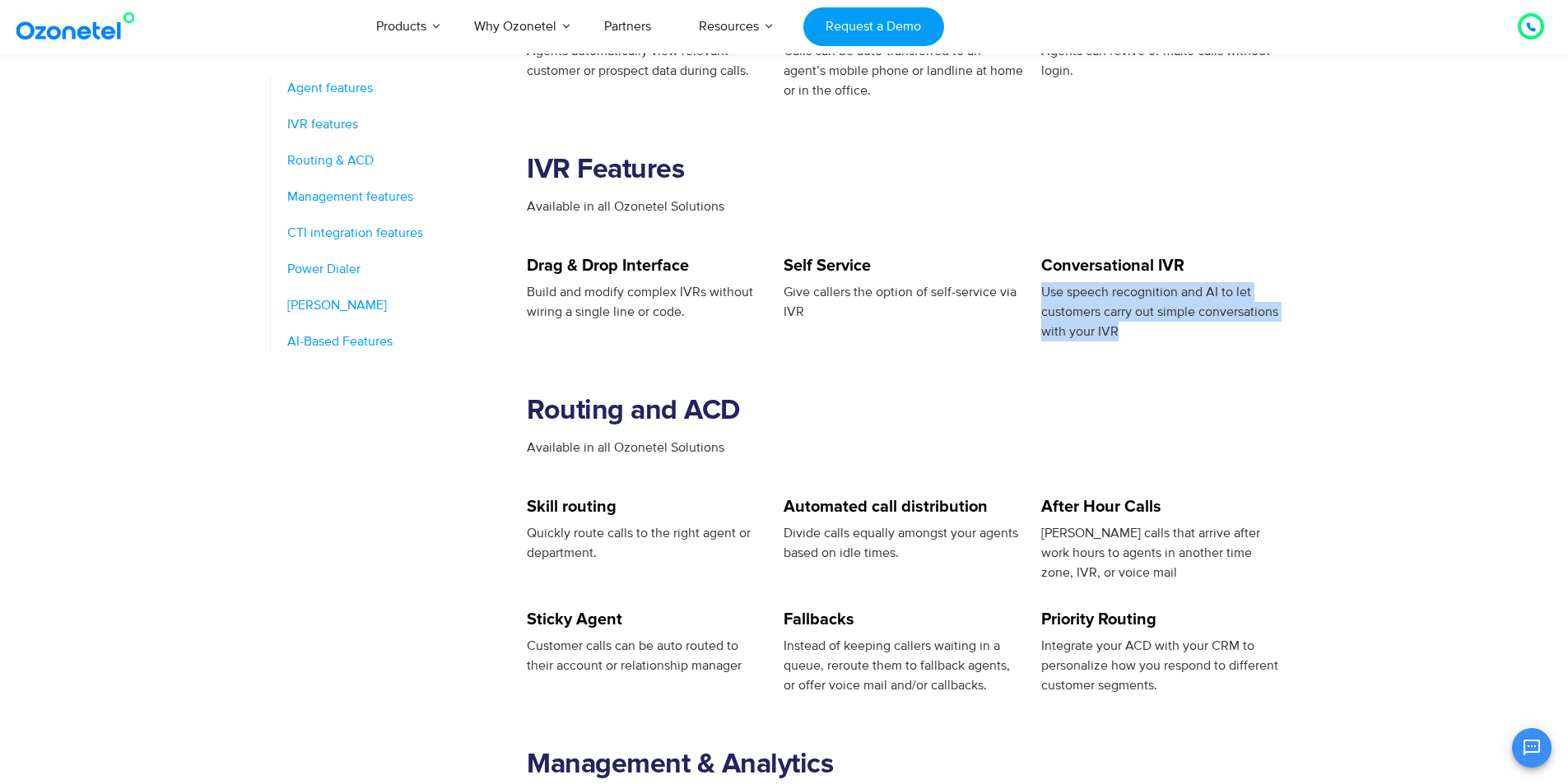
drag, startPoint x: 1043, startPoint y: 295, endPoint x: 1183, endPoint y: 349, distance: 150.1
click at [1204, 333] on div "Use speech recognition and AI to let customers carry out simple conversations w…" at bounding box center [1160, 311] width 240 height 60
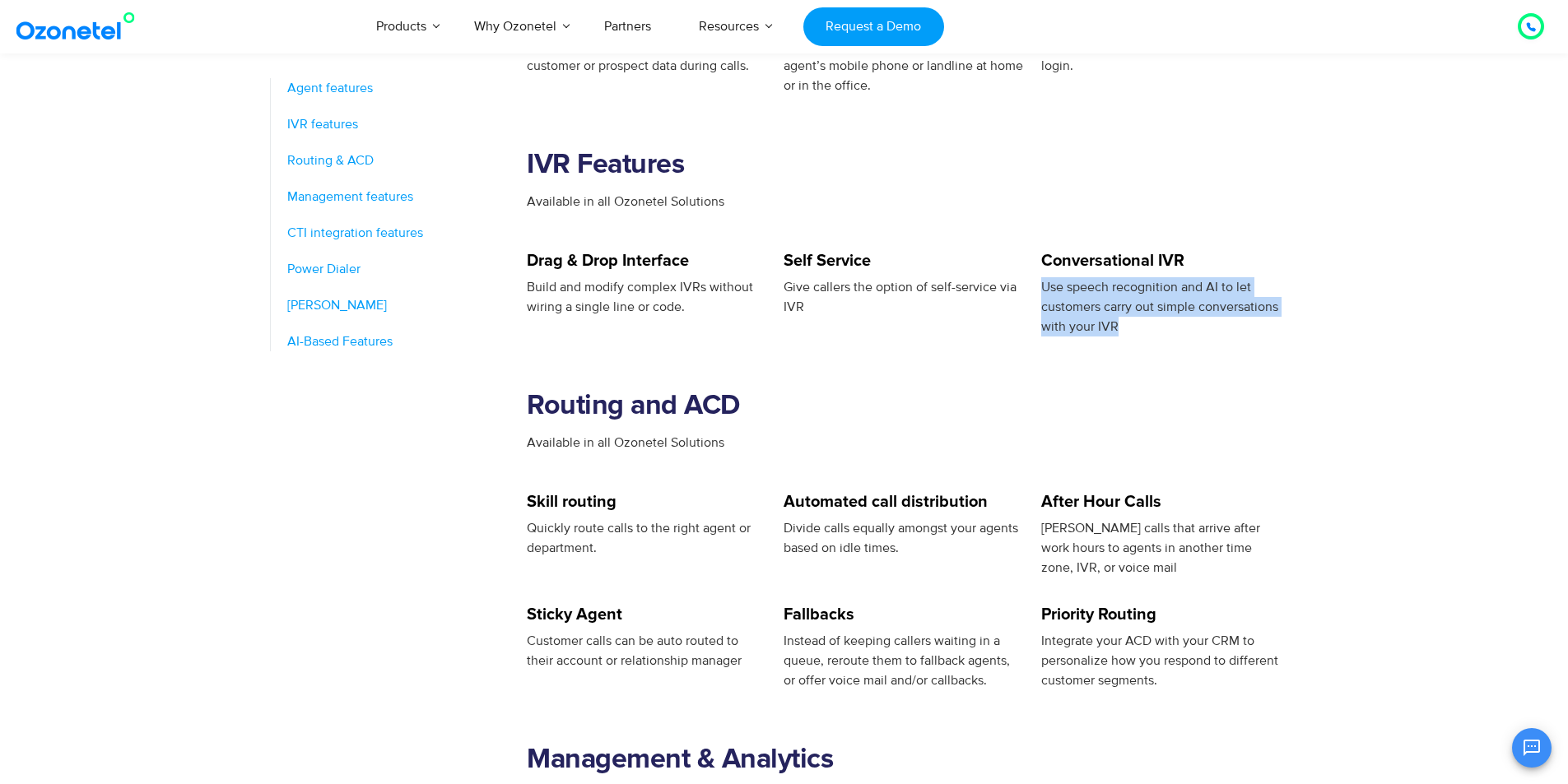
scroll to position [1152, 0]
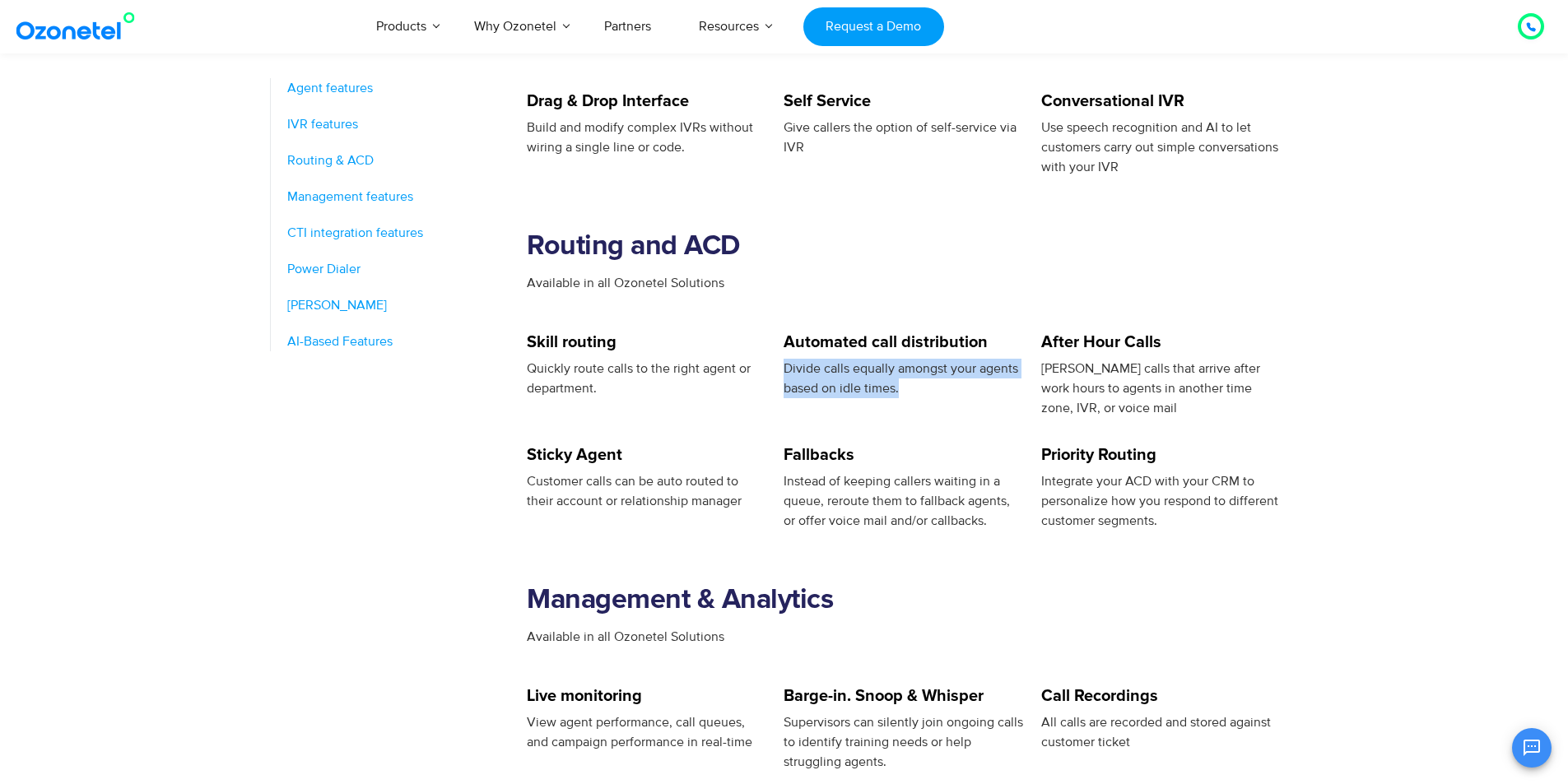
drag, startPoint x: 797, startPoint y: 364, endPoint x: 923, endPoint y: 396, distance: 130.0
click at [919, 390] on div "Divide calls equally amongst your agents based on idle times." at bounding box center [902, 379] width 240 height 39
drag, startPoint x: 1206, startPoint y: 393, endPoint x: 1309, endPoint y: 411, distance: 104.6
click at [1309, 411] on div "Agent features IVR features Routing & ACD Management features CTI integration f…" at bounding box center [784, 719] width 1053 height 2276
click at [1319, 422] on section "Agent features IVR features Routing & ACD Management features CTI integration f…" at bounding box center [784, 765] width 1568 height 2367
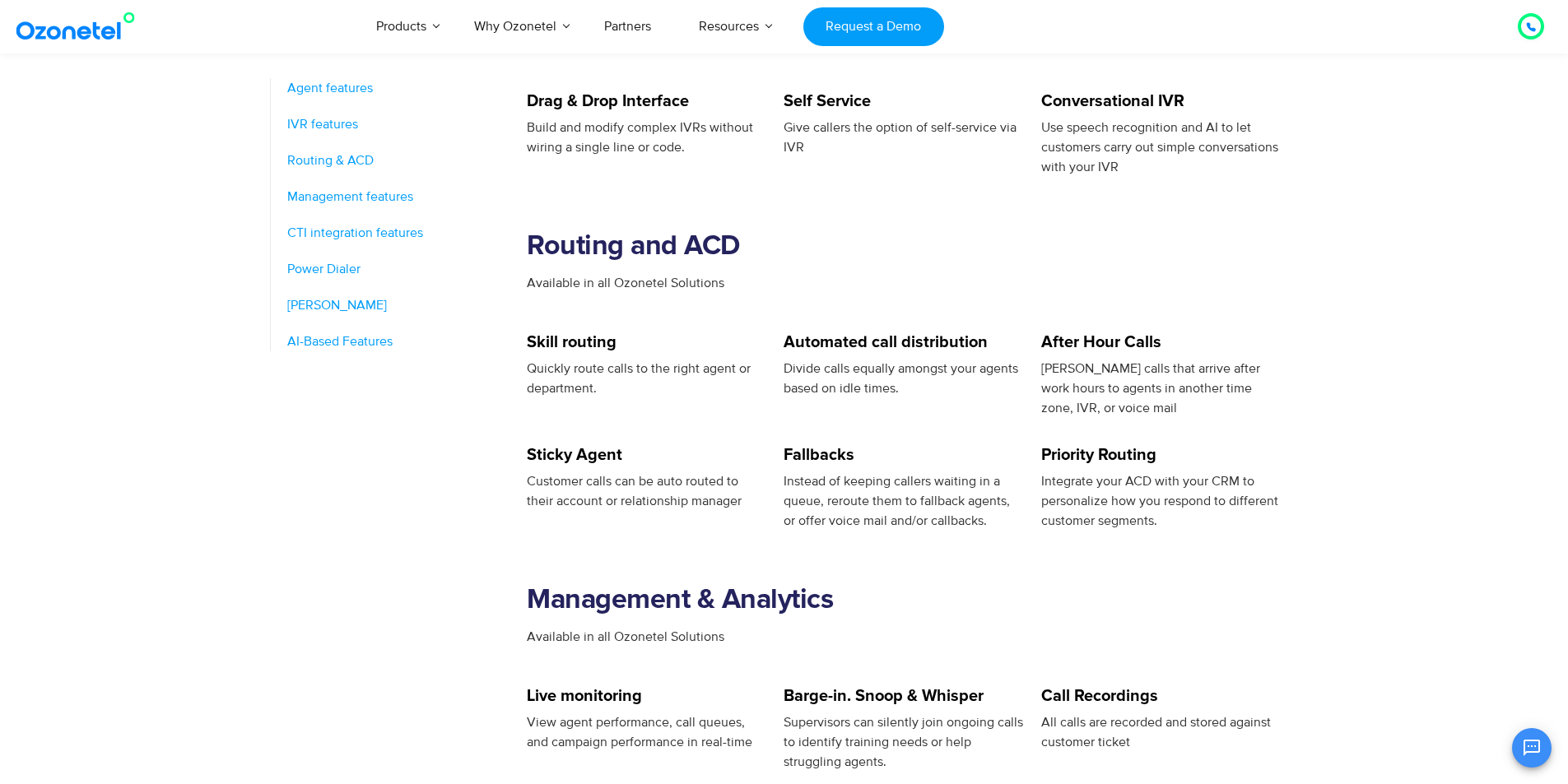
scroll to position [1234, 0]
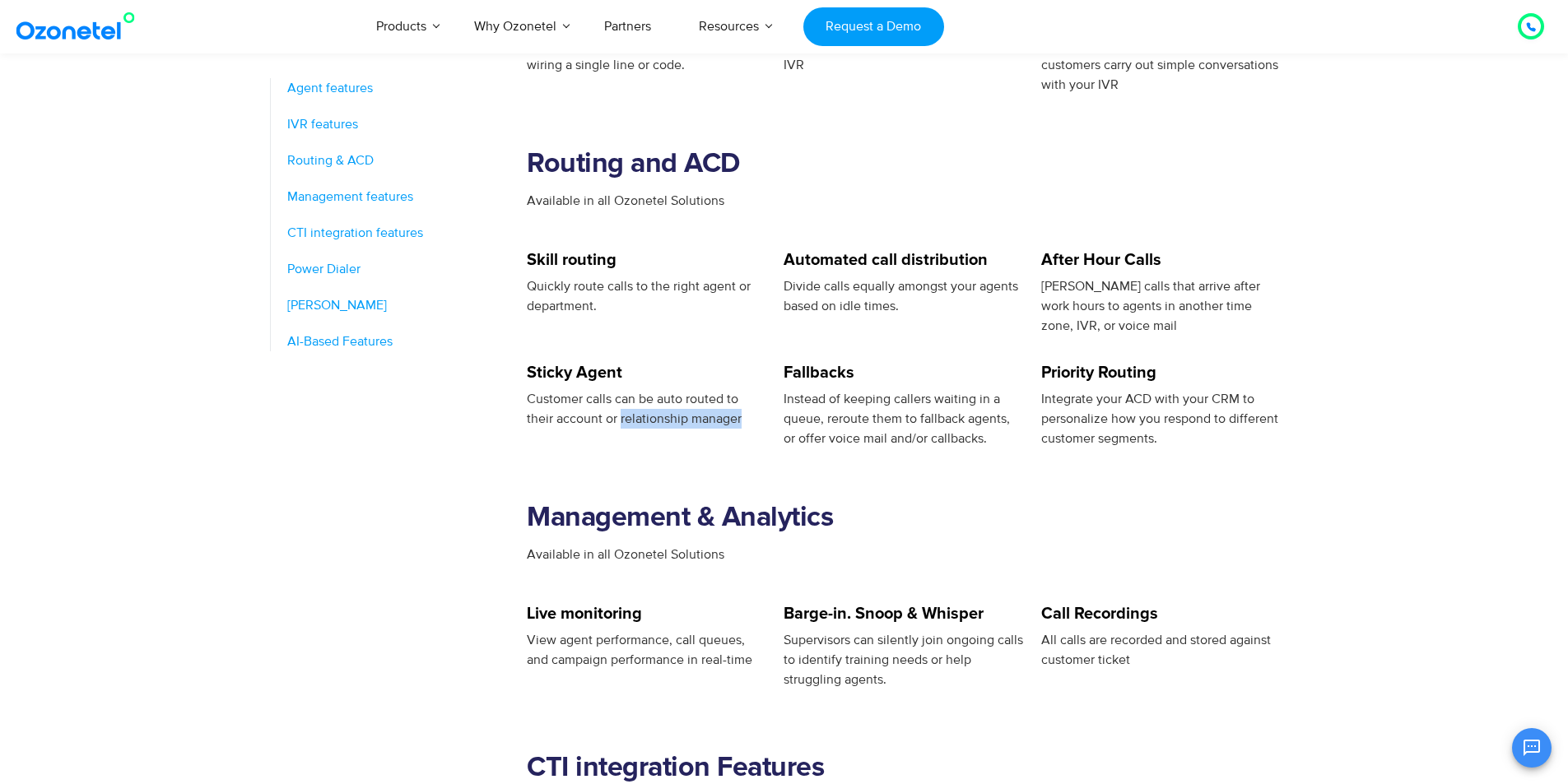
drag, startPoint x: 621, startPoint y: 422, endPoint x: 751, endPoint y: 422, distance: 130.0
click at [751, 422] on div "Customer calls can be auto routed to their account or relationship manager" at bounding box center [646, 409] width 240 height 39
click at [828, 378] on h5 "Fallbacks" at bounding box center [902, 372] width 240 height 17
drag, startPoint x: 786, startPoint y: 399, endPoint x: 984, endPoint y: 394, distance: 198.1
click at [987, 391] on span "Instead of keeping callers waiting in a queue, reroute them to fallback agents,…" at bounding box center [896, 418] width 226 height 56
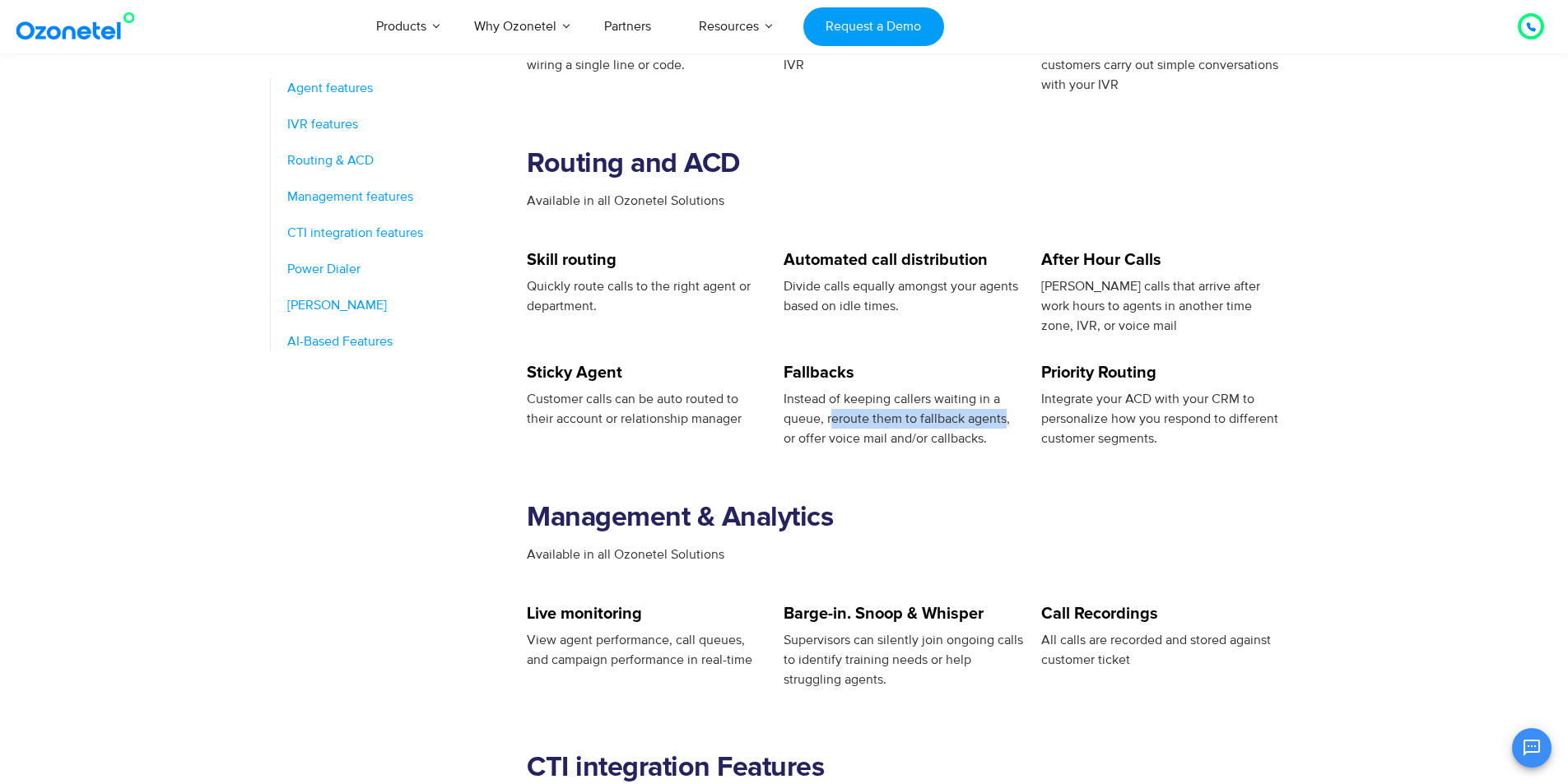
drag, startPoint x: 833, startPoint y: 425, endPoint x: 1004, endPoint y: 424, distance: 171.0
click at [1004, 424] on span "Instead of keeping callers waiting in a queue, reroute them to fallback agents,…" at bounding box center [896, 418] width 226 height 56
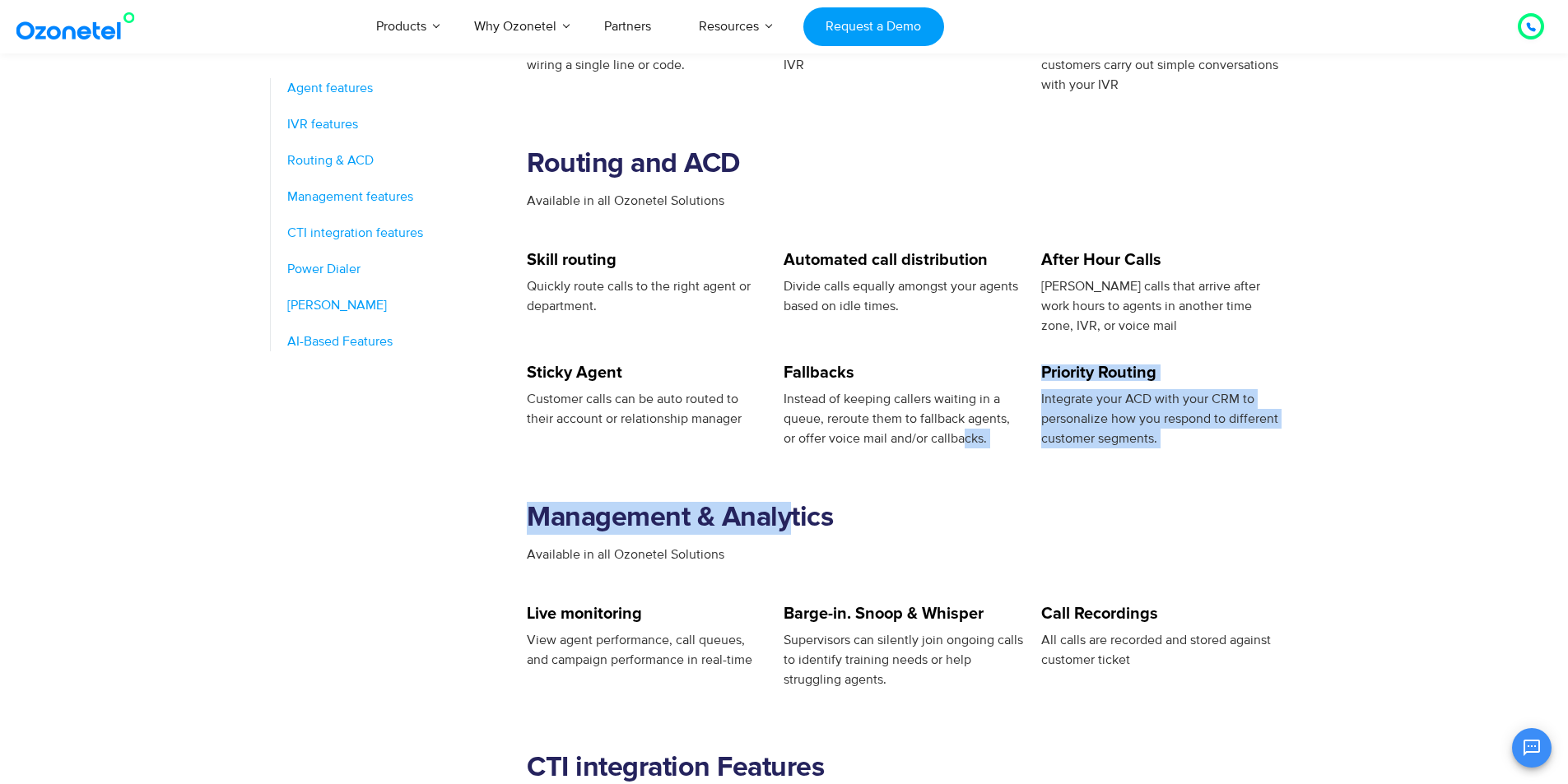
drag, startPoint x: 787, startPoint y: 450, endPoint x: 967, endPoint y: 447, distance: 180.0
click at [967, 447] on div "Agent Dashboard Available in all Ozonetel Solutions Call Controls One-click mut…" at bounding box center [912, 637] width 772 height 2276
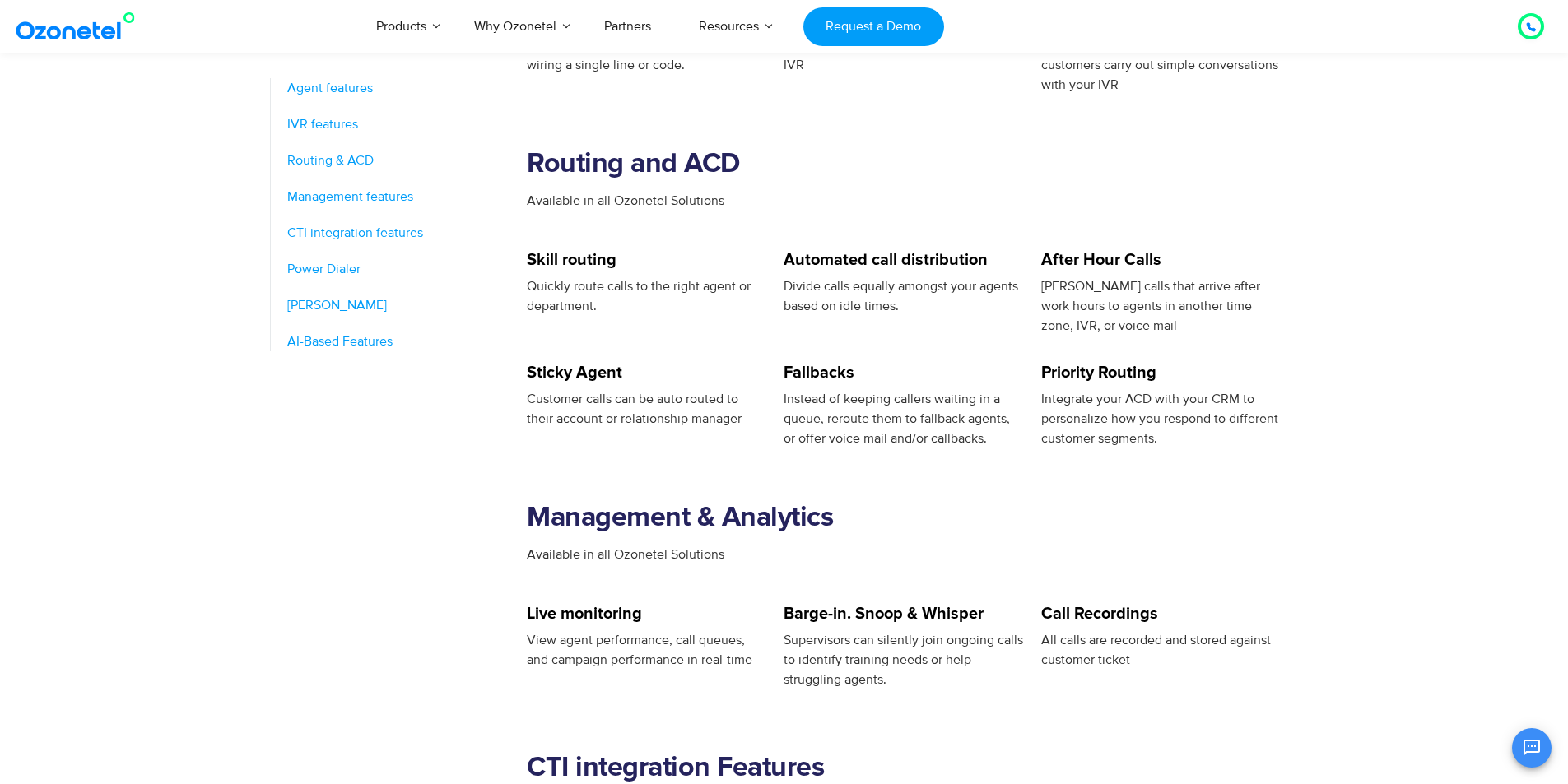
click at [1015, 465] on section "Management & Analytics Available in all Ozonetel Solutions" at bounding box center [912, 527] width 772 height 158
drag, startPoint x: 1130, startPoint y: 400, endPoint x: 1148, endPoint y: 397, distance: 18.2
click at [1148, 397] on span "Integrate your ACD with your CRM to personalize how you respond to different cu…" at bounding box center [1159, 418] width 237 height 56
copy span "ACD"
click at [1325, 409] on section "Agent features IVR features Routing & ACD Management features CTI integration f…" at bounding box center [784, 683] width 1568 height 2367
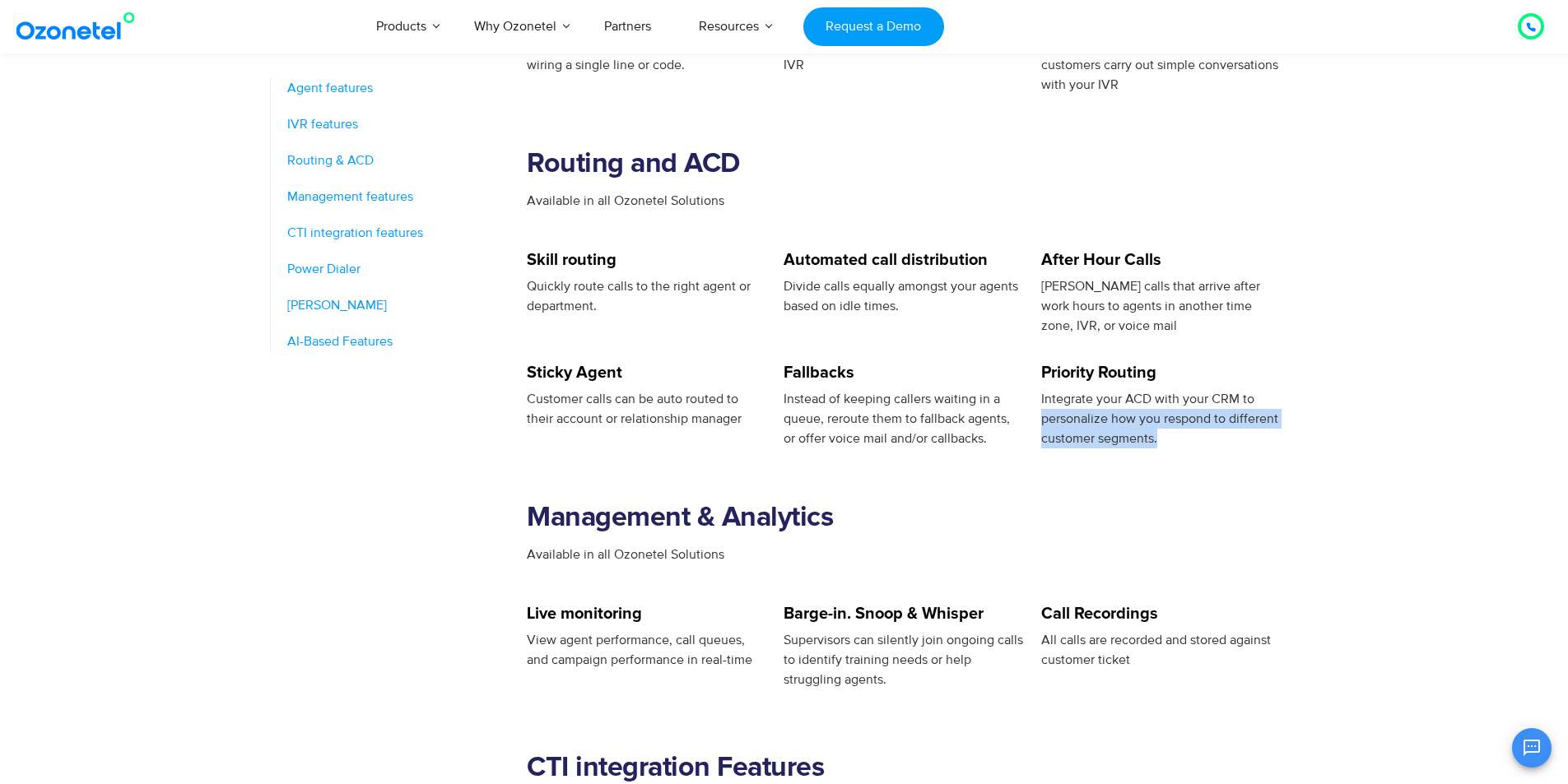
drag, startPoint x: 1040, startPoint y: 424, endPoint x: 1222, endPoint y: 435, distance: 182.3
click at [1207, 431] on div "Integrate your ACD with your CRM to personalize how you respond to different cu…" at bounding box center [1160, 419] width 240 height 60
click at [1229, 424] on span "Integrate your ACD with your CRM to personalize how you respond to different cu…" at bounding box center [1159, 418] width 237 height 56
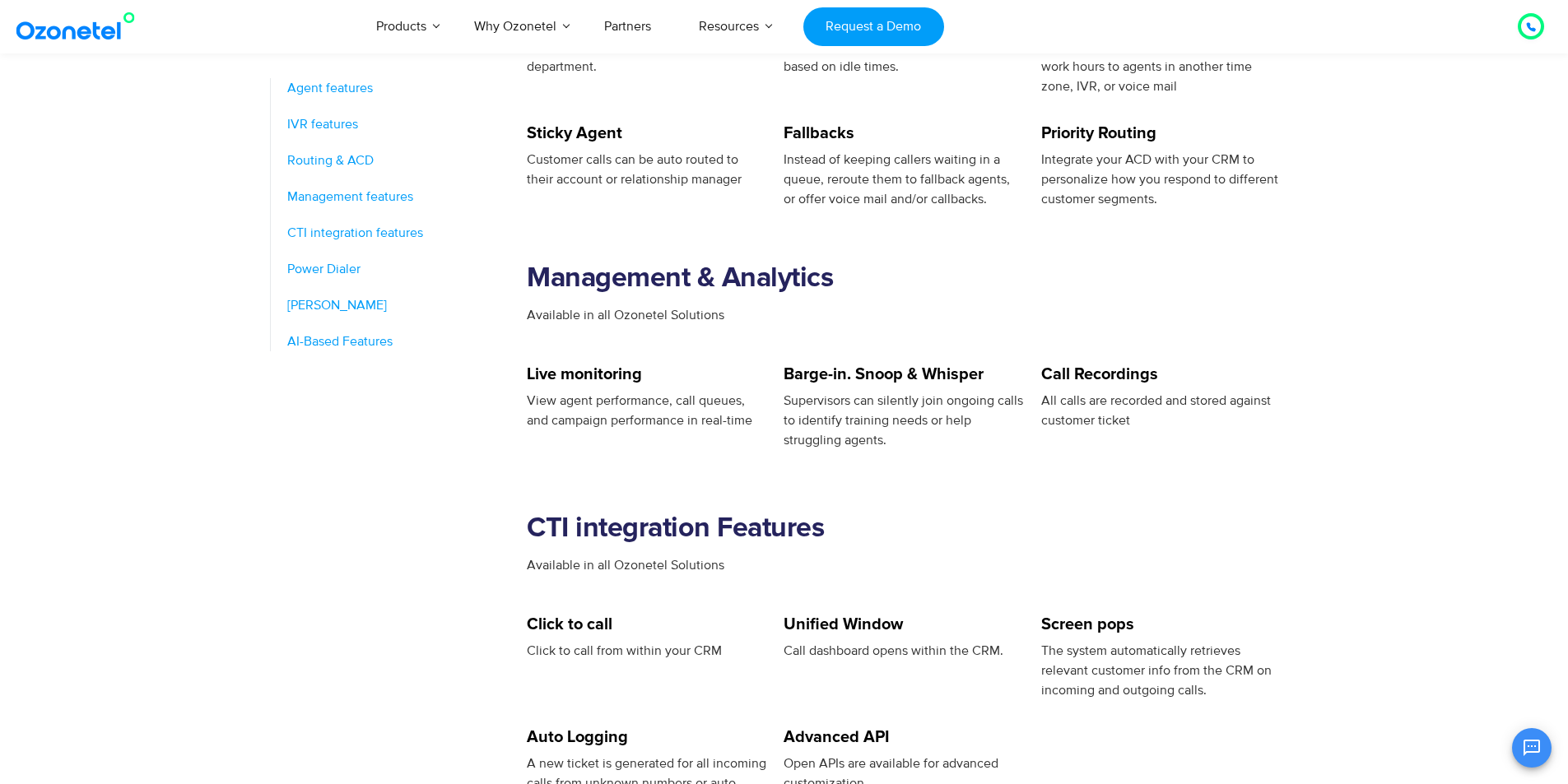
scroll to position [1563, 0]
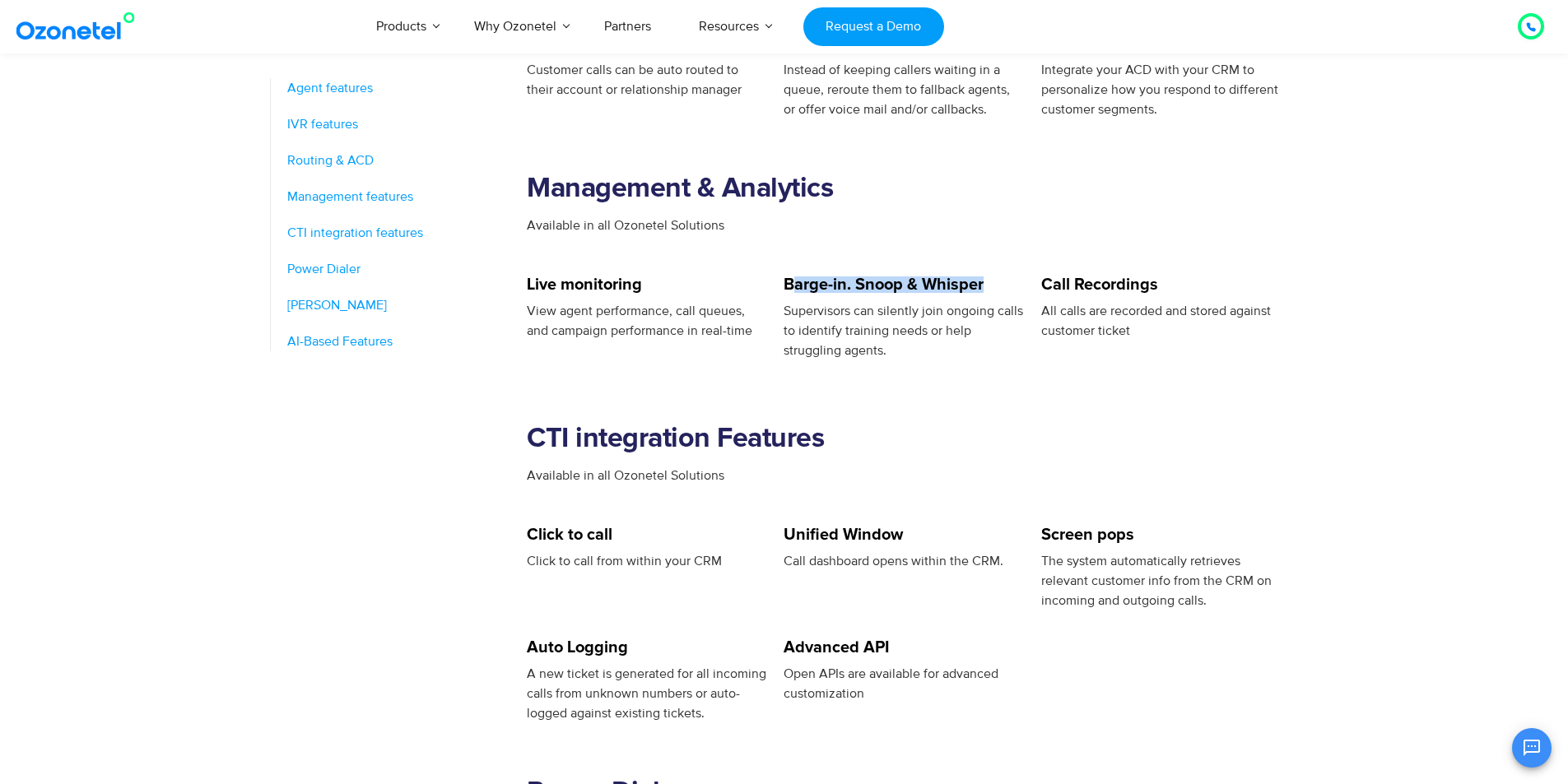
drag, startPoint x: 791, startPoint y: 292, endPoint x: 1020, endPoint y: 295, distance: 229.0
click at [1019, 292] on h5 "Barge-in. Snoop & Whisper" at bounding box center [902, 284] width 240 height 17
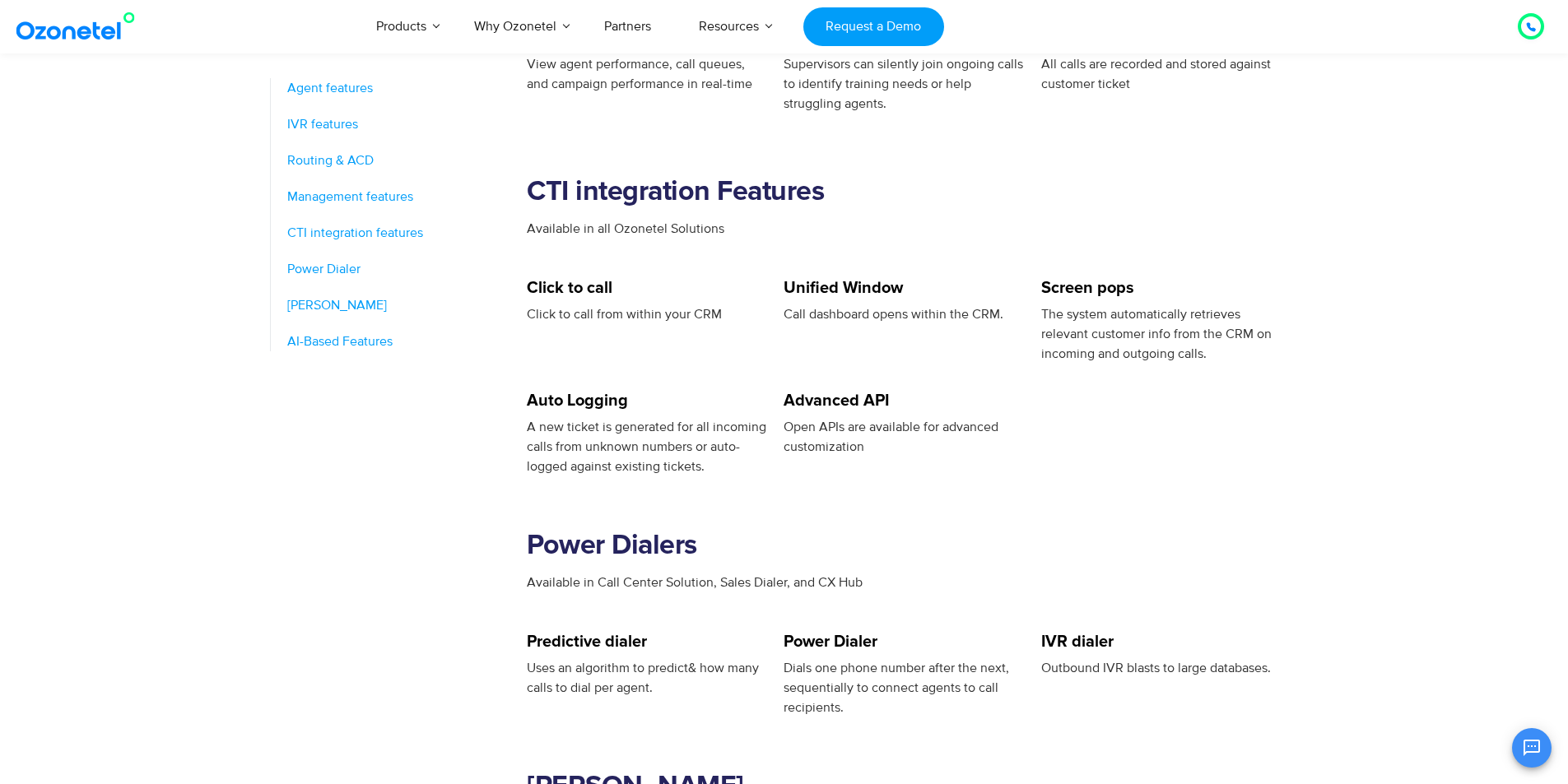
drag, startPoint x: 521, startPoint y: 309, endPoint x: 825, endPoint y: 309, distance: 304.0
click at [821, 309] on div "Agent features IVR features Routing & ACD Management features CTI integration f…" at bounding box center [784, 61] width 1053 height 2276
click at [1161, 344] on div "The system automatically retrieves relevant customer info from the CRM on incom…" at bounding box center [1160, 334] width 240 height 60
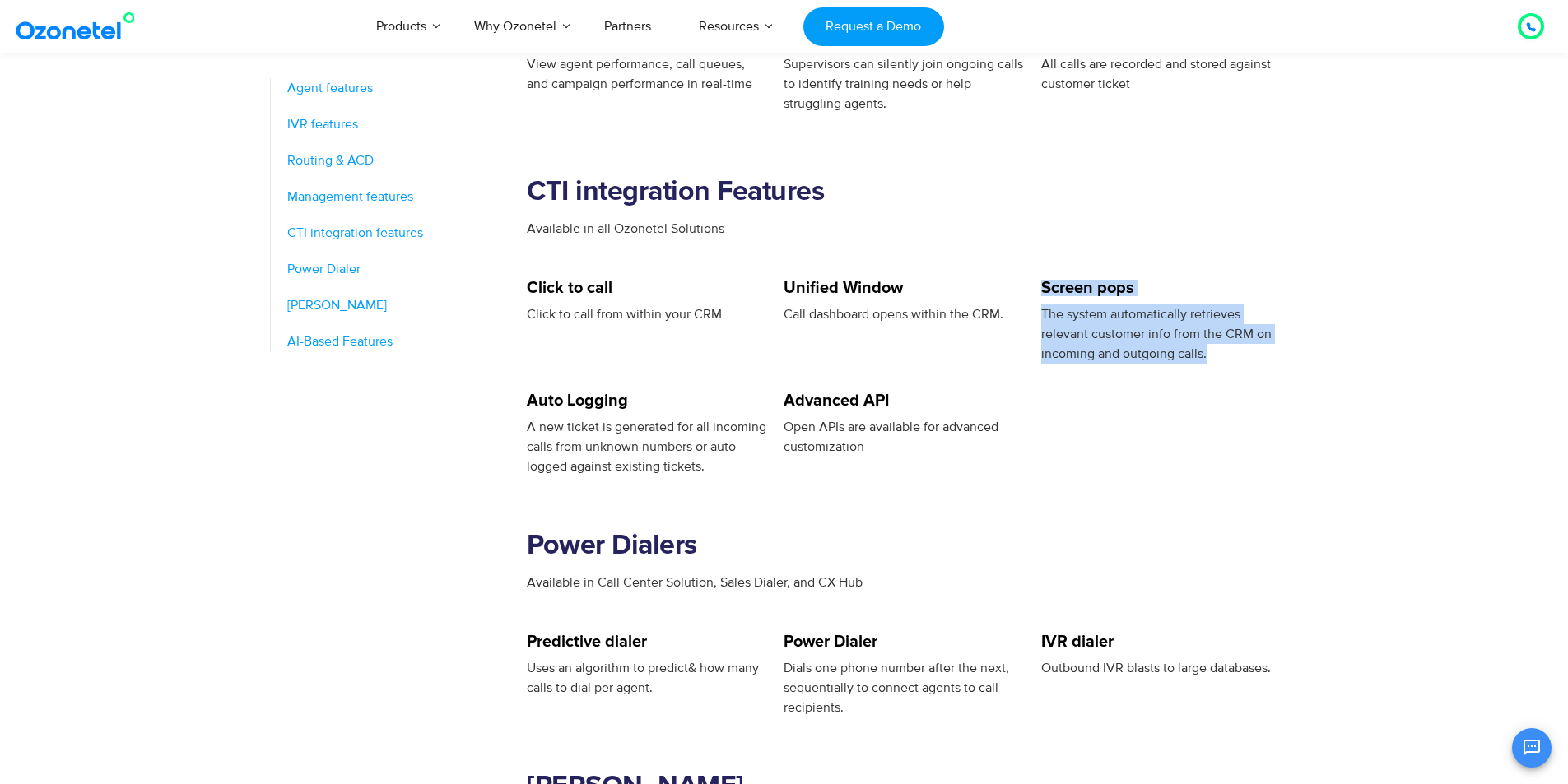
drag, startPoint x: 1031, startPoint y: 315, endPoint x: 1260, endPoint y: 380, distance: 238.0
click at [1259, 379] on div "Click to call Click to call from within your CRM Unified Window Call dashboard …" at bounding box center [912, 336] width 772 height 113
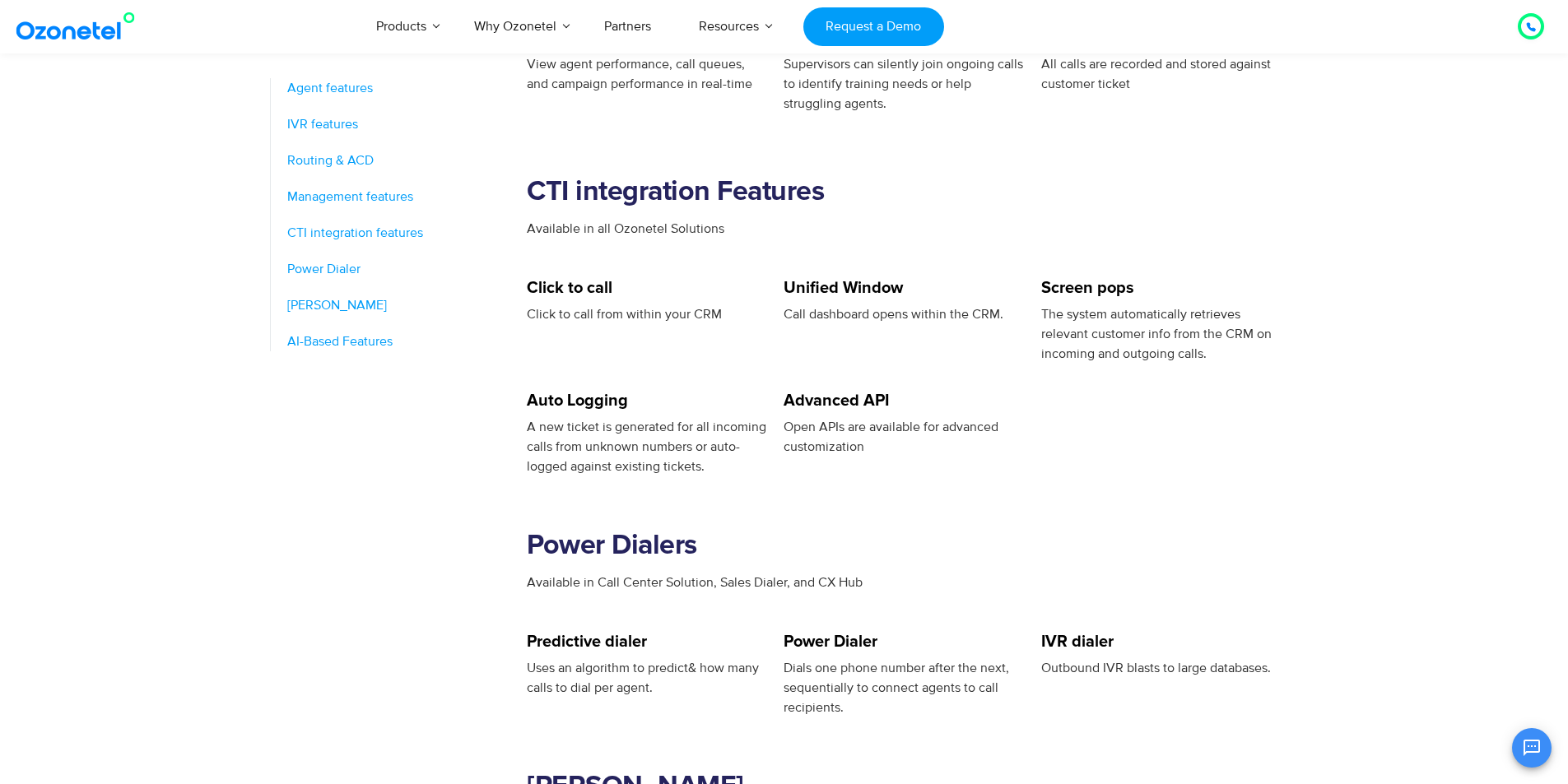
click at [996, 418] on div "Open APIs are available for advanced customization" at bounding box center [902, 437] width 240 height 39
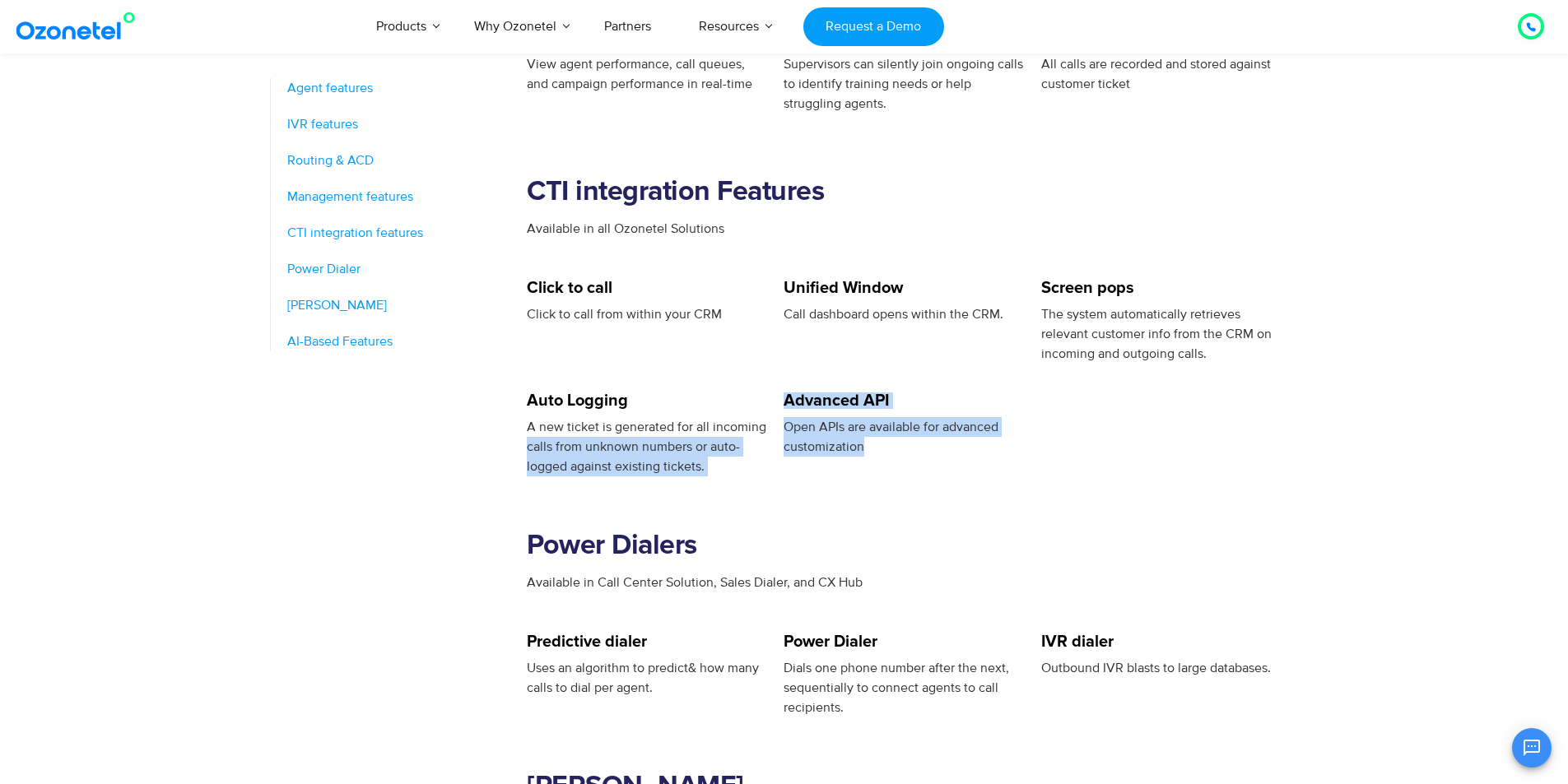
drag, startPoint x: 850, startPoint y: 448, endPoint x: 479, endPoint y: 434, distance: 371.3
click at [612, 421] on div "Auto Logging A new ticket is generated for all incoming calls from unknown numb…" at bounding box center [912, 435] width 772 height 84
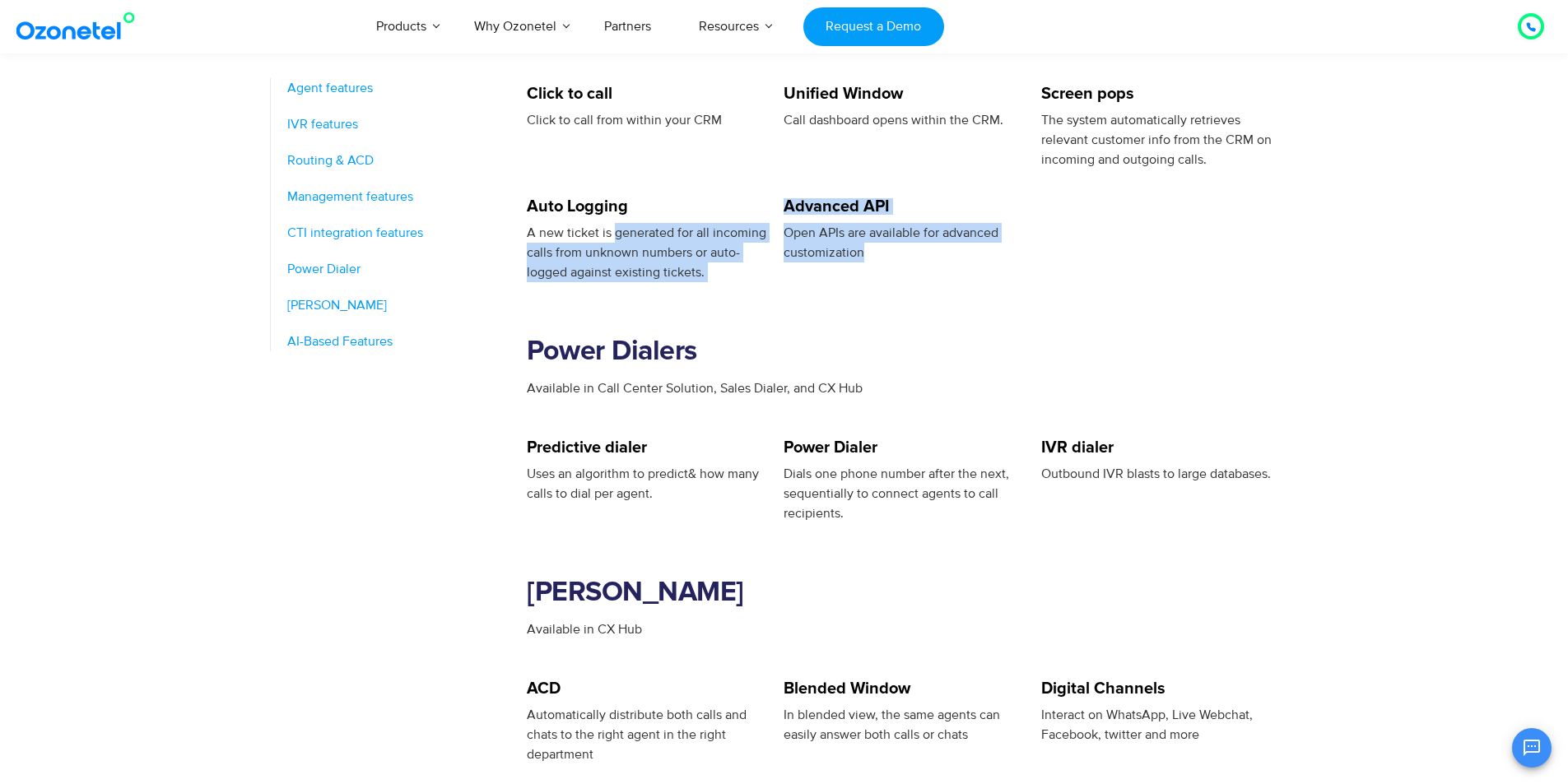
scroll to position [1975, 0]
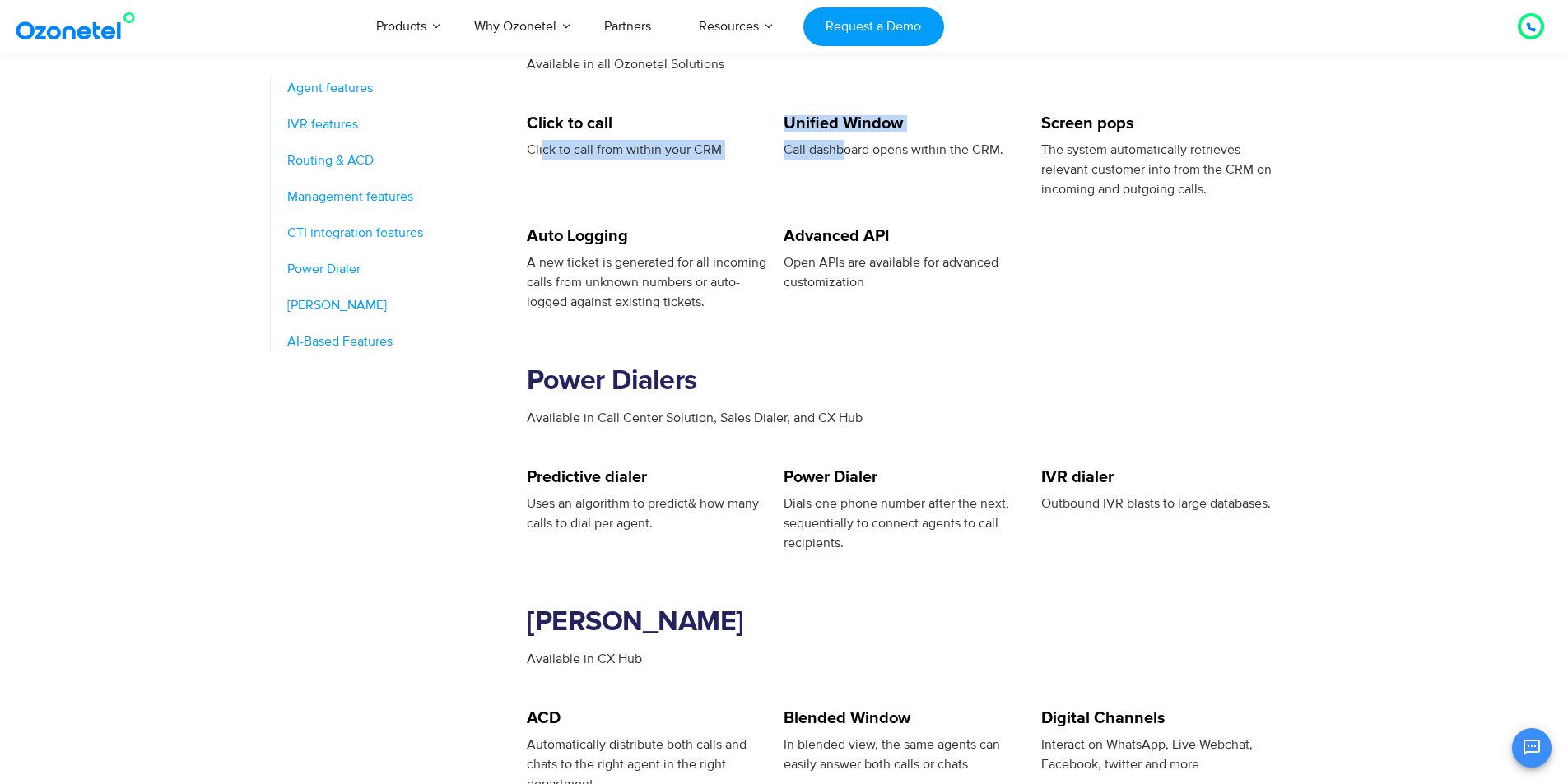
drag, startPoint x: 540, startPoint y: 147, endPoint x: 846, endPoint y: 173, distance: 307.1
click at [846, 173] on div "Click to call Click to call from within your CRM Unified Window Call dashboard …" at bounding box center [912, 171] width 772 height 113
click at [804, 187] on div "Unified Window Call dashboard opens within the CRM." at bounding box center [902, 158] width 240 height 84
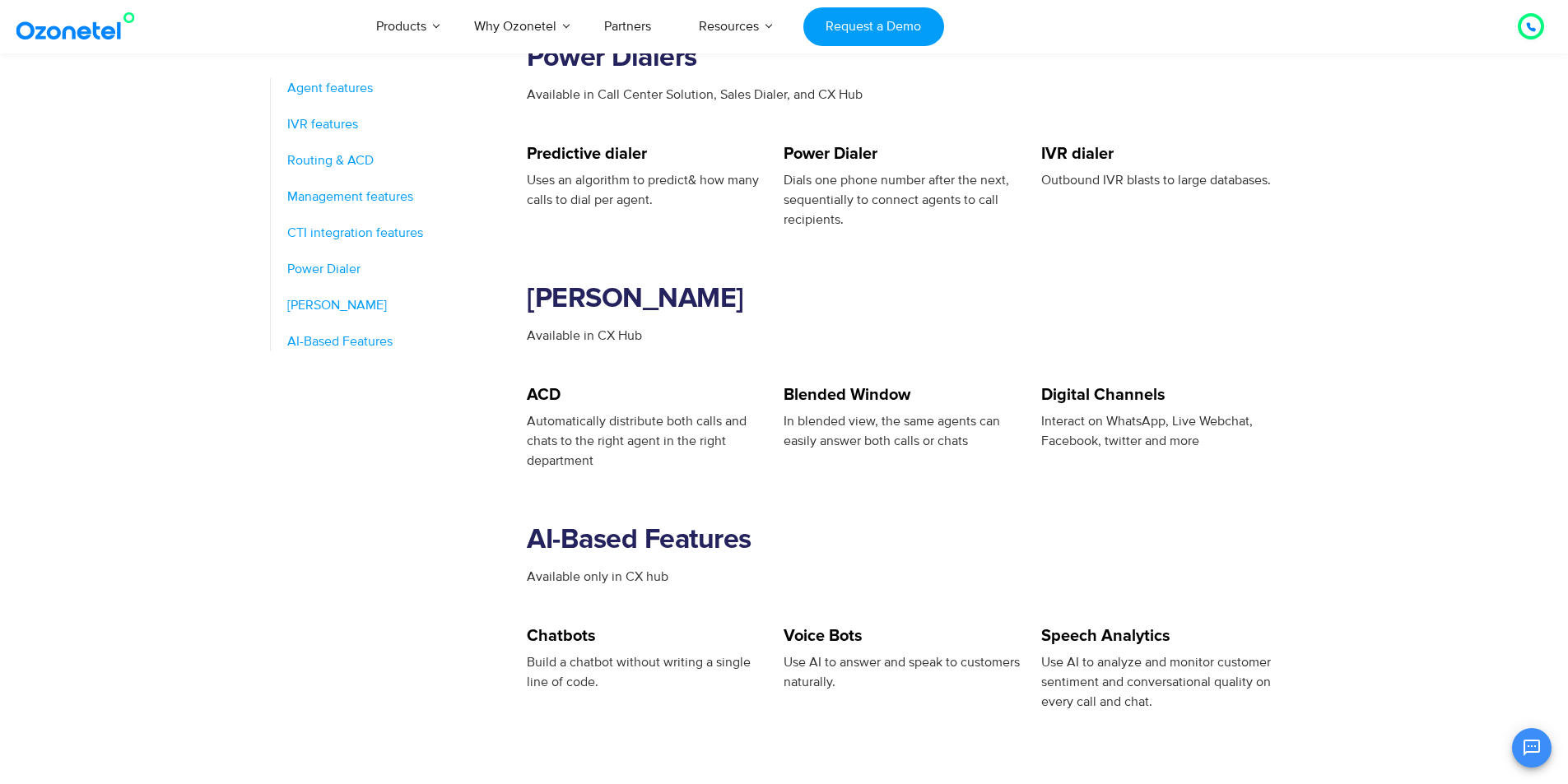
scroll to position [2304, 0]
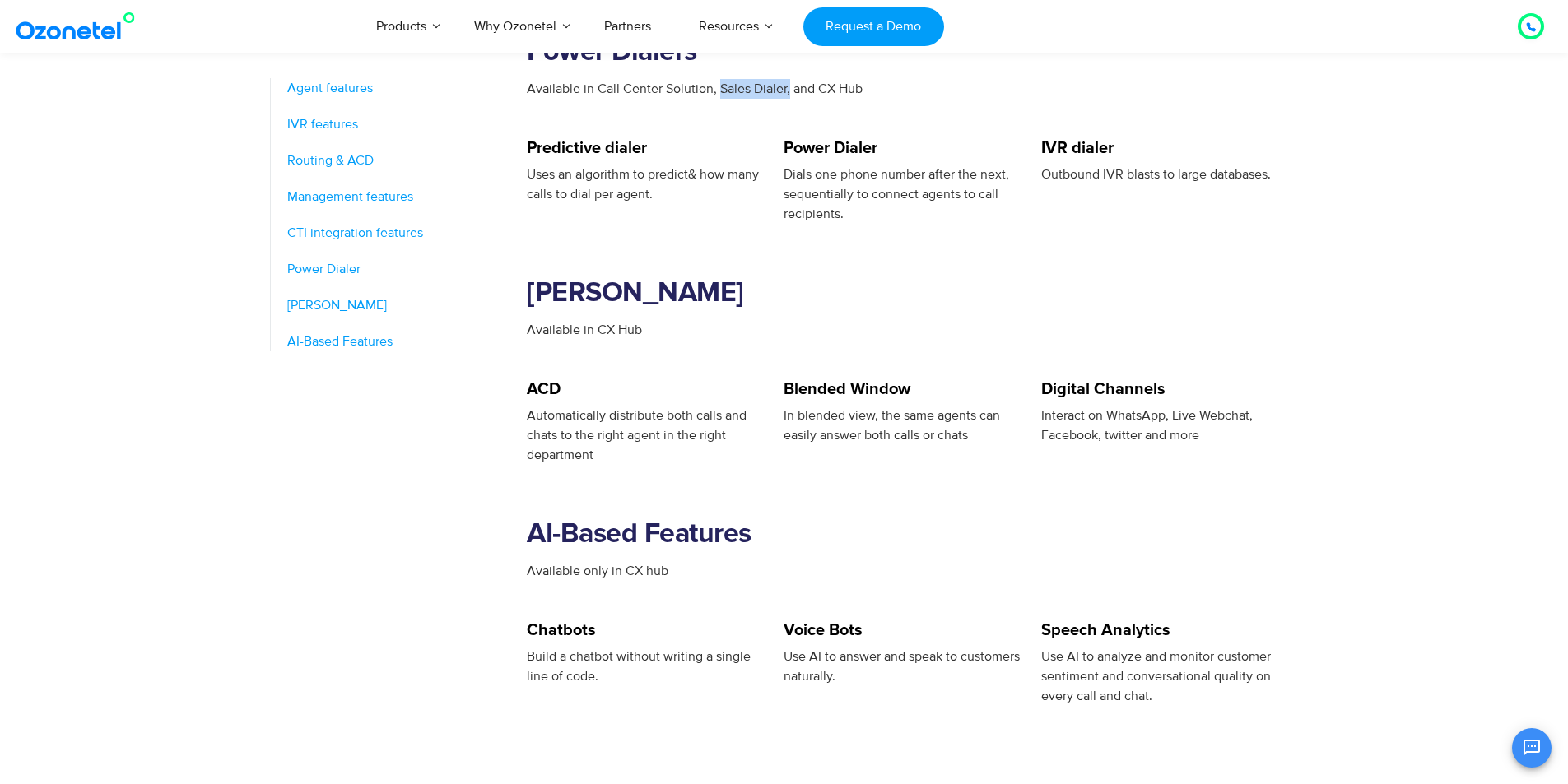
drag, startPoint x: 720, startPoint y: 90, endPoint x: 789, endPoint y: 89, distance: 69.0
click at [789, 89] on span "Available in Call Center Solution, Sales Dialer, and CX Hub" at bounding box center [694, 88] width 336 height 17
click at [848, 111] on div "Available in Call Center Solution, Sales Dialer, and CX Hub" at bounding box center [912, 110] width 772 height 61
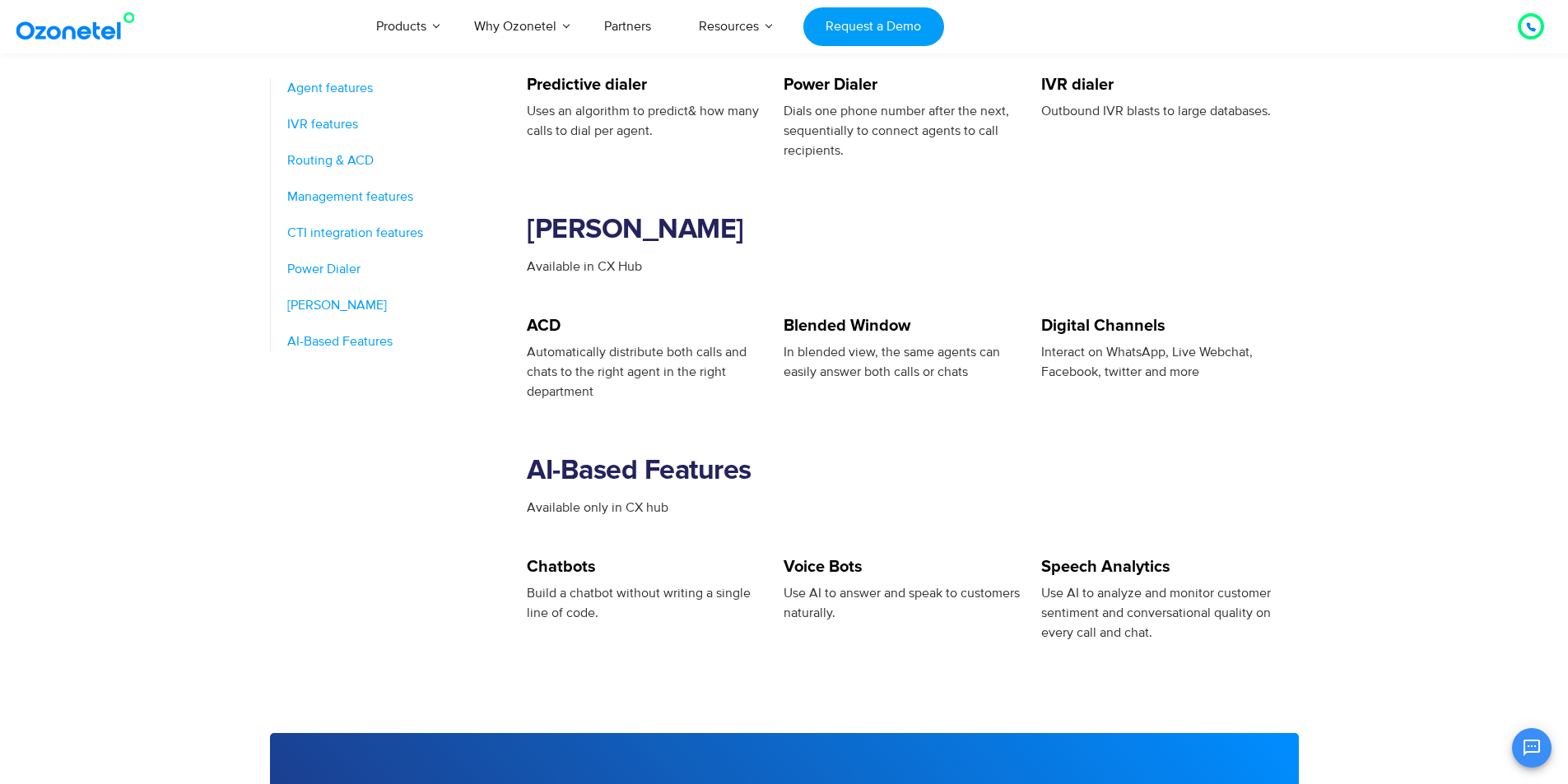
scroll to position [2386, 0]
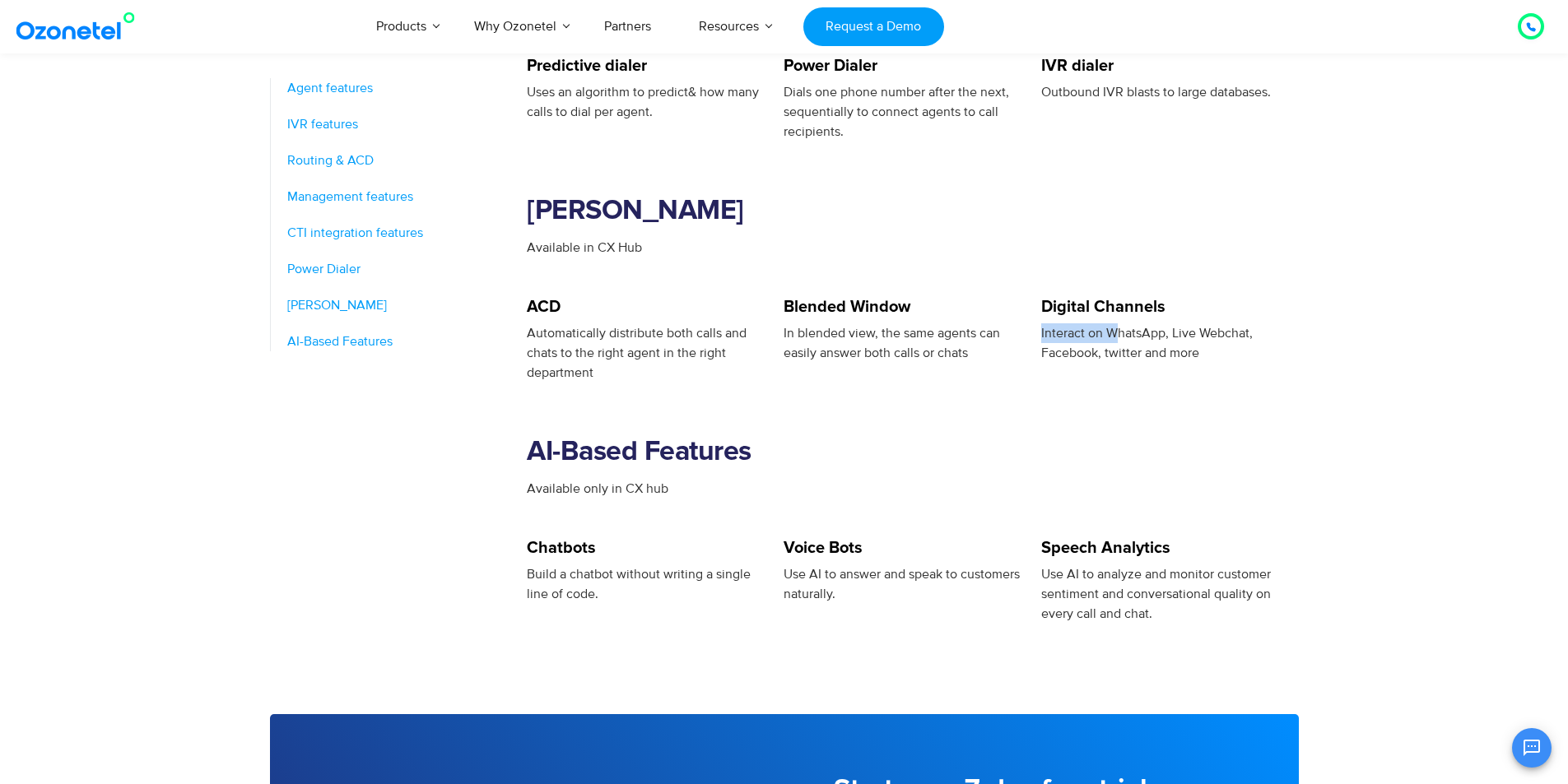
drag, startPoint x: 1040, startPoint y: 333, endPoint x: 1117, endPoint y: 330, distance: 77.1
click at [1117, 330] on span "Interact on WhatsApp, Live Webchat, Facebook, twitter and more" at bounding box center [1146, 343] width 211 height 36
drag, startPoint x: 1173, startPoint y: 332, endPoint x: 1324, endPoint y: 332, distance: 151.0
drag, startPoint x: 1049, startPoint y: 355, endPoint x: 1119, endPoint y: 354, distance: 70.0
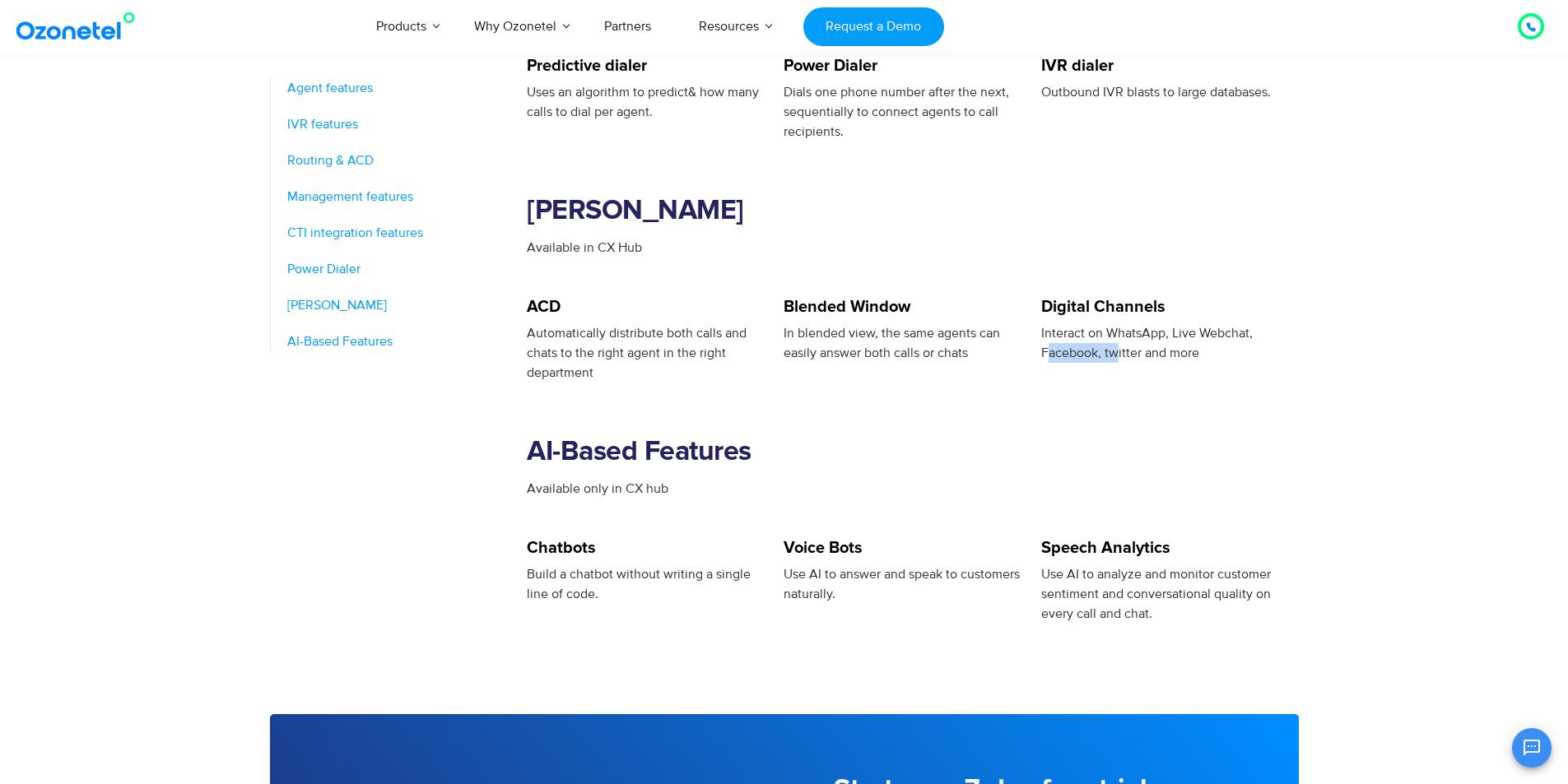
click at [1119, 354] on span "Interact on WhatsApp, Live Webchat, Facebook, twitter and more" at bounding box center [1146, 343] width 211 height 36
drag, startPoint x: 1232, startPoint y: 359, endPoint x: 1248, endPoint y: 368, distance: 18.4
click at [1237, 362] on div "Interact on WhatsApp, Live Webchat, Facebook, twitter and more" at bounding box center [1160, 343] width 240 height 39
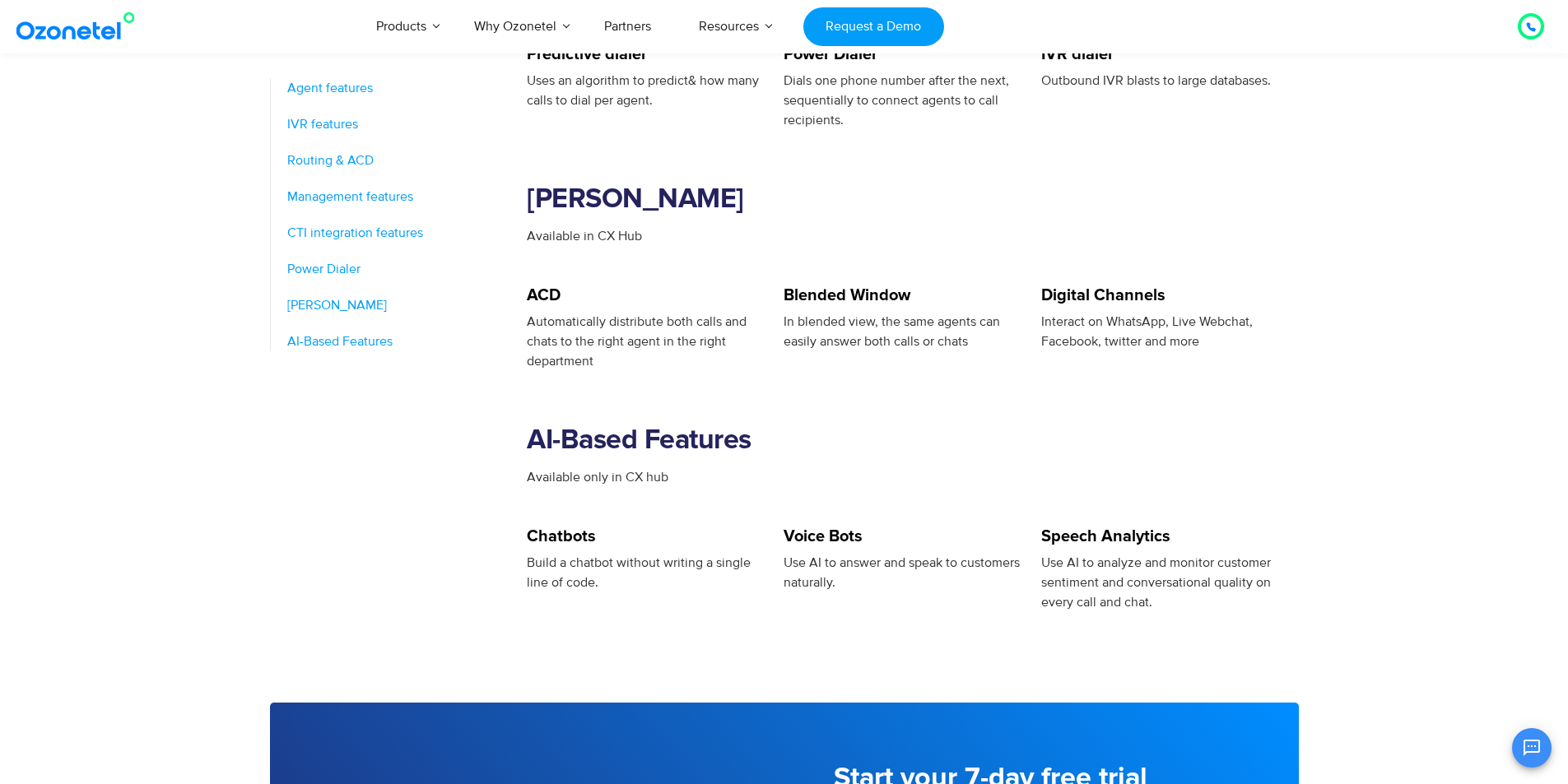
scroll to position [2468, 0]
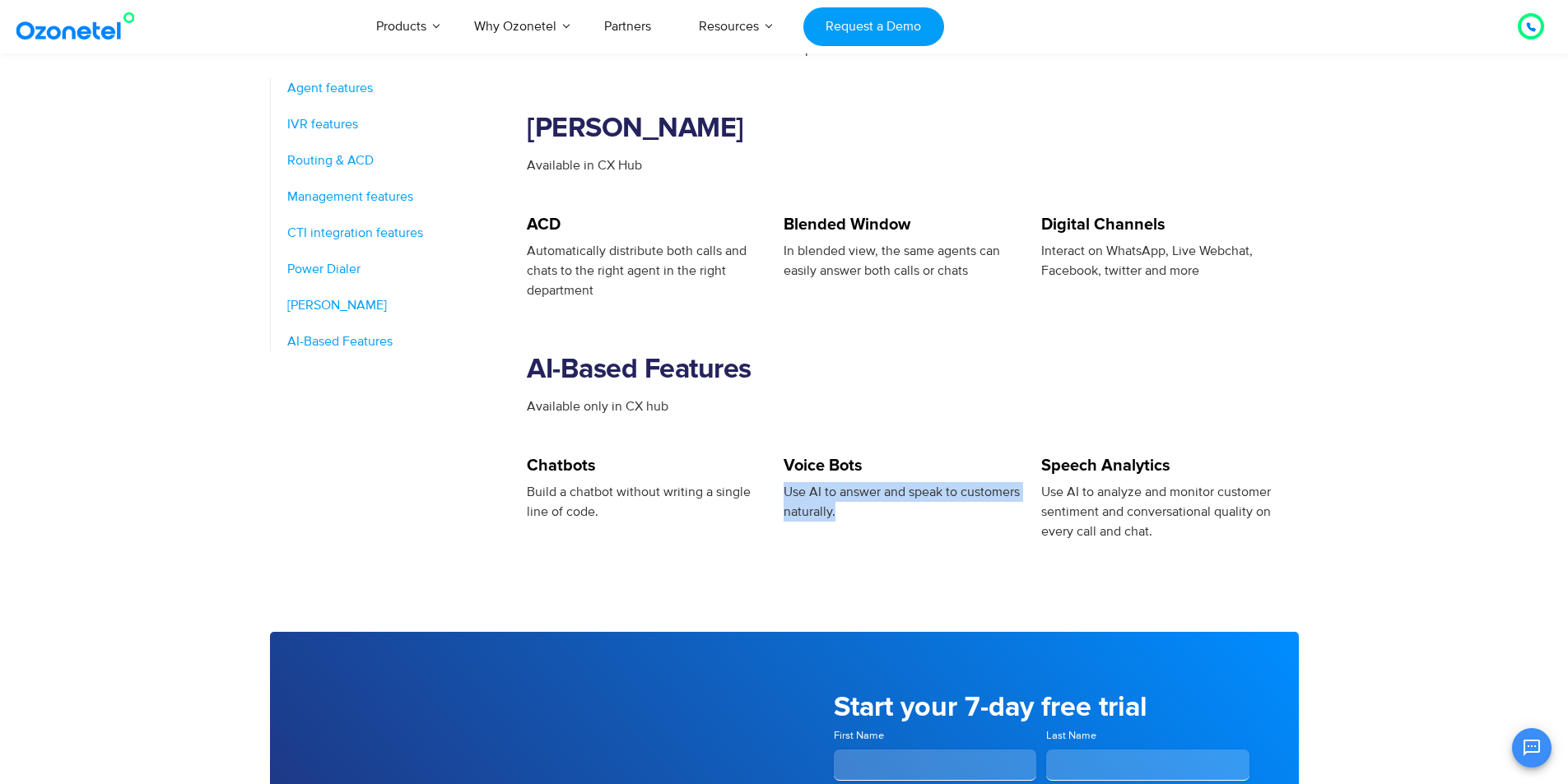
drag, startPoint x: 784, startPoint y: 489, endPoint x: 879, endPoint y: 525, distance: 101.6
click at [854, 508] on div "Use AI to answer and speak to customers naturally." at bounding box center [902, 502] width 240 height 39
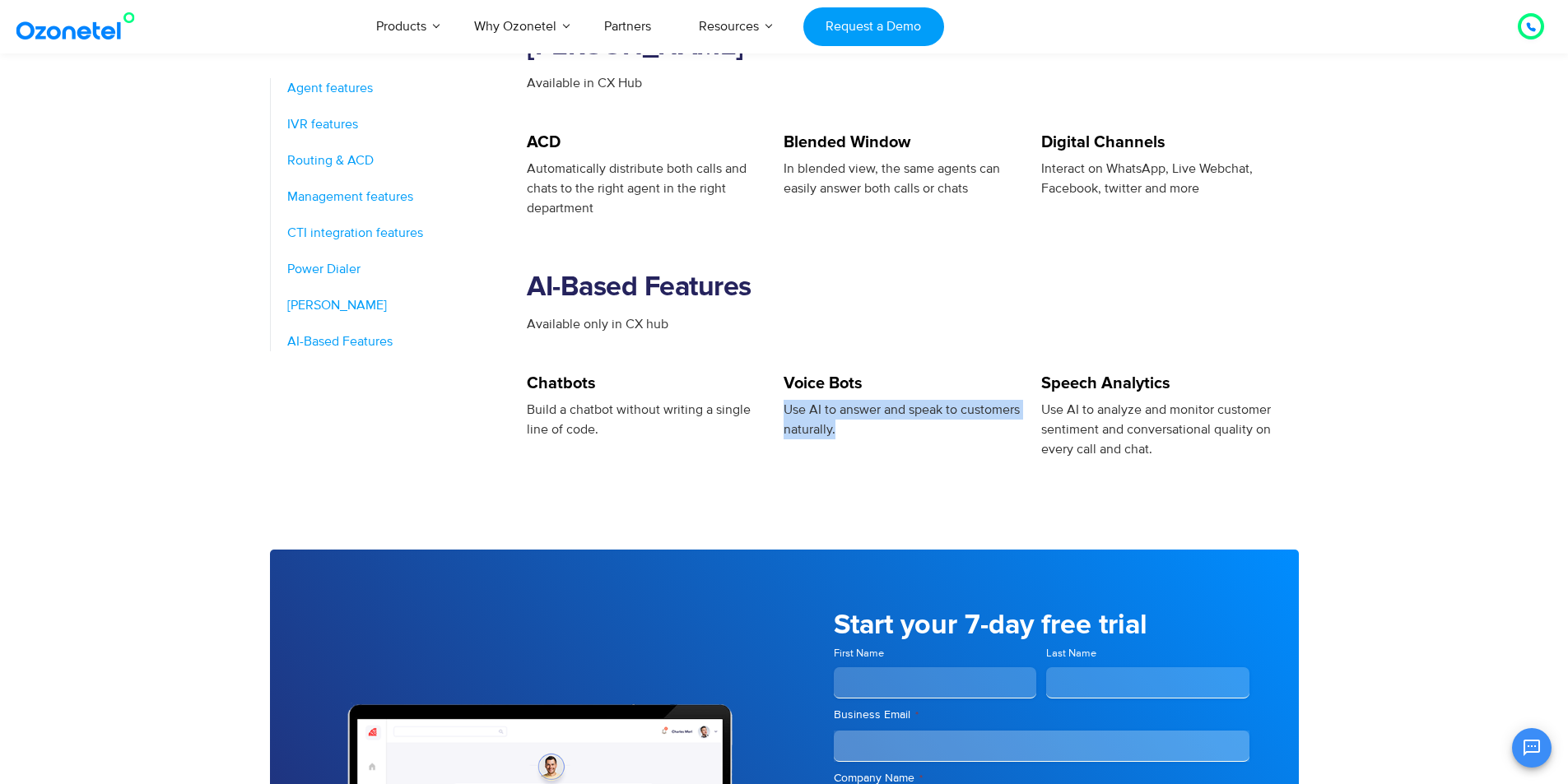
scroll to position [2304, 0]
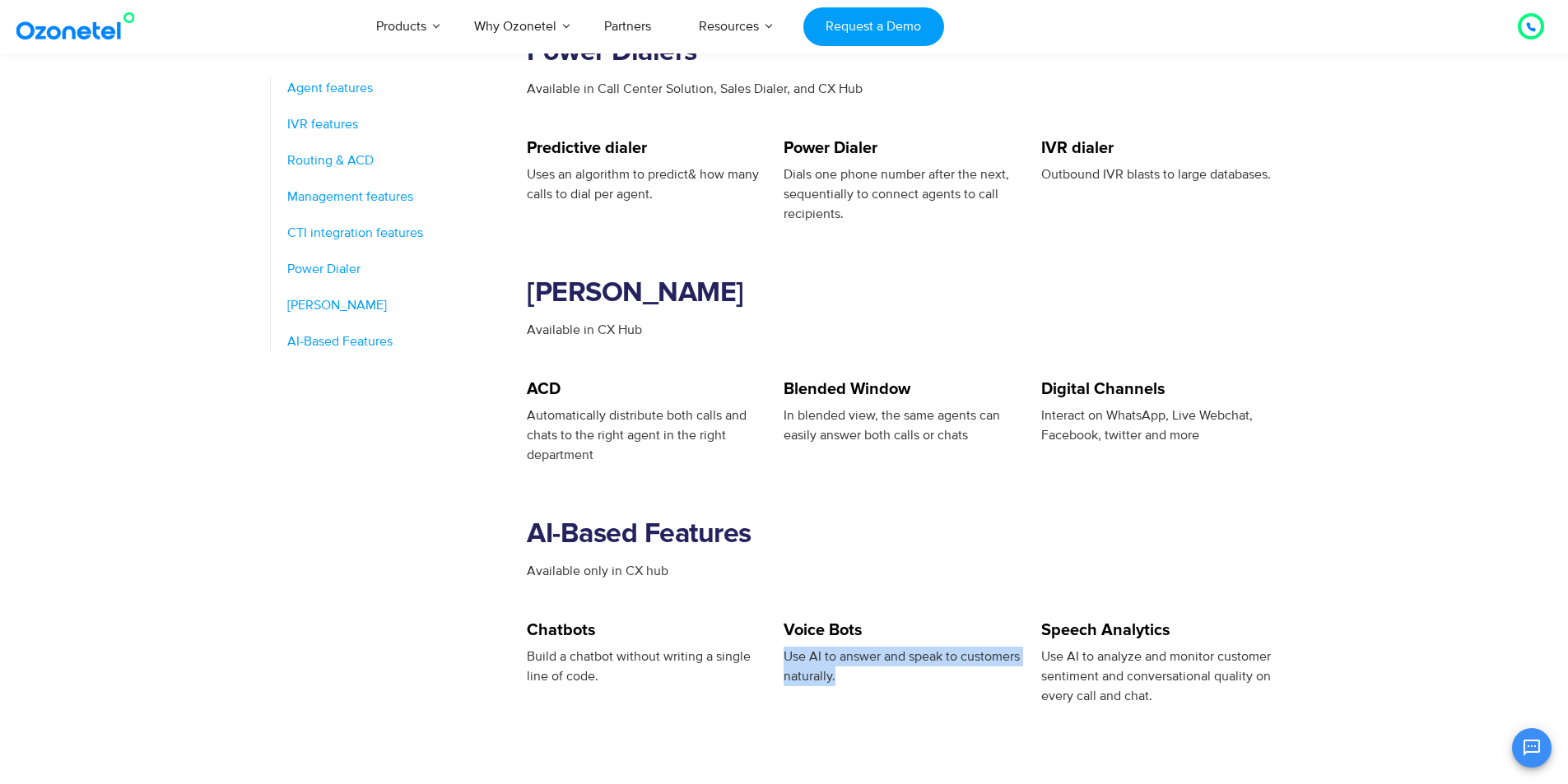
click at [1065, 318] on div "[PERSON_NAME]" at bounding box center [912, 299] width 772 height 43
drag, startPoint x: 646, startPoint y: 323, endPoint x: 602, endPoint y: 325, distance: 44.0
click at [581, 322] on div "Available in CX Hub" at bounding box center [912, 330] width 772 height 20
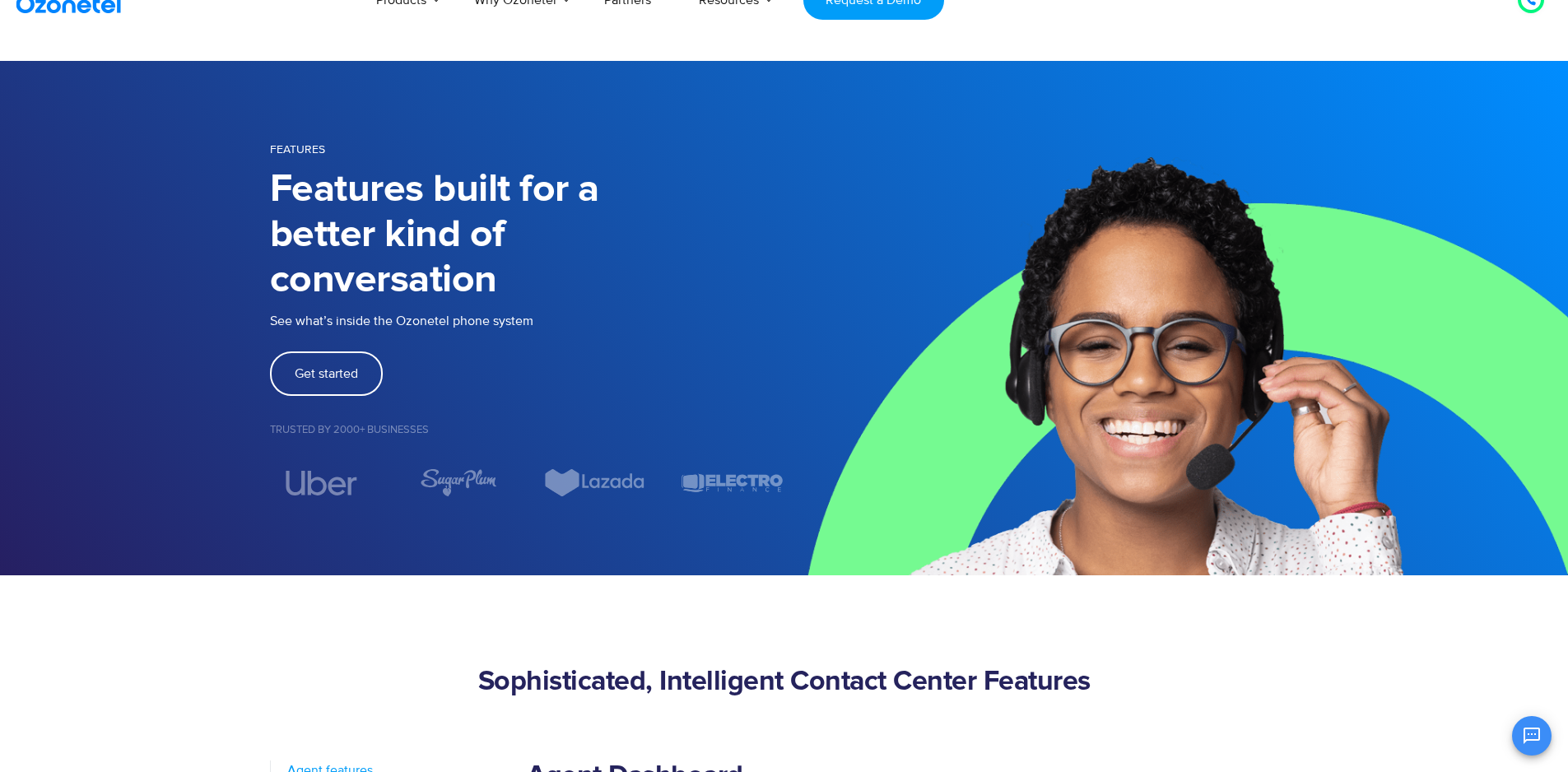
scroll to position [0, 0]
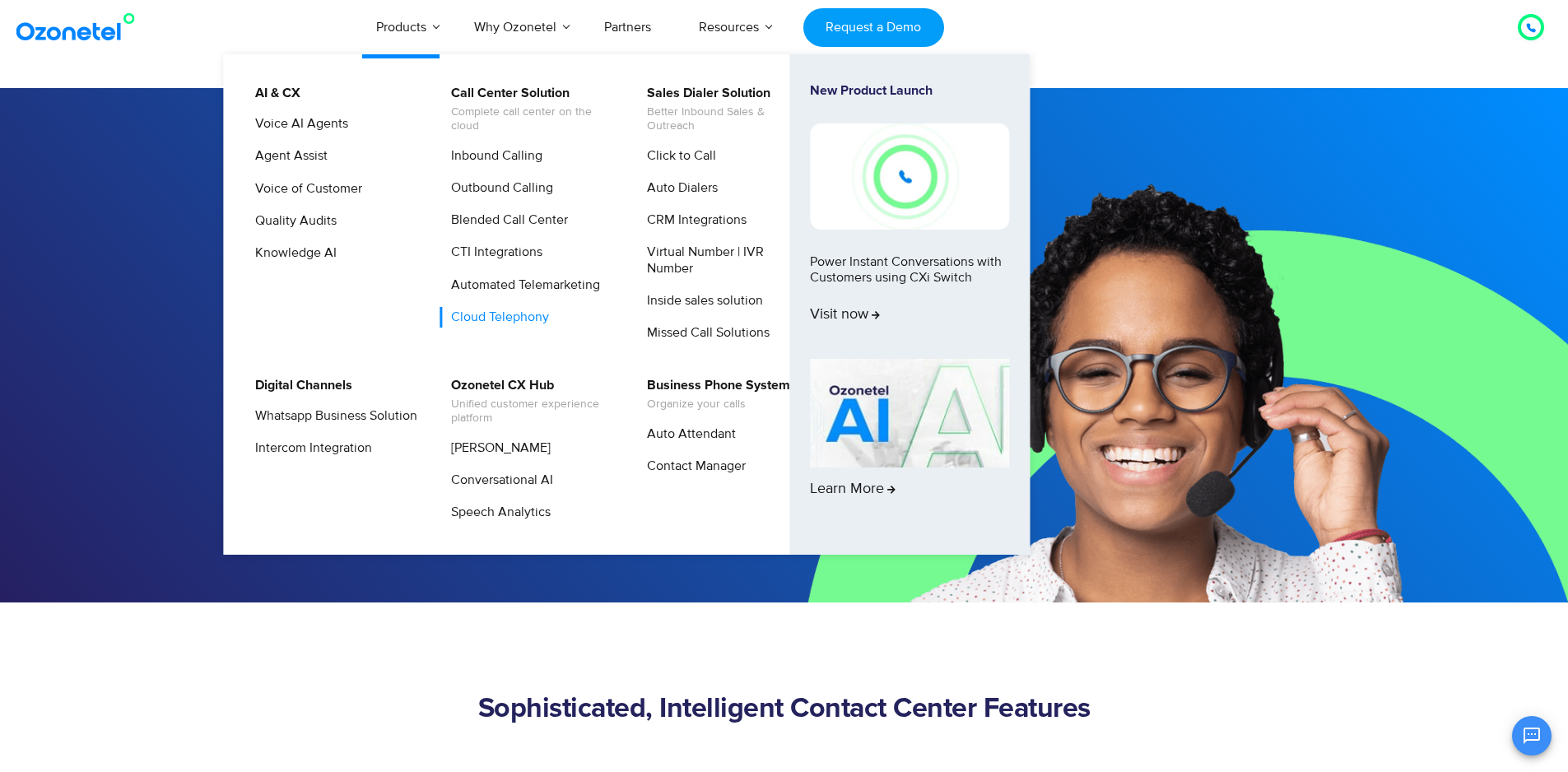
click at [515, 319] on link "Cloud Telephony" at bounding box center [495, 317] width 111 height 21
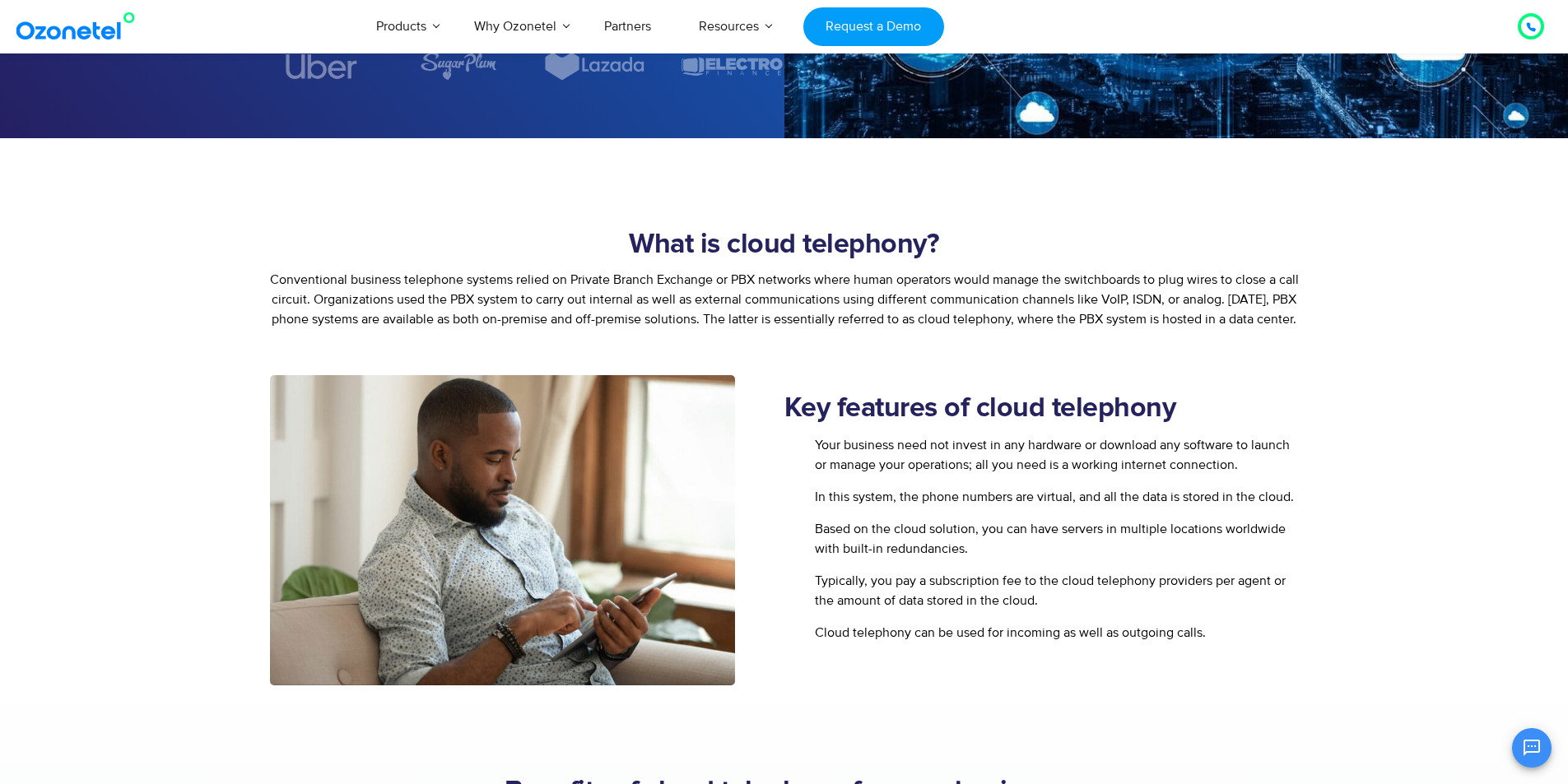
scroll to position [659, 0]
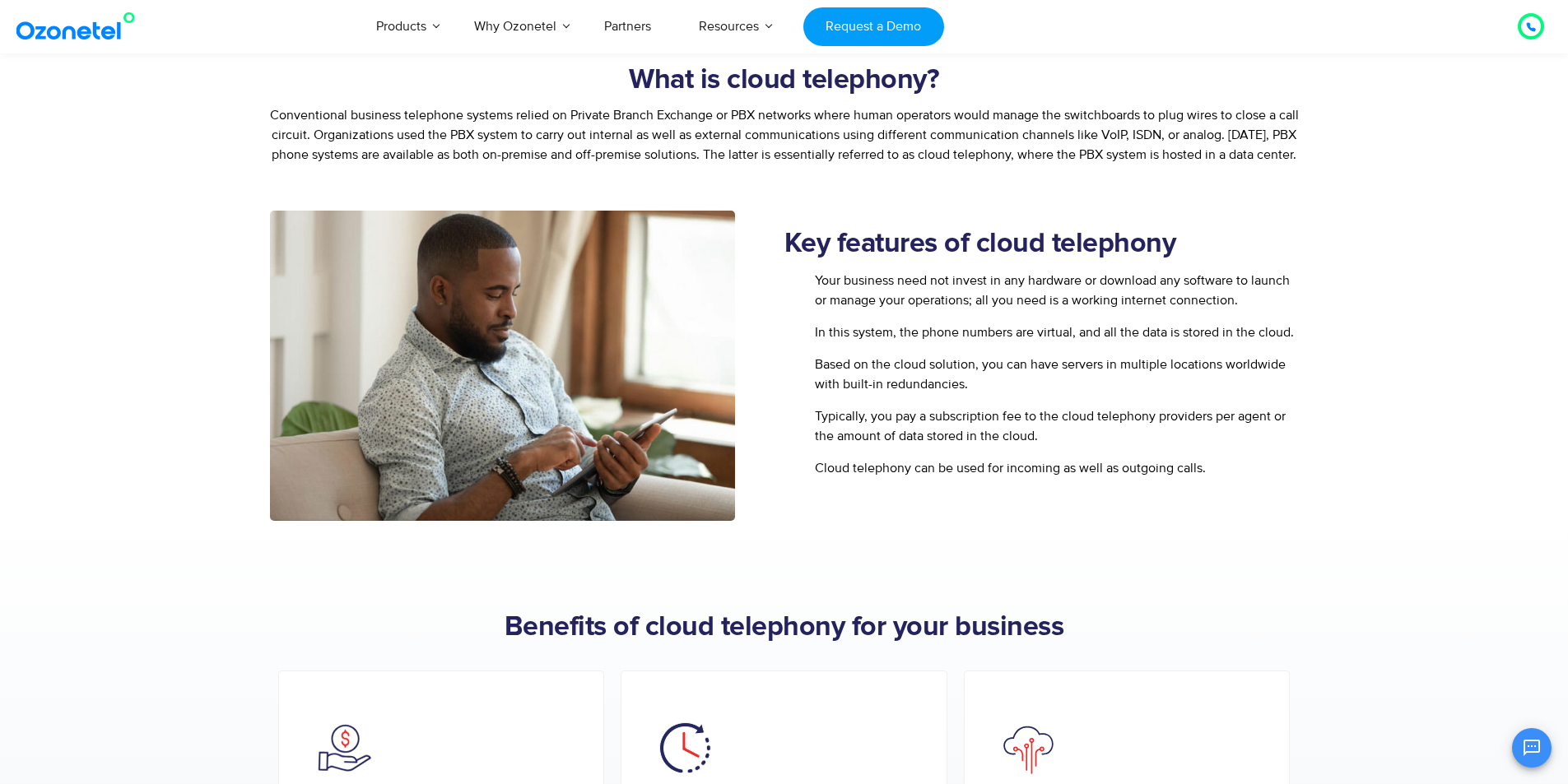
drag, startPoint x: 813, startPoint y: 354, endPoint x: 1392, endPoint y: 327, distance: 579.6
click at [1392, 327] on section "Key features of cloud telephony Your business need not invest in any hardware o…" at bounding box center [784, 365] width 1568 height 310
click at [1346, 375] on section "Key features of cloud telephony Your business need not invest in any hardware o…" at bounding box center [784, 365] width 1568 height 310
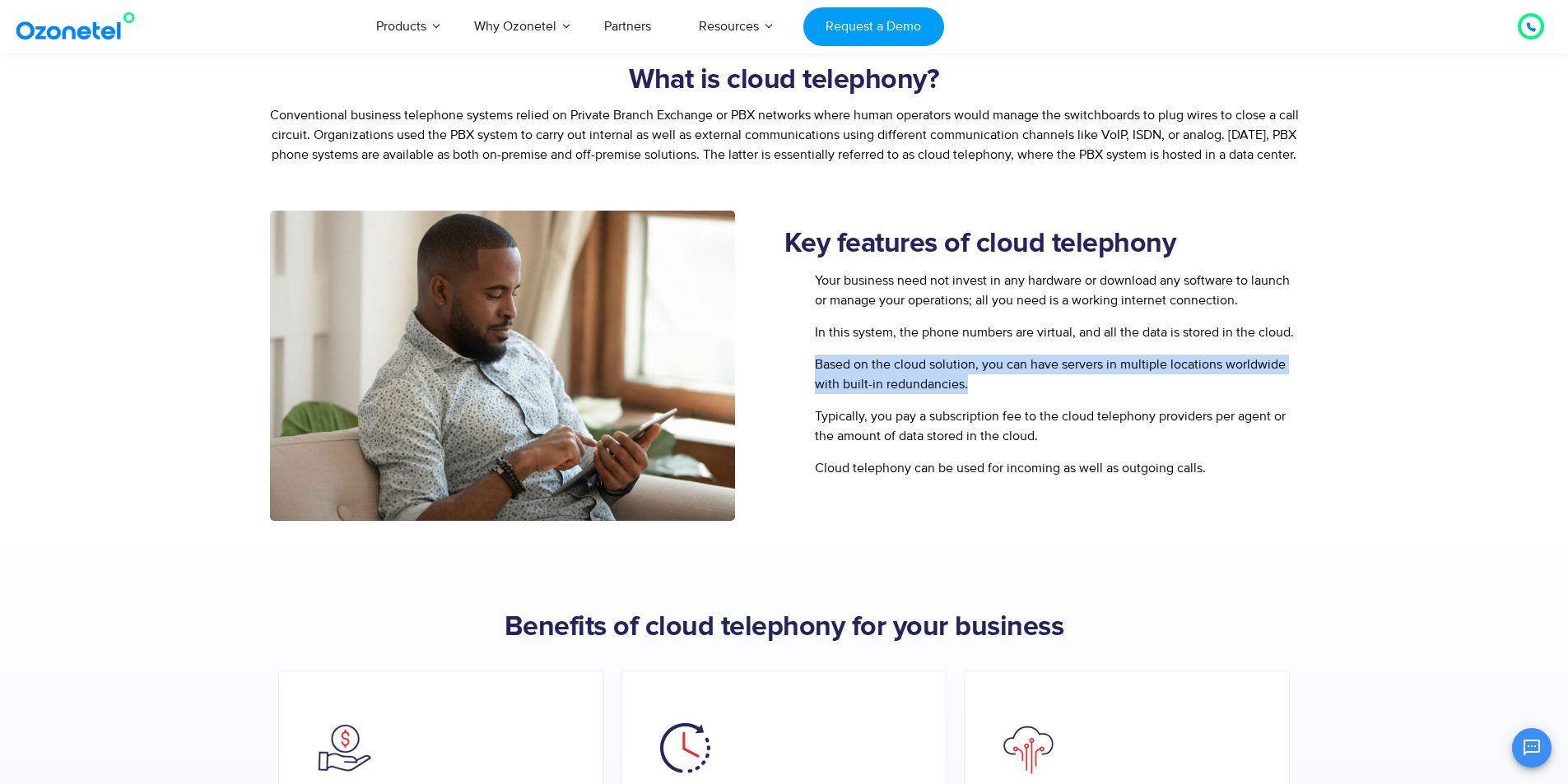
drag, startPoint x: 937, startPoint y: 380, endPoint x: 1170, endPoint y: 406, distance: 234.4
click at [1037, 398] on li "Based on the cloud solution, you can have servers in multiple locations worldwi…" at bounding box center [1040, 377] width 514 height 46
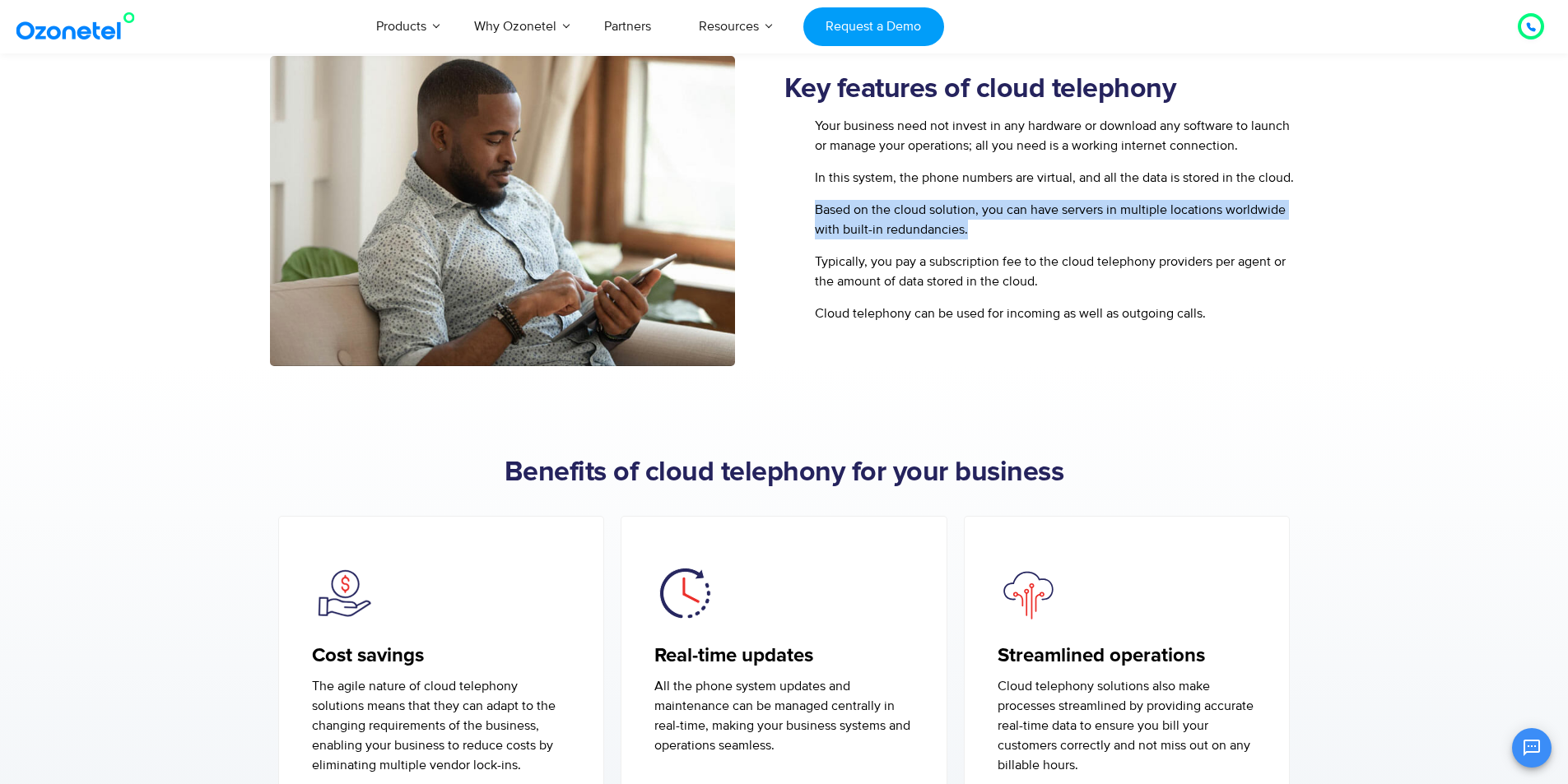
scroll to position [823, 0]
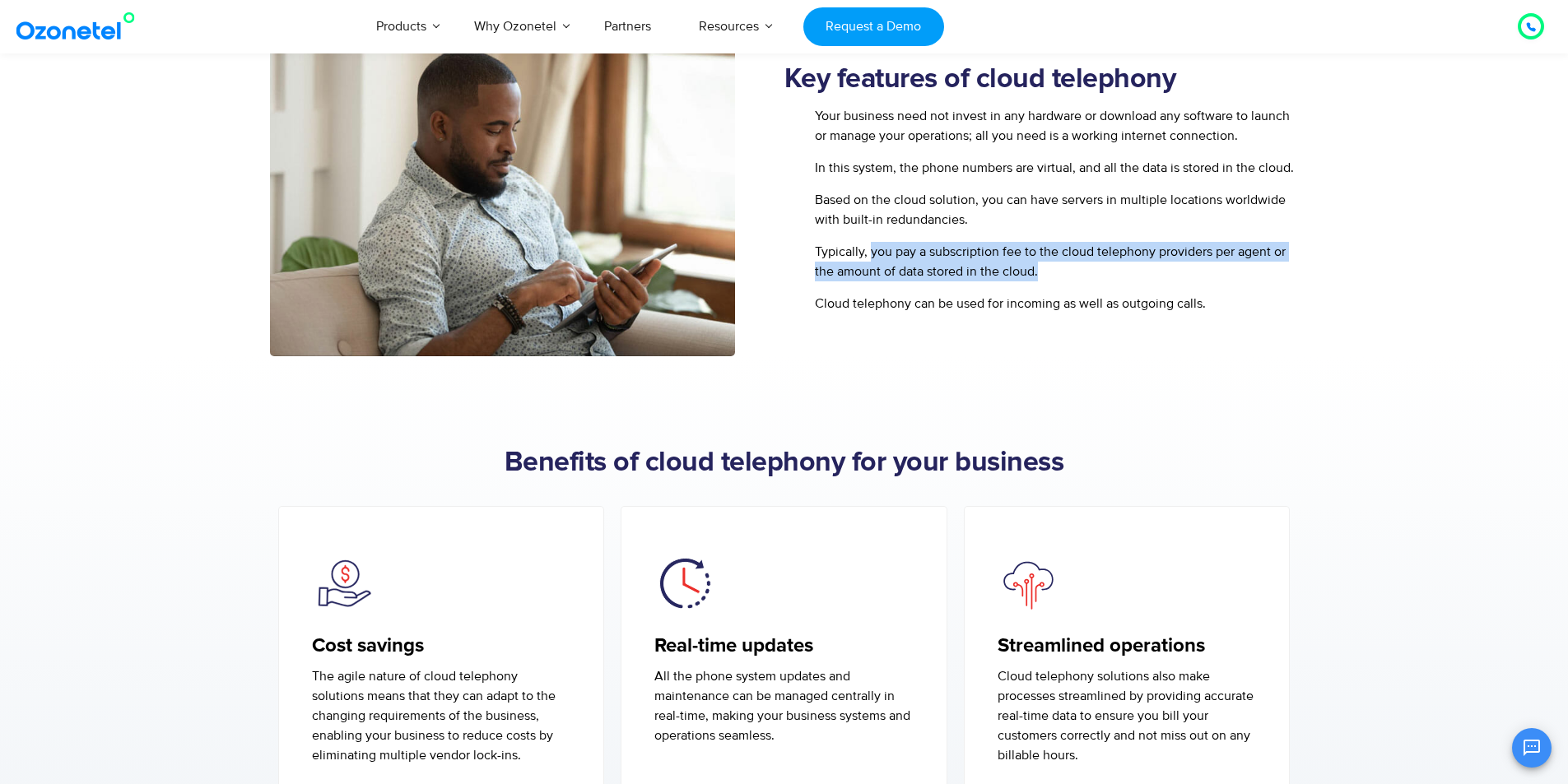
drag, startPoint x: 870, startPoint y: 272, endPoint x: 1088, endPoint y: 285, distance: 218.4
click at [1088, 282] on span "Typically, you pay a subscription fee to the cloud telephony providers per agen…" at bounding box center [1054, 261] width 488 height 39
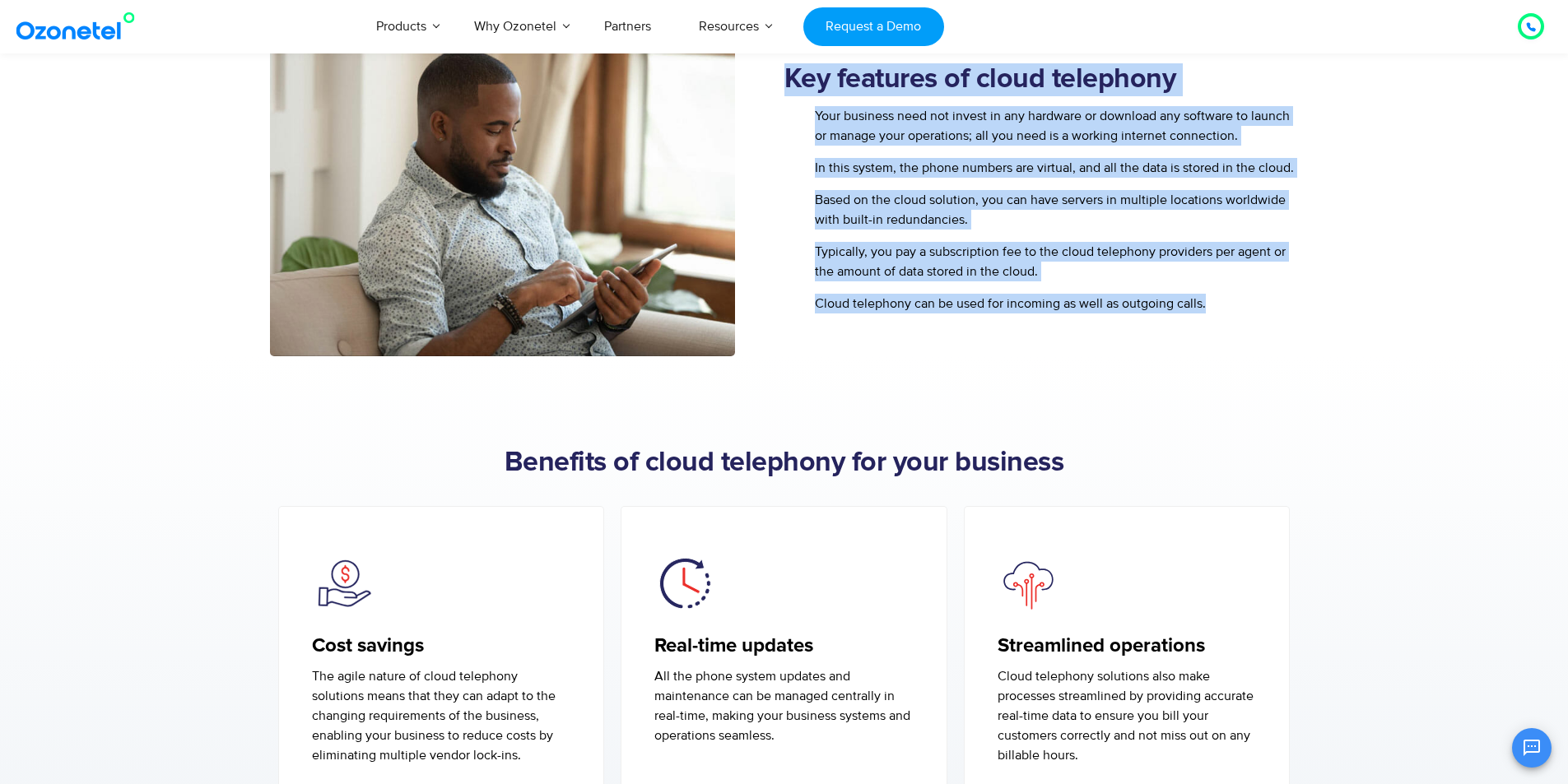
drag, startPoint x: 1211, startPoint y: 323, endPoint x: 924, endPoint y: 354, distance: 288.7
click at [690, 328] on div "Key features of cloud telephony Your business need not invest in any hardware o…" at bounding box center [784, 201] width 1029 height 310
click at [998, 339] on div "Your business need not invest in any hardware or download any software to launc…" at bounding box center [1040, 221] width 514 height 232
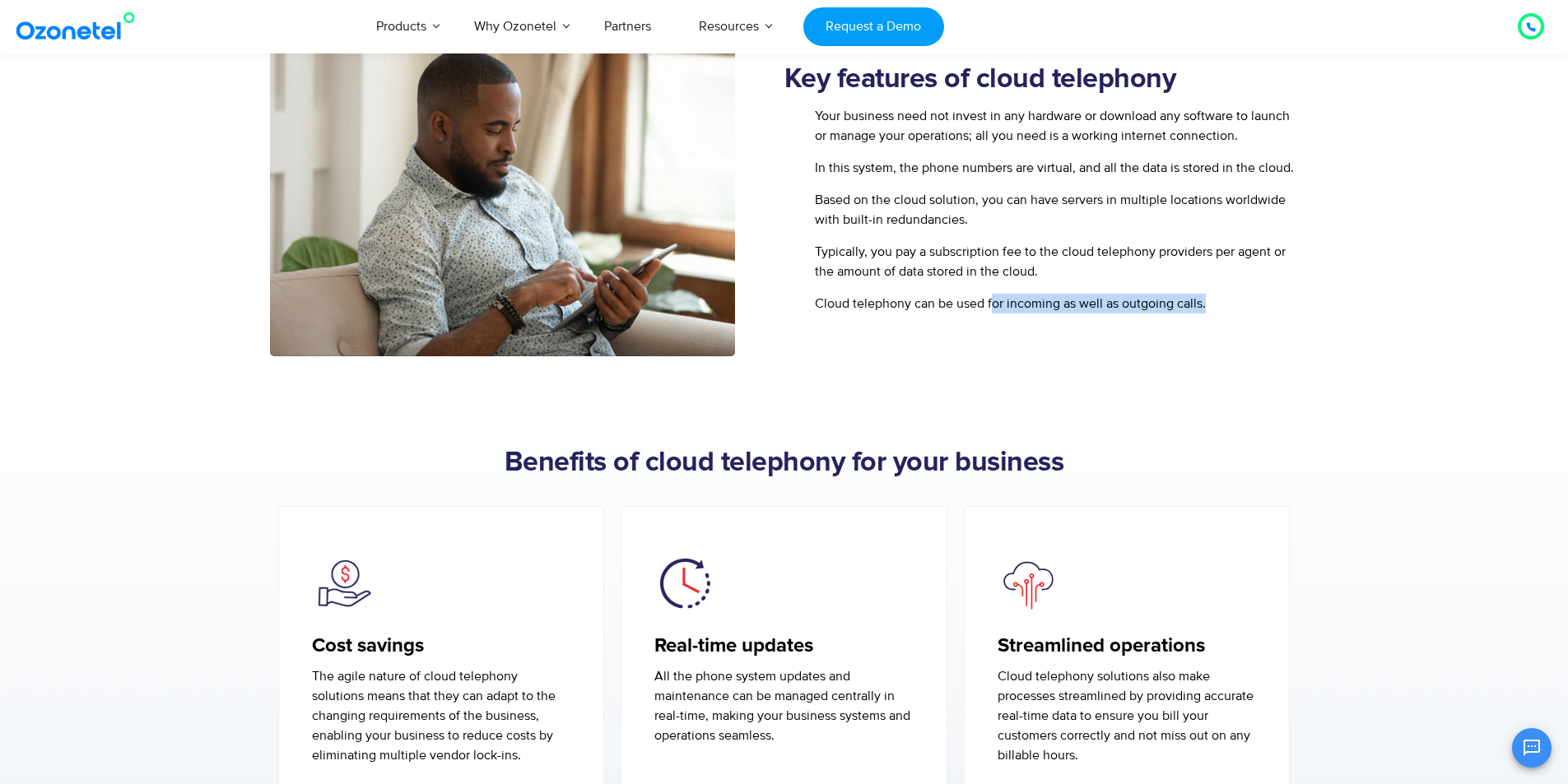
drag, startPoint x: 1207, startPoint y: 324, endPoint x: 970, endPoint y: 344, distance: 237.8
click at [970, 339] on div "Your business need not invest in any hardware or download any software to launc…" at bounding box center [1040, 221] width 514 height 232
click at [1190, 356] on div "Key features of cloud telephony Your business need not invest in any hardware o…" at bounding box center [1040, 201] width 514 height 310
click at [1106, 415] on section "Benefits of cloud telephony for your business Cost savings The agile nature of …" at bounding box center [784, 752] width 1568 height 792
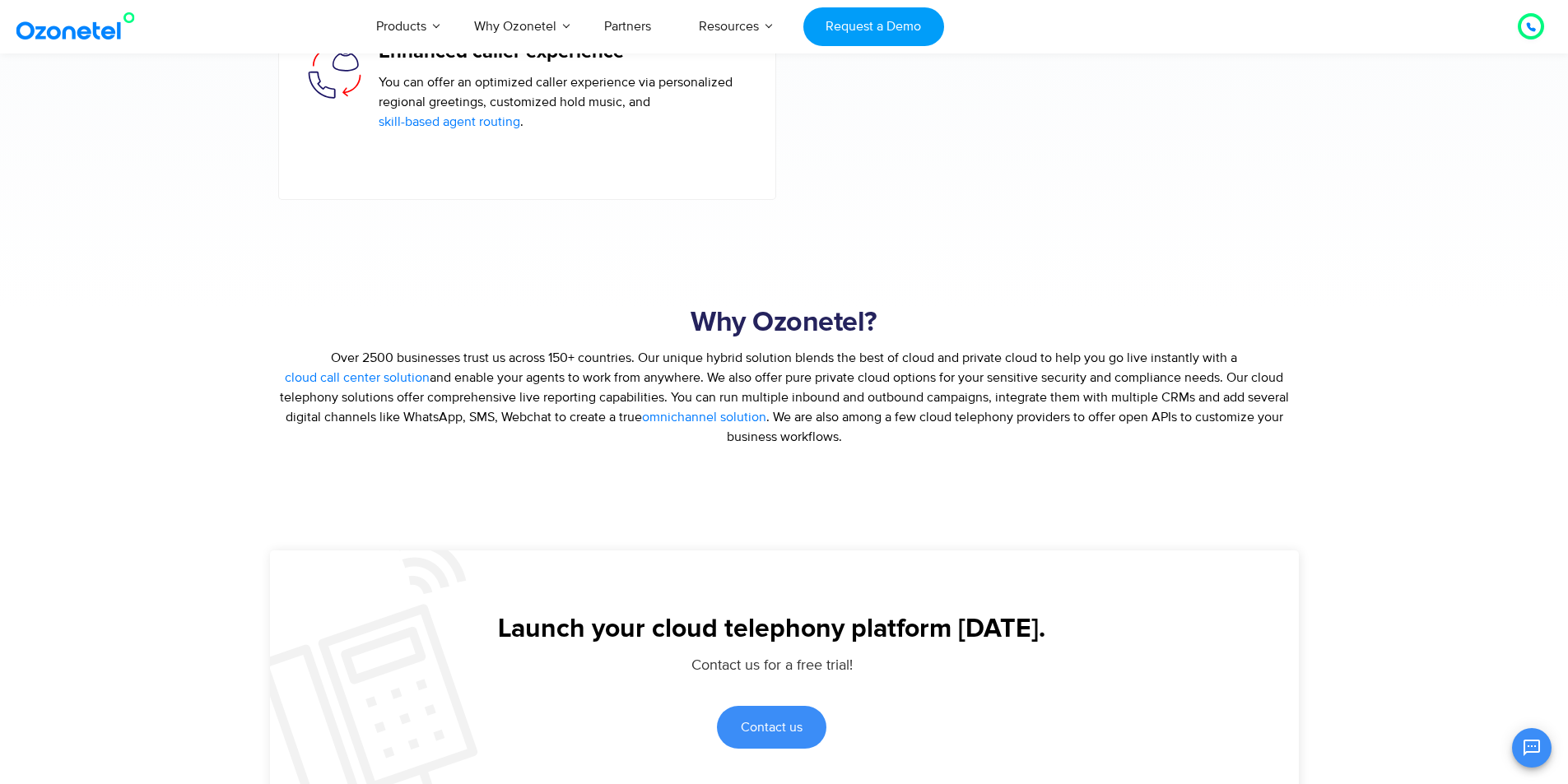
scroll to position [3045, 0]
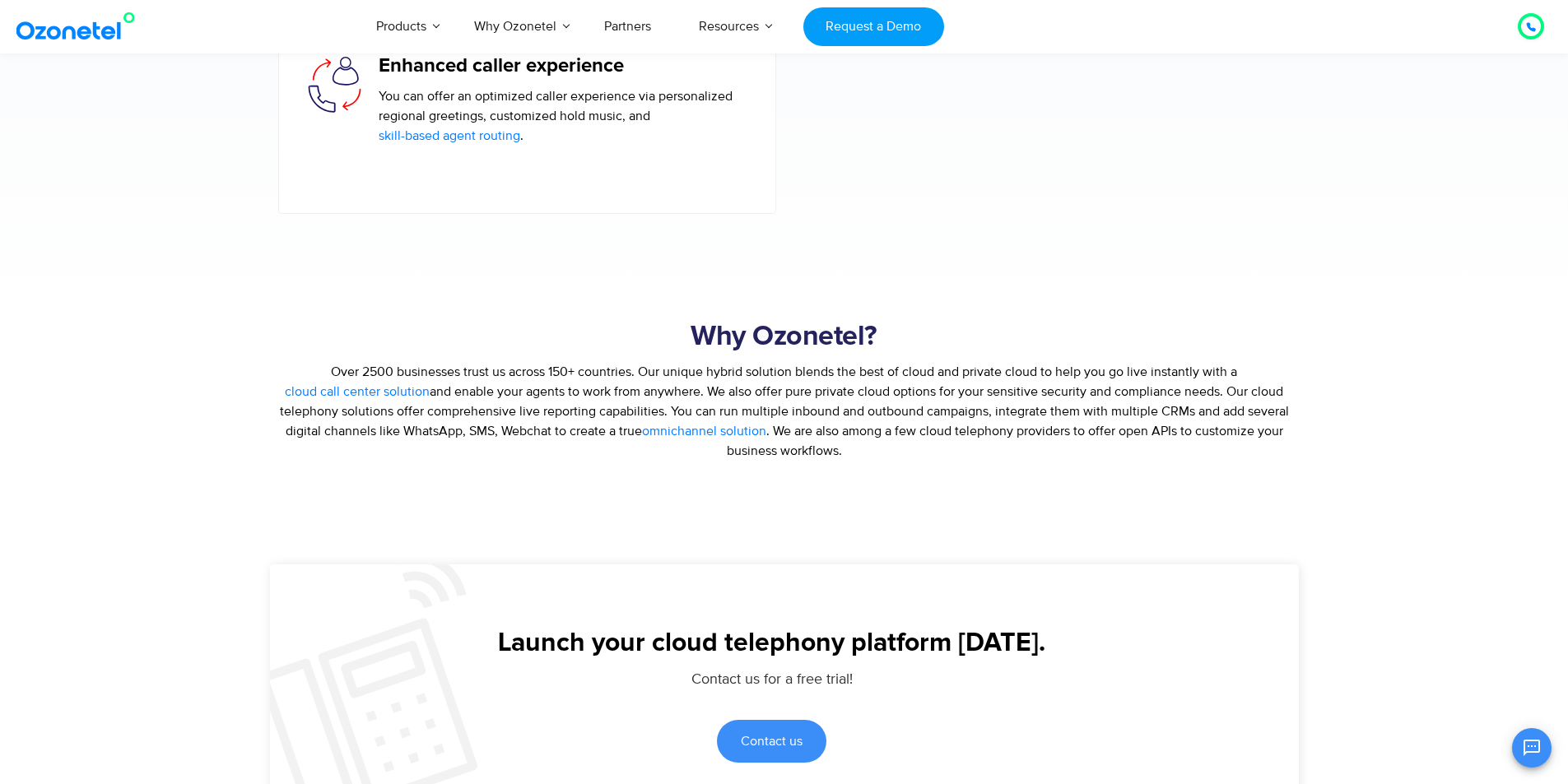
click at [1154, 202] on div at bounding box center [1040, 111] width 514 height 206
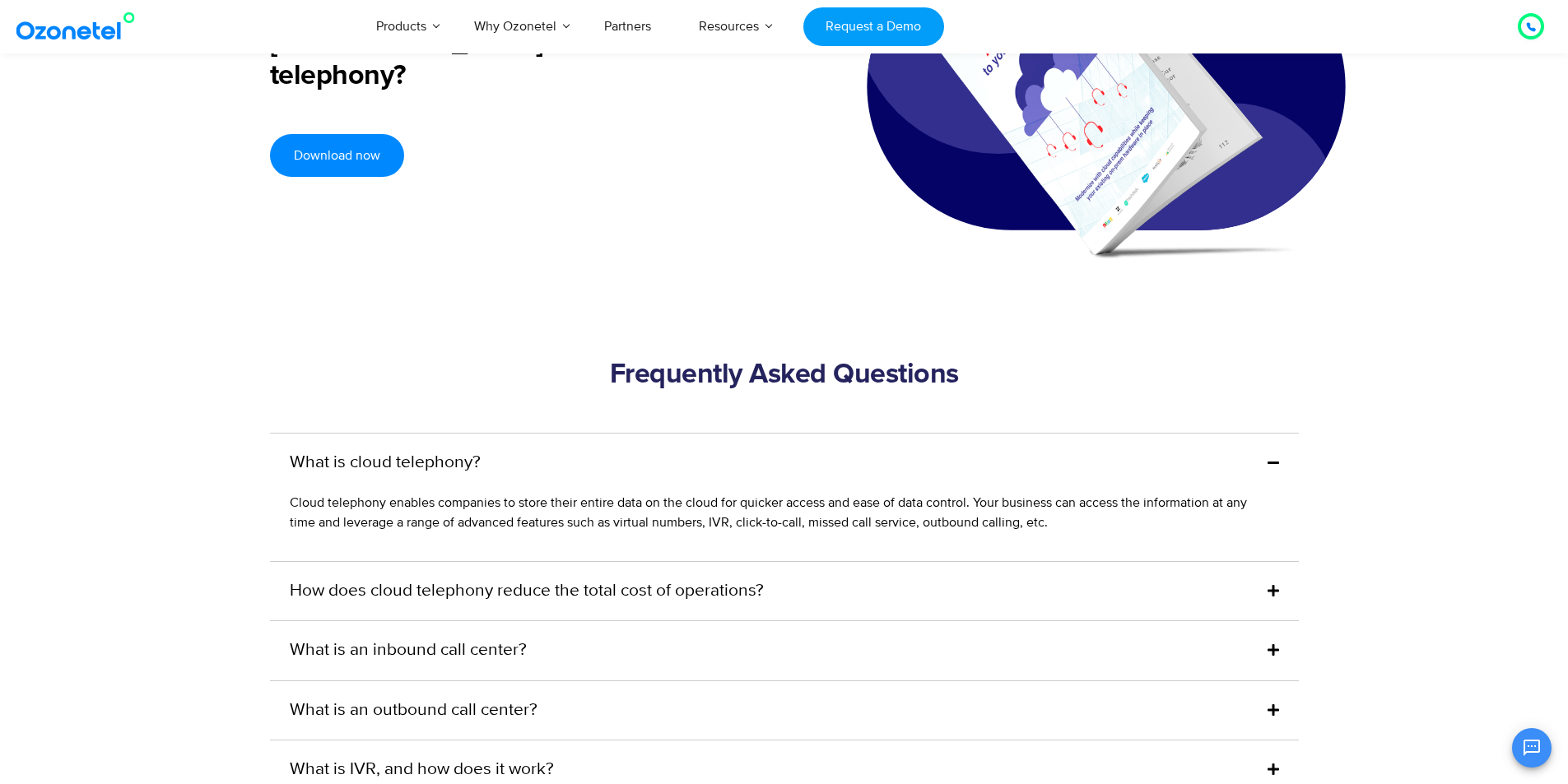
scroll to position [4444, 0]
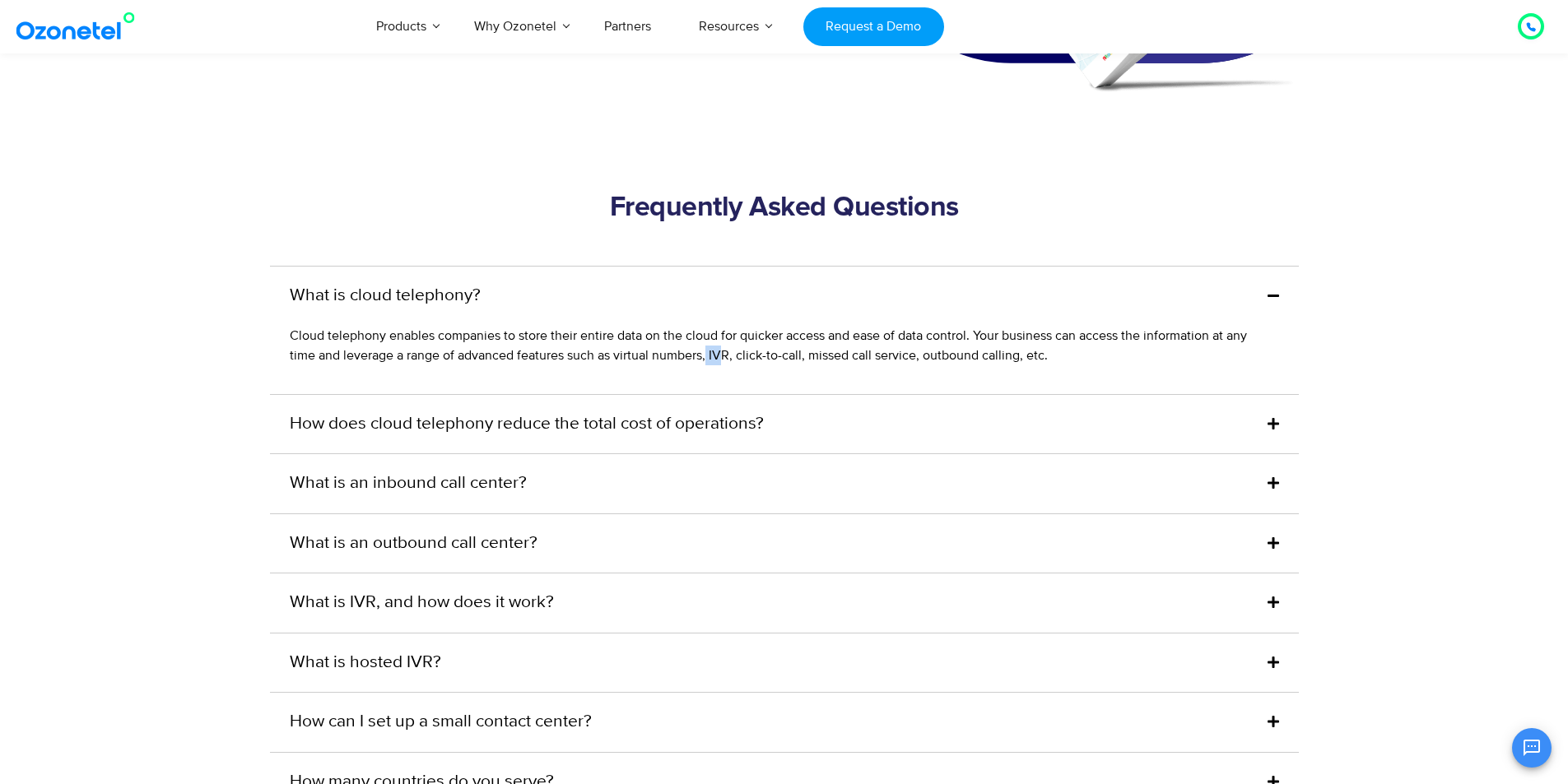
drag, startPoint x: 708, startPoint y: 378, endPoint x: 743, endPoint y: 375, distance: 35.1
click at [728, 364] on span "Cloud telephony enables companies to store their entire data on the cloud for q…" at bounding box center [768, 346] width 957 height 36
click at [757, 364] on span "Cloud telephony enables companies to store their entire data on the cloud for q…" at bounding box center [768, 346] width 957 height 36
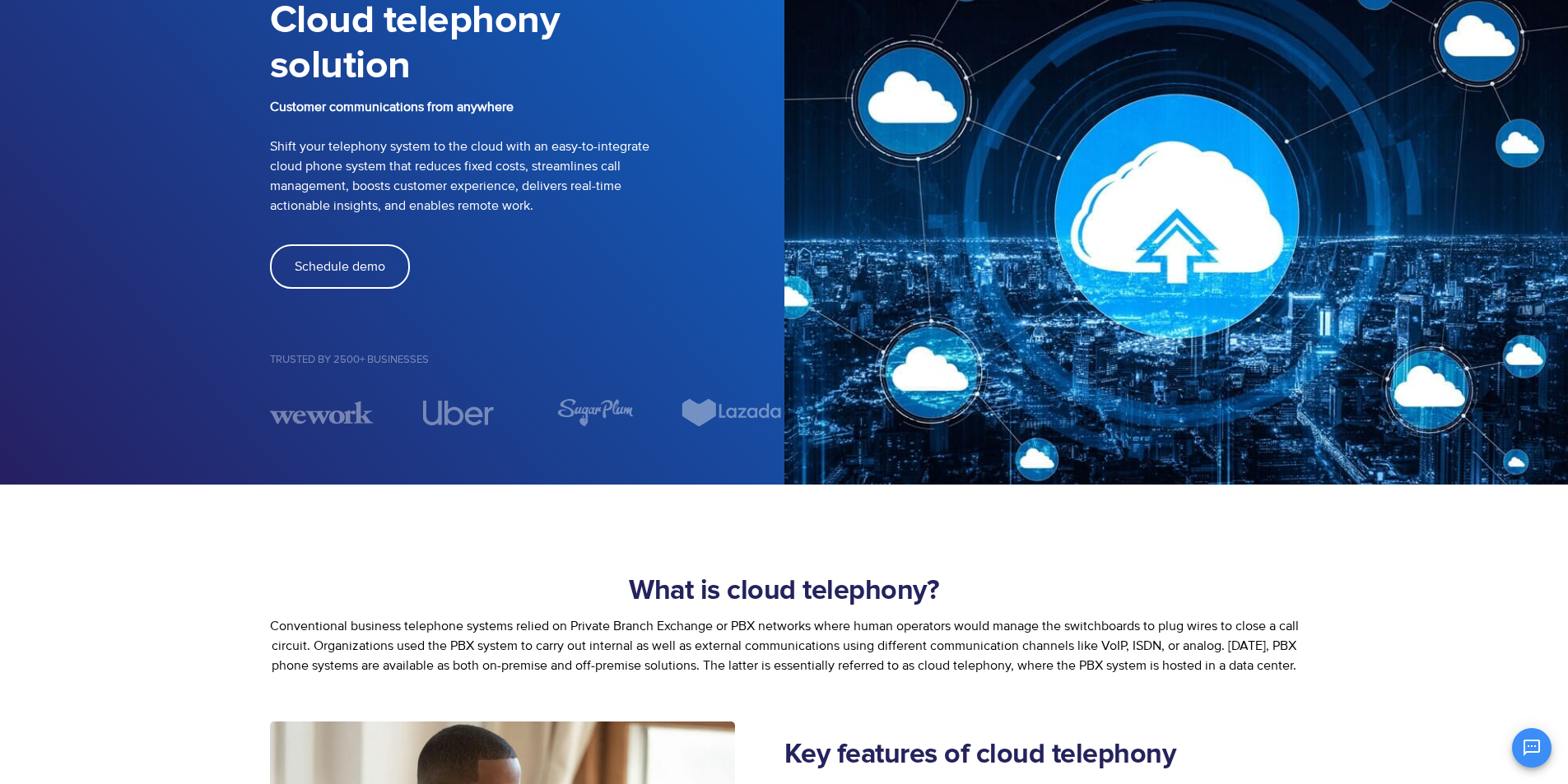
scroll to position [493, 0]
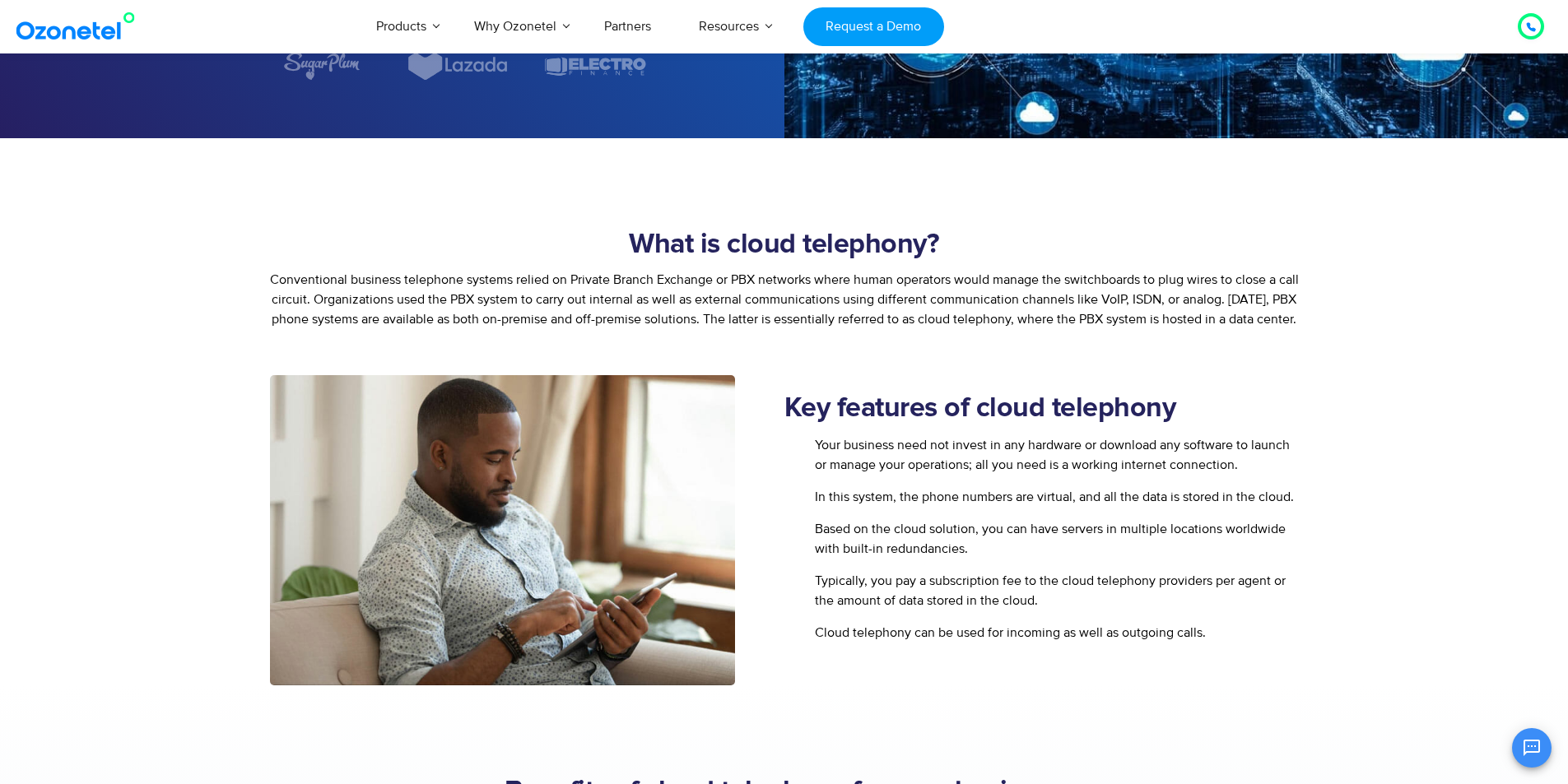
click at [1239, 285] on span "Conventional business telephone systems relied on Private Branch Exchange or PB…" at bounding box center [784, 299] width 1029 height 56
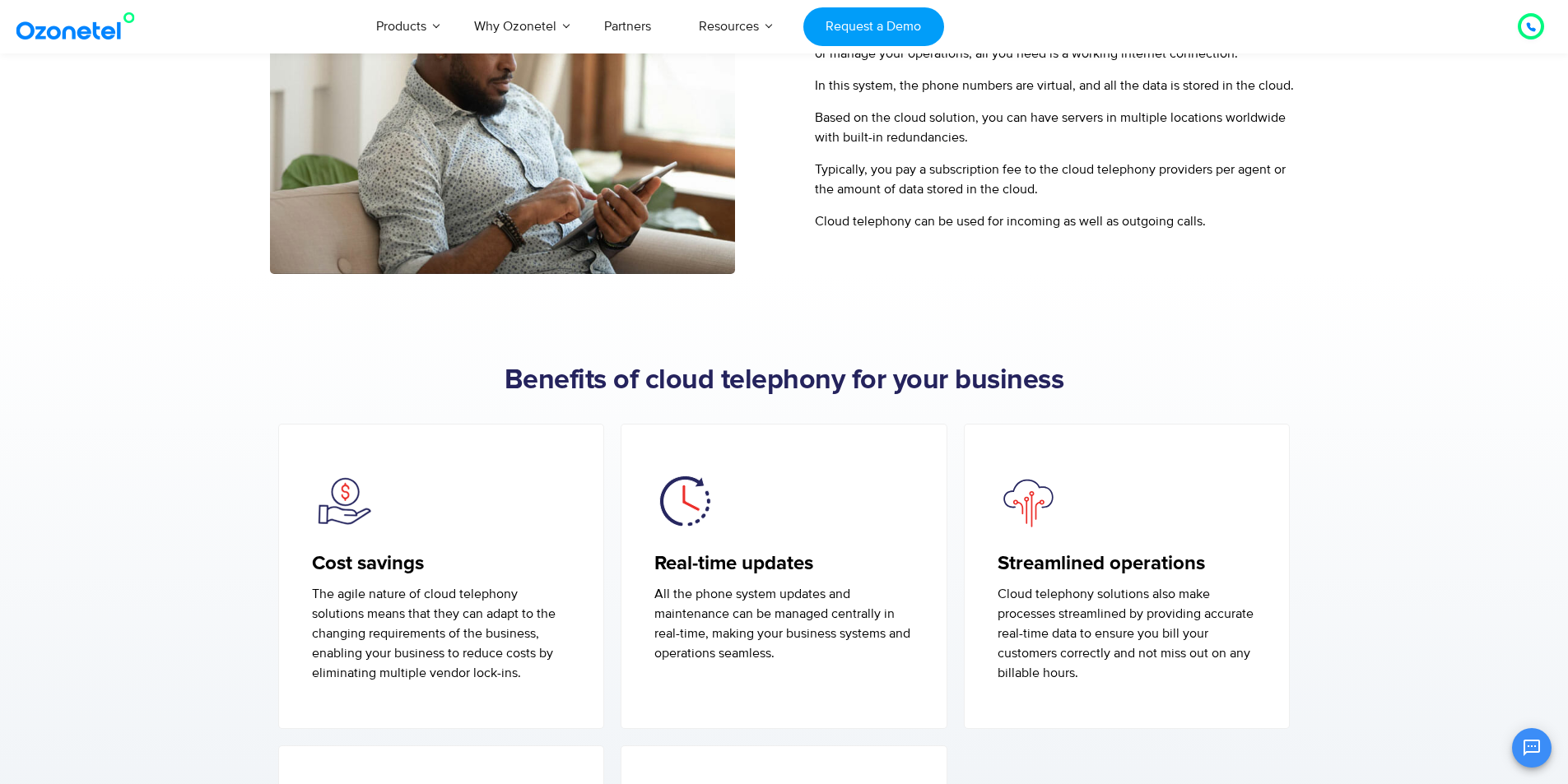
scroll to position [659, 0]
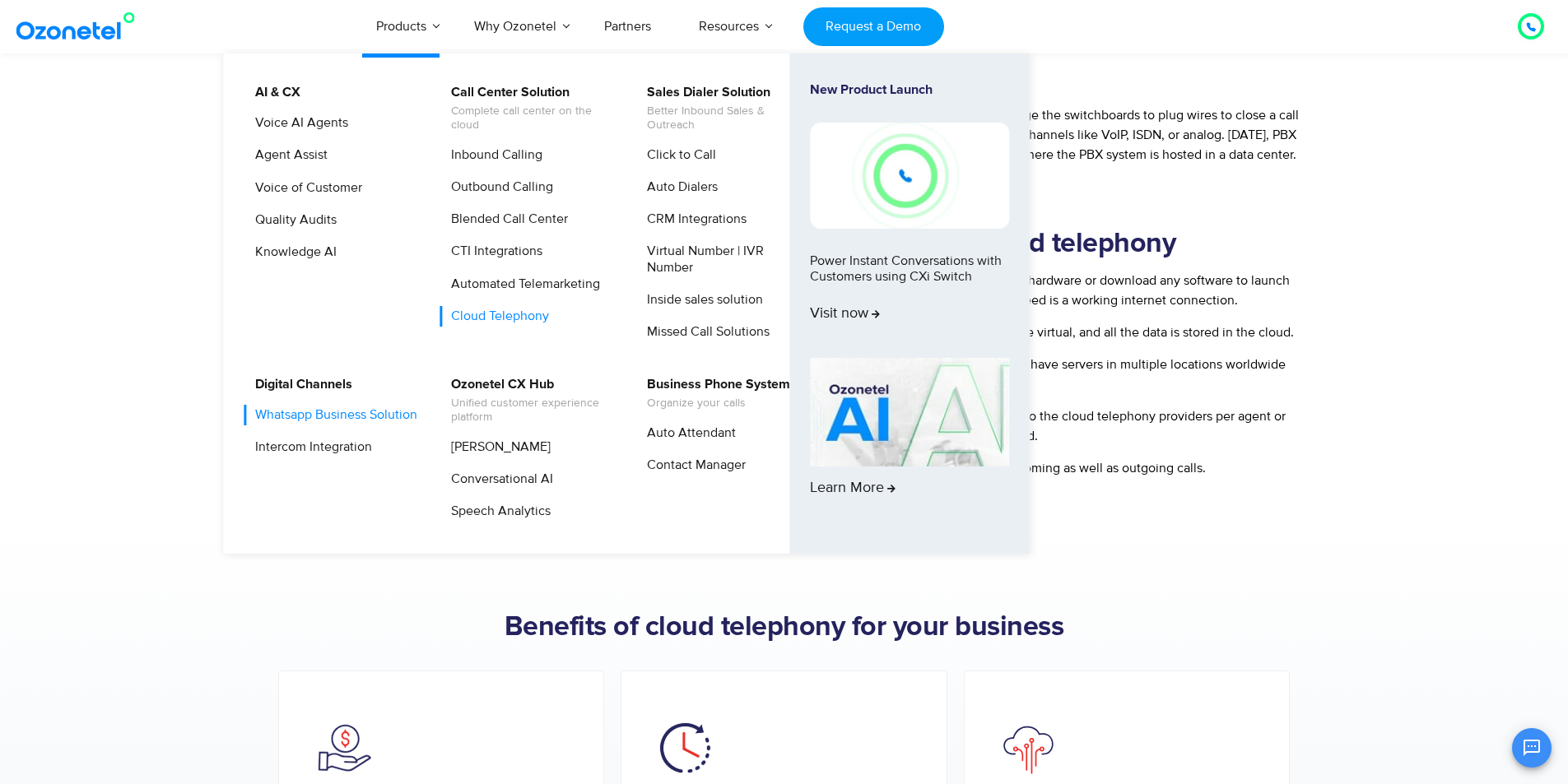
click at [287, 423] on link "Whatsapp Business Solution" at bounding box center [332, 415] width 175 height 21
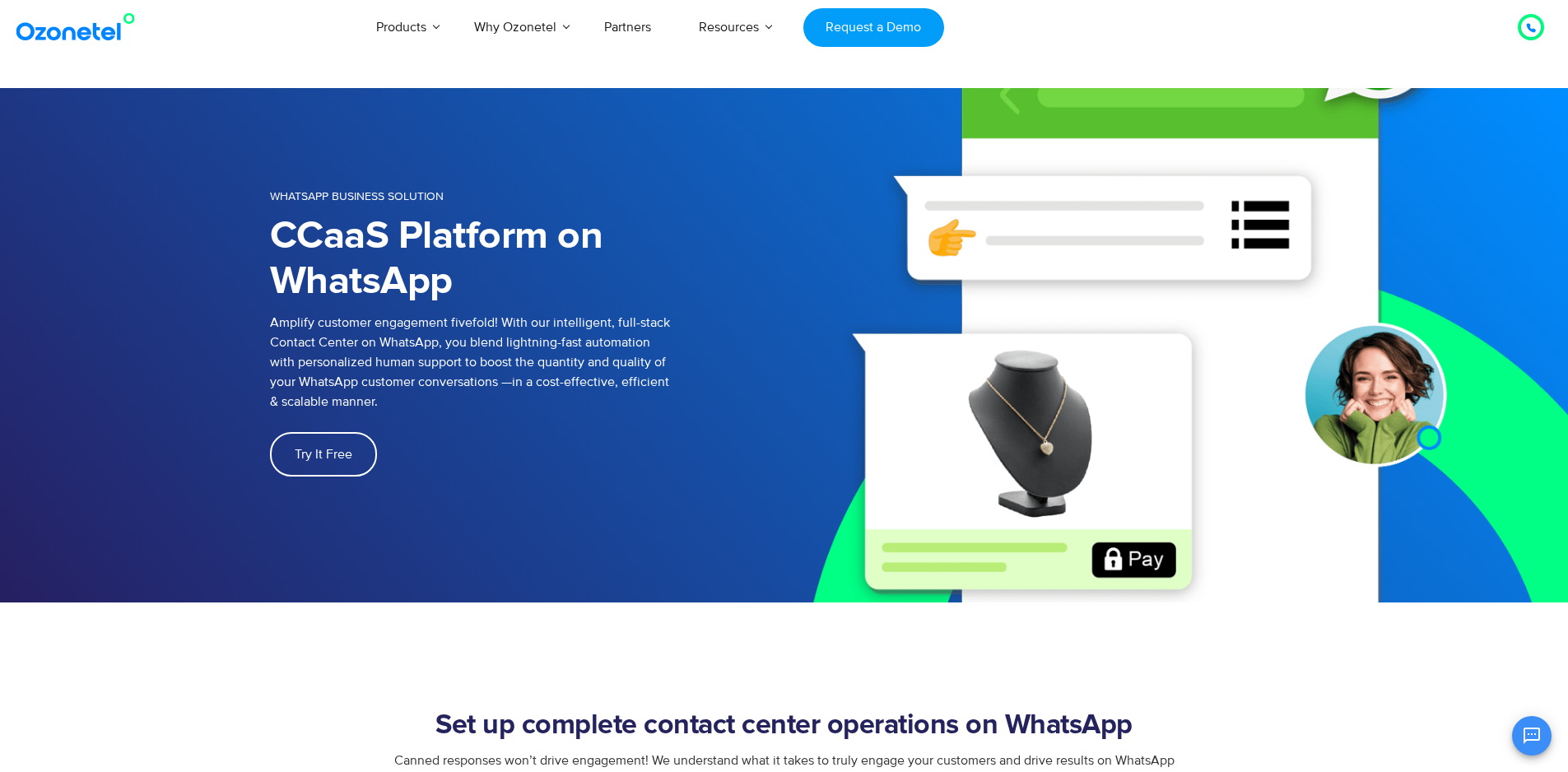
click at [1326, 23] on div "Products AI & CX Voice AI Agents Agent Assist Voice of Customer Quality Audits …" at bounding box center [913, 26] width 1286 height 54
click at [951, 496] on img at bounding box center [1176, 344] width 784 height 514
